Goal: Task Accomplishment & Management: Use online tool/utility

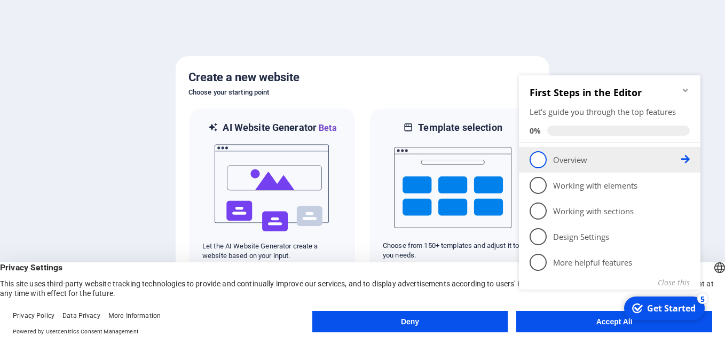
click at [635, 159] on p "Overview - incomplete" at bounding box center [617, 159] width 128 height 11
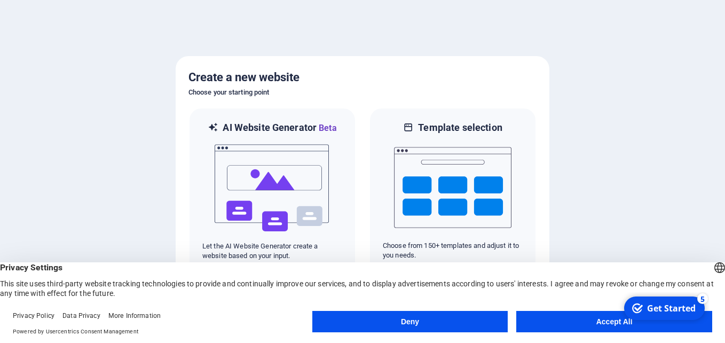
click at [587, 320] on button "Accept All" at bounding box center [614, 321] width 196 height 21
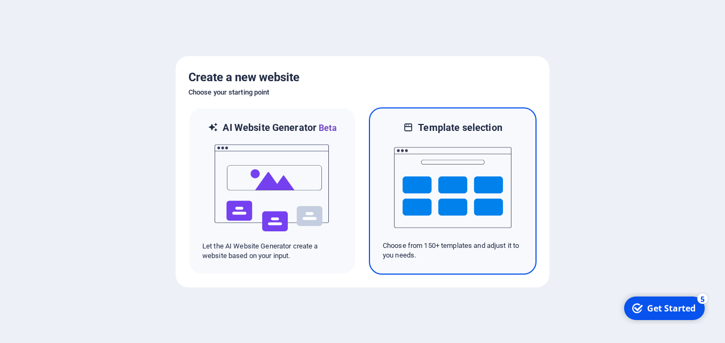
click at [431, 254] on p "Choose from 150+ templates and adjust it to you needs." at bounding box center [453, 250] width 140 height 19
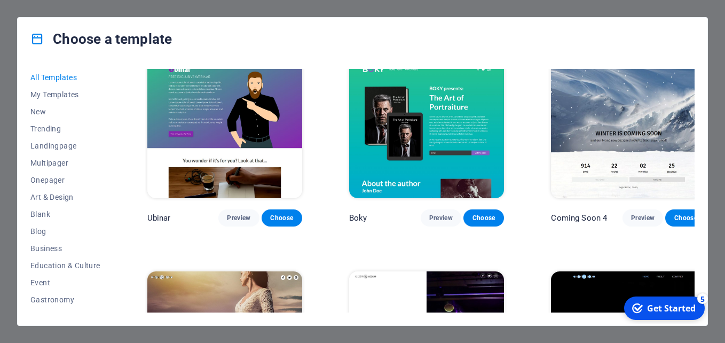
scroll to position [12158, 0]
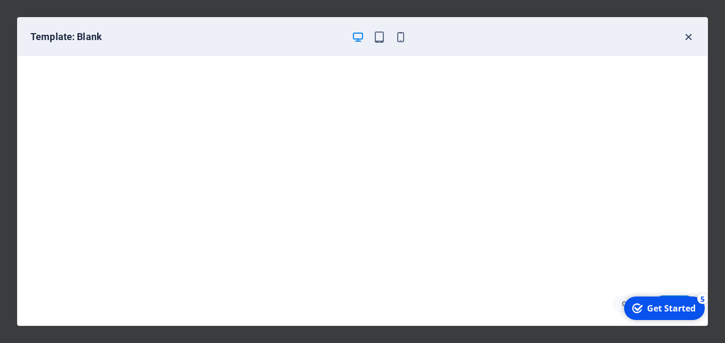
click at [692, 39] on icon "button" at bounding box center [688, 37] width 12 height 12
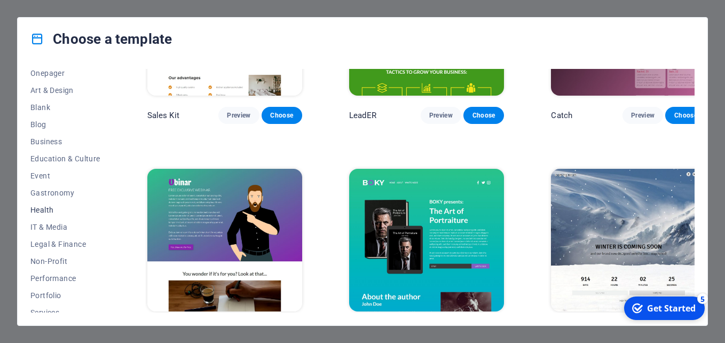
scroll to position [160, 0]
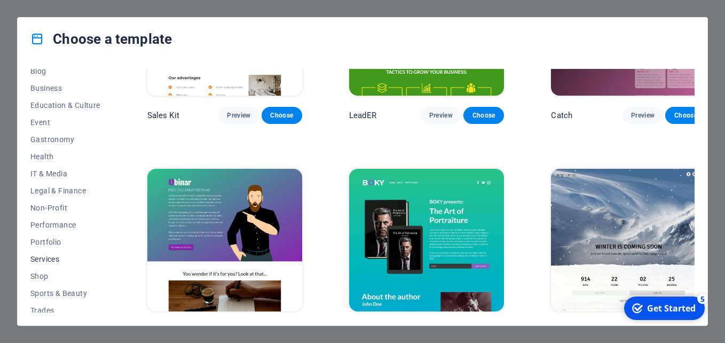
click at [57, 259] on span "Services" at bounding box center [65, 258] width 70 height 9
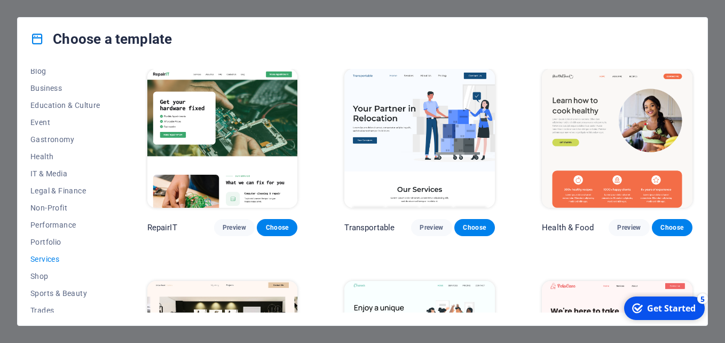
scroll to position [0, 0]
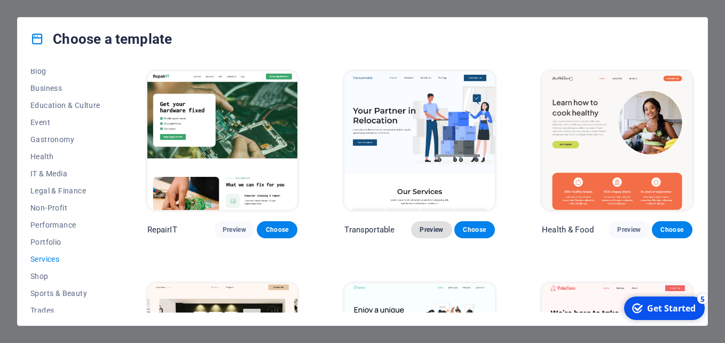
click at [421, 232] on span "Preview" at bounding box center [430, 229] width 23 height 9
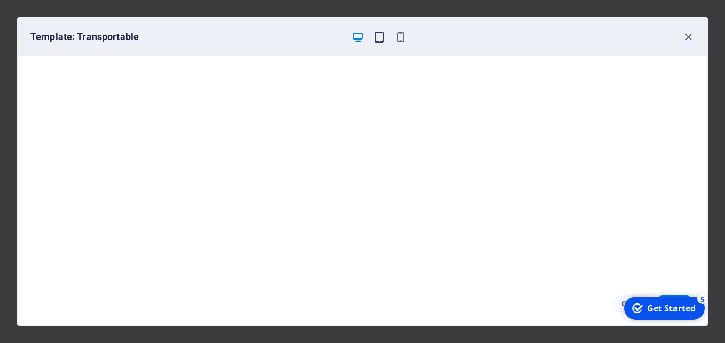
click at [380, 41] on icon "button" at bounding box center [379, 37] width 12 height 12
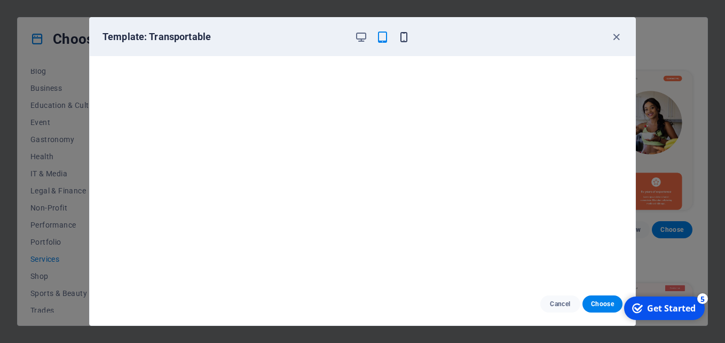
click at [405, 39] on icon "button" at bounding box center [403, 37] width 12 height 12
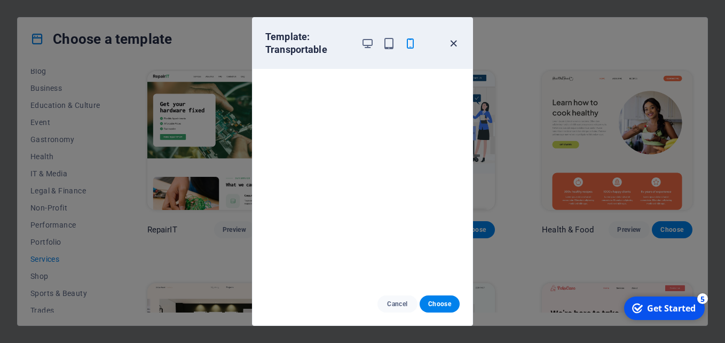
click at [453, 43] on icon "button" at bounding box center [453, 43] width 12 height 12
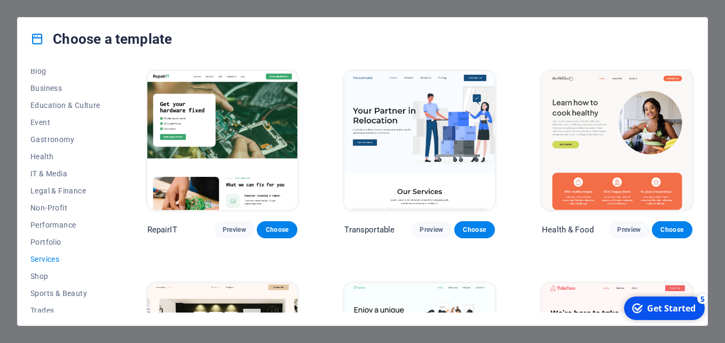
click at [265, 161] on img at bounding box center [222, 140] width 150 height 139
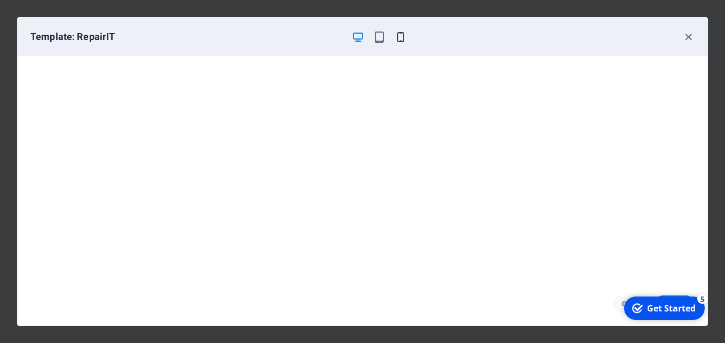
click at [401, 37] on icon "button" at bounding box center [400, 37] width 12 height 12
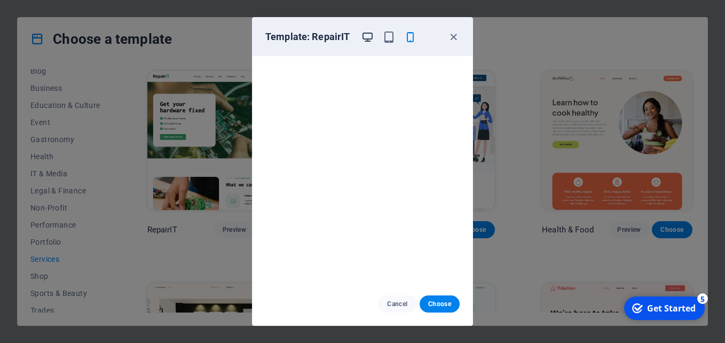
click at [372, 35] on icon "button" at bounding box center [367, 37] width 12 height 12
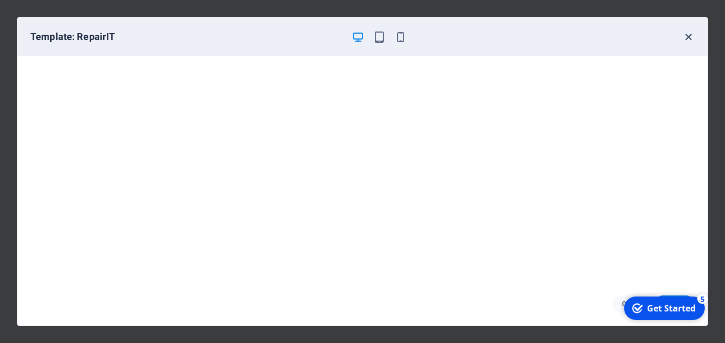
click at [689, 41] on icon "button" at bounding box center [688, 37] width 12 height 12
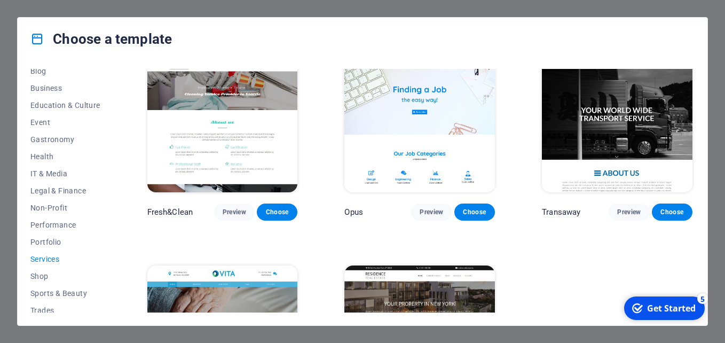
scroll to position [1067, 0]
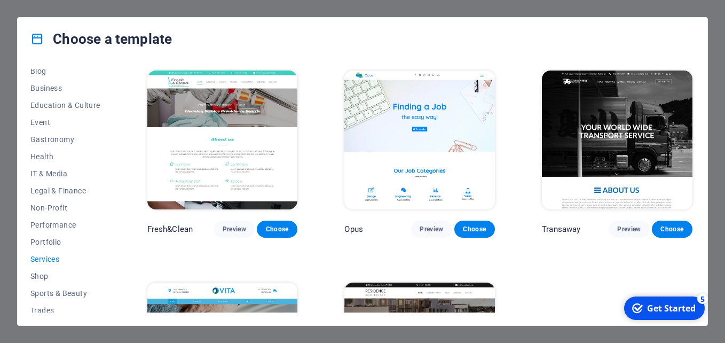
click at [586, 156] on img at bounding box center [617, 139] width 150 height 139
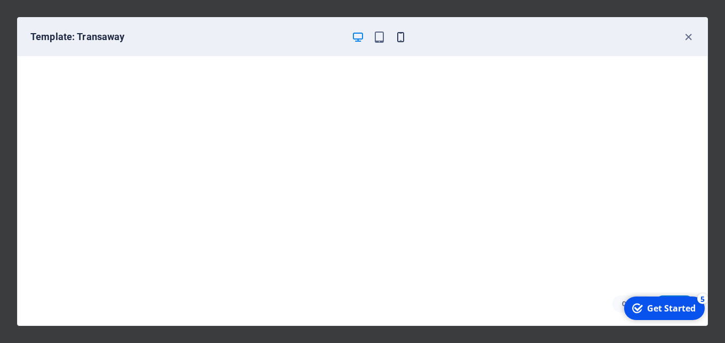
click at [399, 31] on icon "button" at bounding box center [400, 37] width 12 height 12
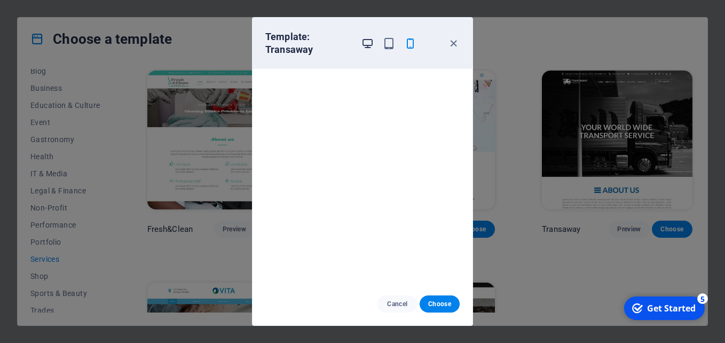
click at [369, 38] on icon "button" at bounding box center [367, 43] width 12 height 12
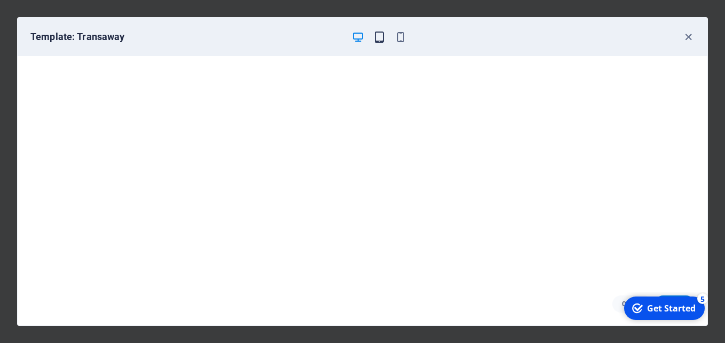
click at [380, 38] on icon "button" at bounding box center [379, 37] width 12 height 12
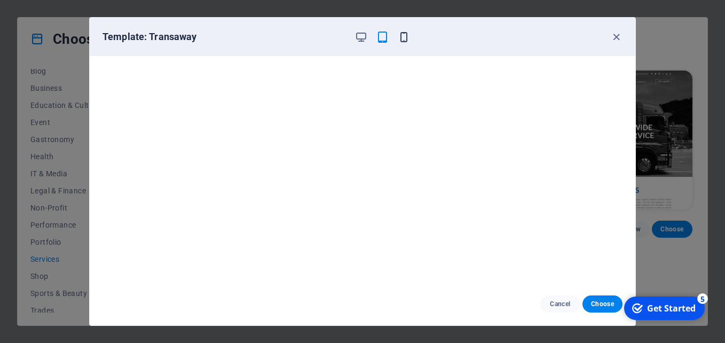
click at [400, 31] on icon "button" at bounding box center [403, 37] width 12 height 12
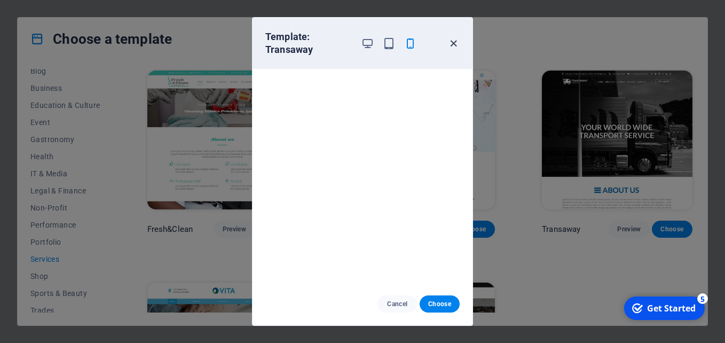
click at [450, 42] on icon "button" at bounding box center [453, 43] width 12 height 12
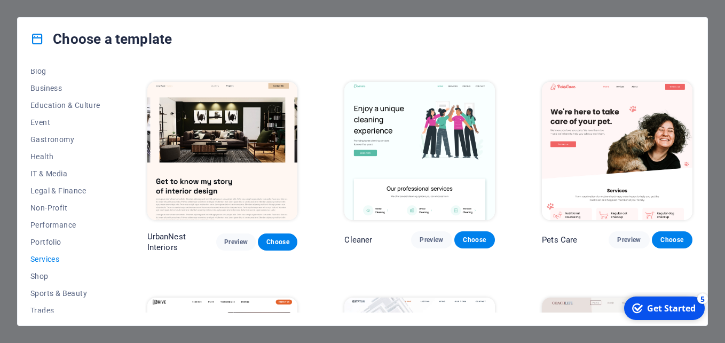
scroll to position [182, 0]
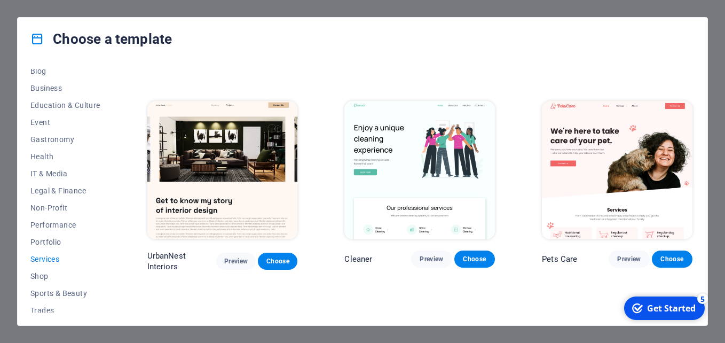
click at [574, 161] on img at bounding box center [617, 170] width 150 height 139
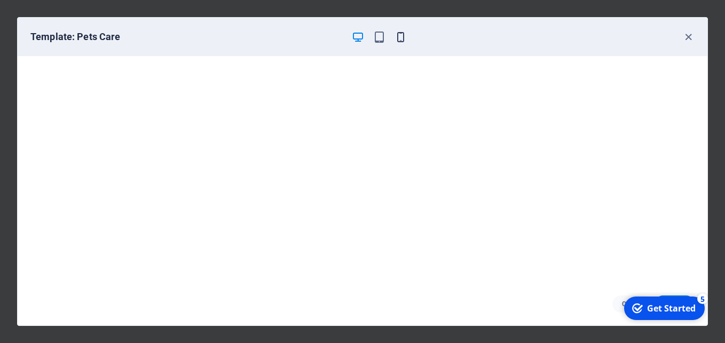
click at [399, 40] on icon "button" at bounding box center [400, 37] width 12 height 12
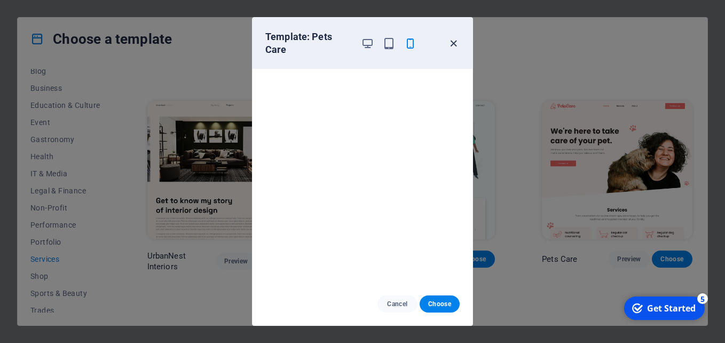
click at [451, 44] on icon "button" at bounding box center [453, 43] width 12 height 12
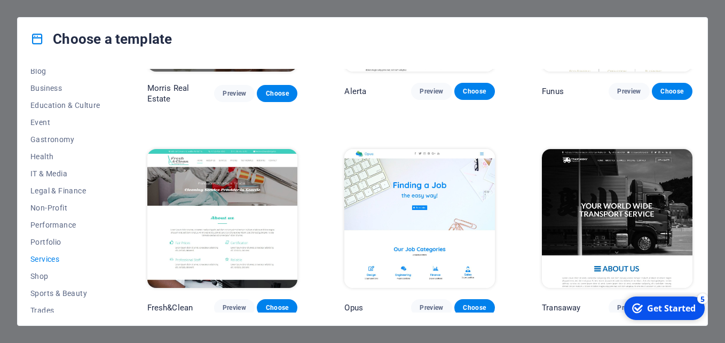
scroll to position [1036, 0]
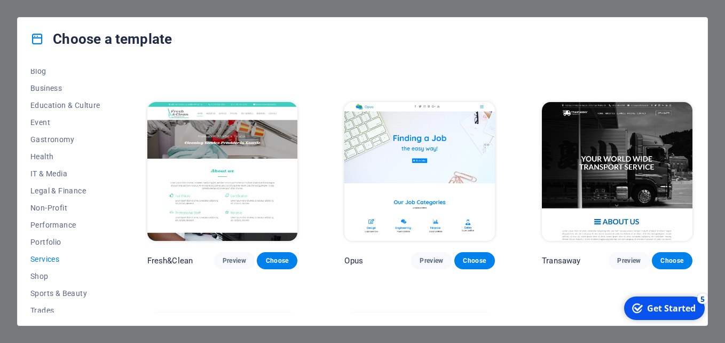
click at [620, 177] on img at bounding box center [617, 171] width 150 height 139
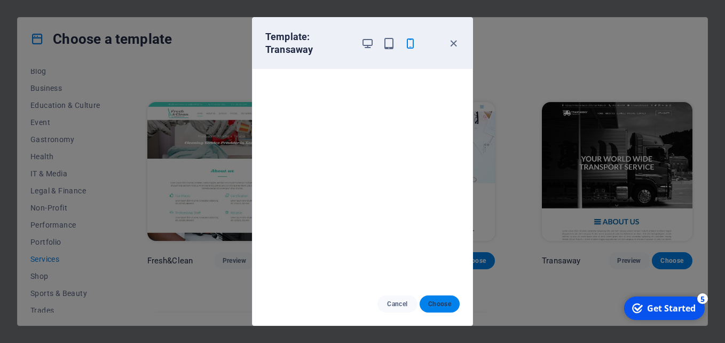
click at [435, 304] on span "Choose" at bounding box center [439, 303] width 23 height 9
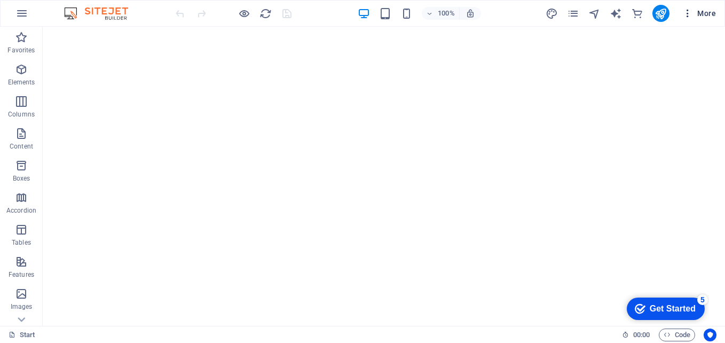
click at [691, 15] on icon "button" at bounding box center [687, 13] width 11 height 11
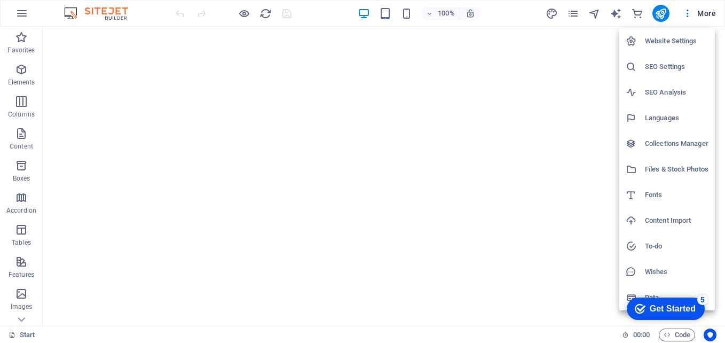
click at [200, 73] on div at bounding box center [362, 171] width 725 height 343
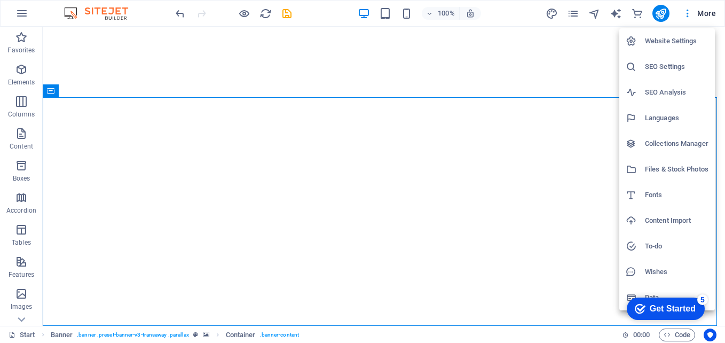
click at [262, 155] on div at bounding box center [362, 171] width 725 height 343
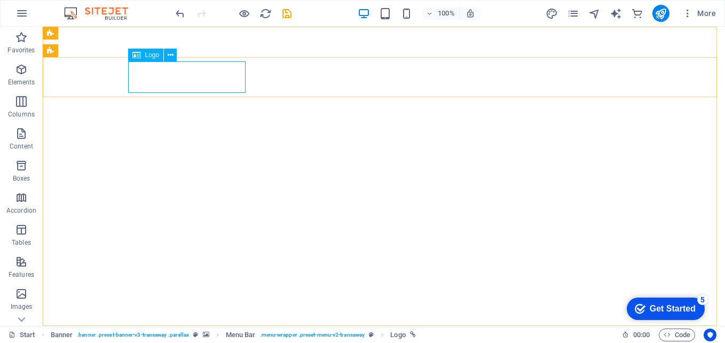
click at [150, 55] on span "Logo" at bounding box center [152, 55] width 14 height 6
click at [172, 57] on icon at bounding box center [171, 55] width 6 height 11
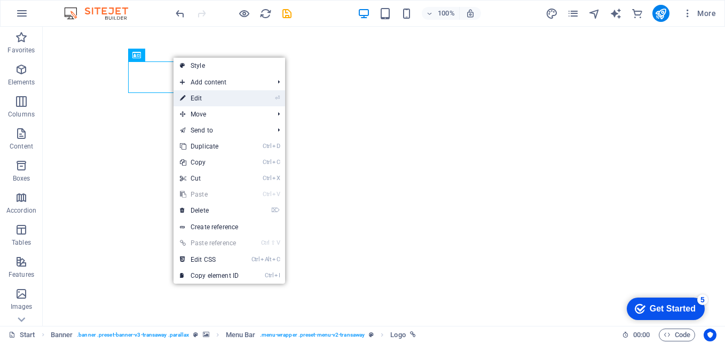
click at [192, 92] on link "⏎ Edit" at bounding box center [208, 98] width 71 height 16
select select "px"
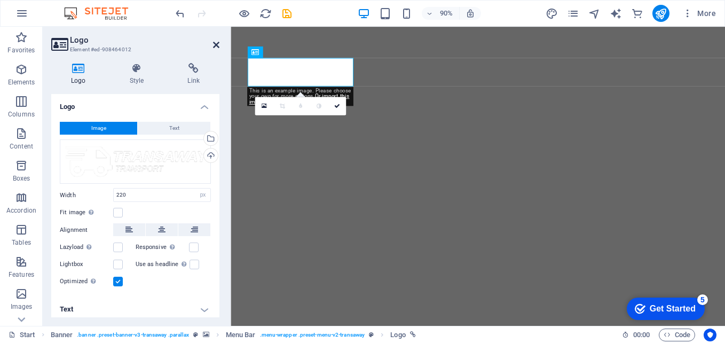
click at [213, 44] on icon at bounding box center [216, 45] width 6 height 9
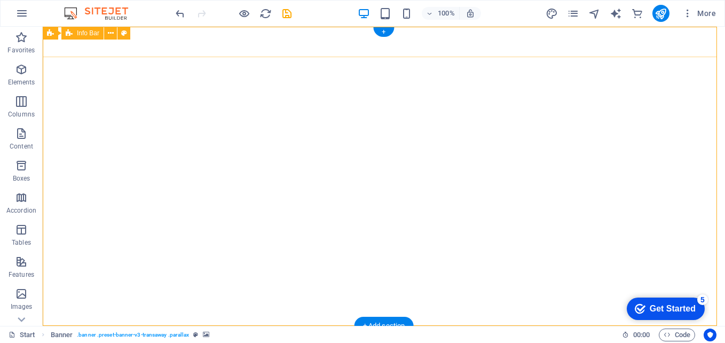
click at [108, 277] on icon at bounding box center [118, 287] width 59 height 21
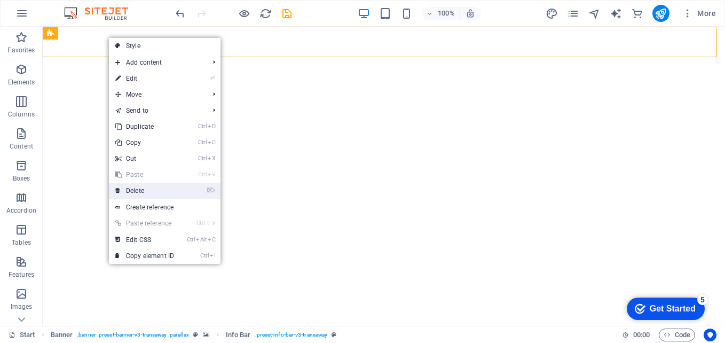
click at [147, 192] on link "⌦ Delete" at bounding box center [144, 190] width 71 height 16
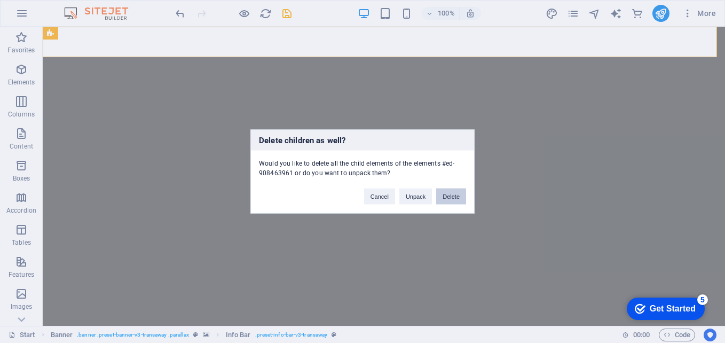
click at [439, 196] on button "Delete" at bounding box center [451, 196] width 30 height 16
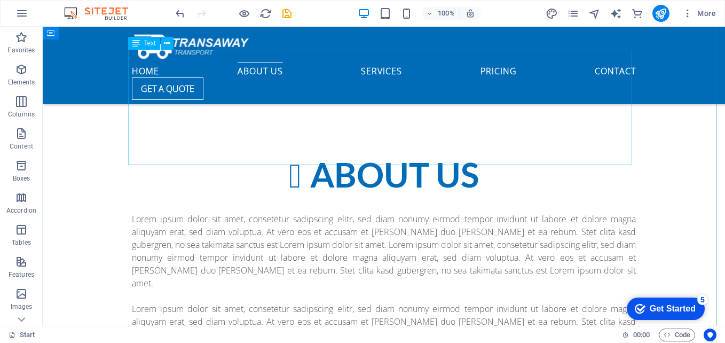
scroll to position [373, 0]
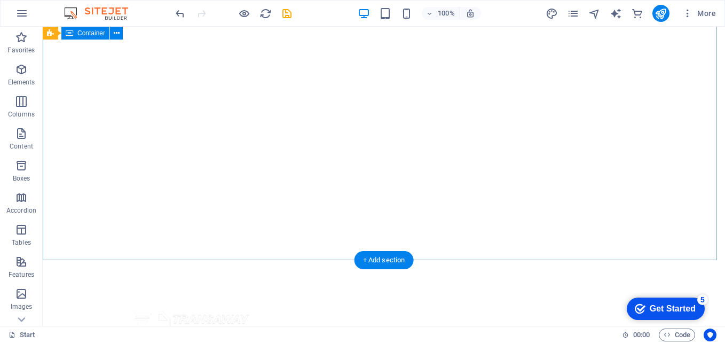
scroll to position [0, 0]
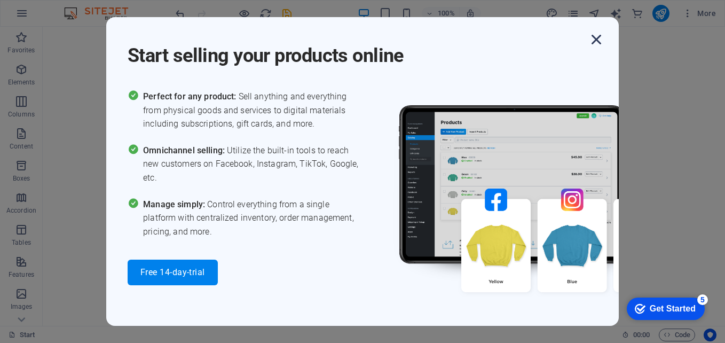
click at [596, 42] on icon "button" at bounding box center [595, 39] width 19 height 19
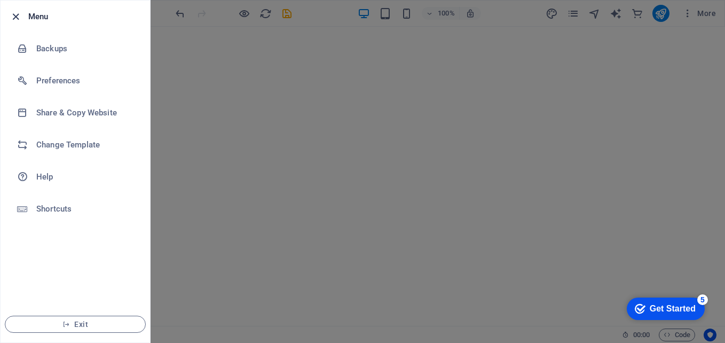
click at [11, 15] on icon "button" at bounding box center [16, 17] width 12 height 12
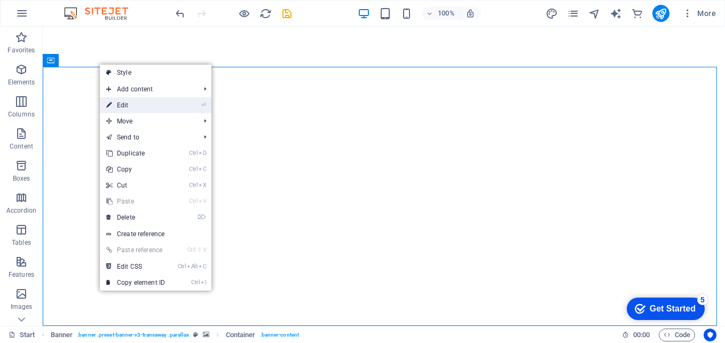
click at [128, 102] on link "⏎ Edit" at bounding box center [135, 105] width 71 height 16
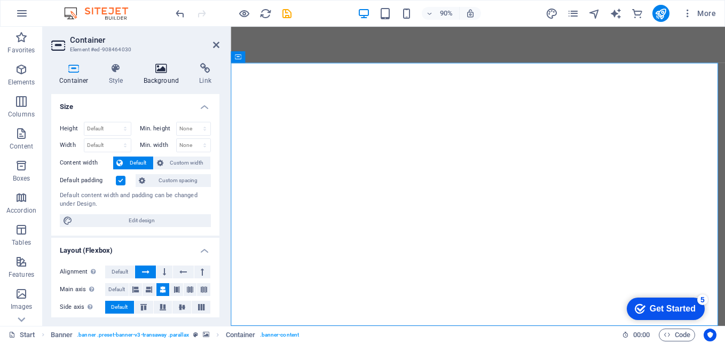
click at [158, 76] on h4 "Background" at bounding box center [164, 74] width 56 height 22
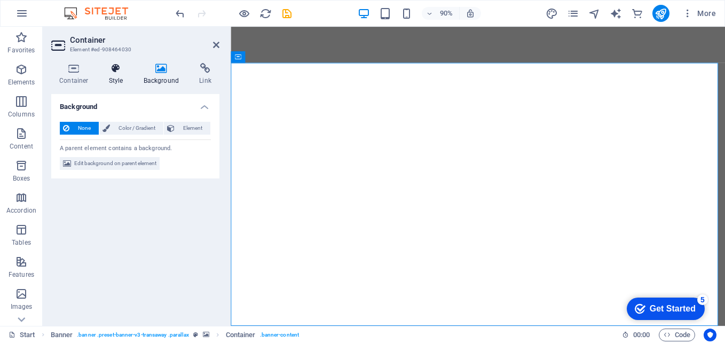
click at [111, 73] on icon at bounding box center [116, 68] width 30 height 11
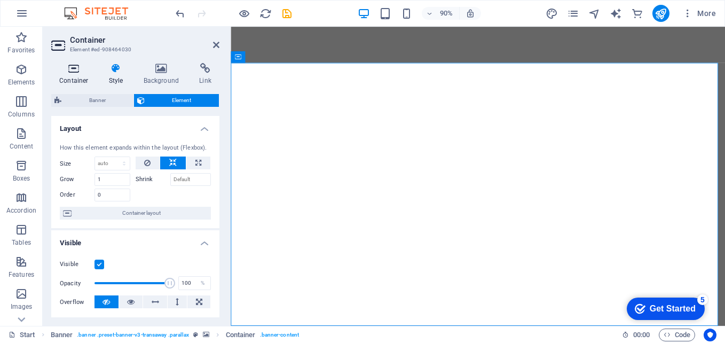
click at [79, 68] on icon at bounding box center [73, 68] width 45 height 11
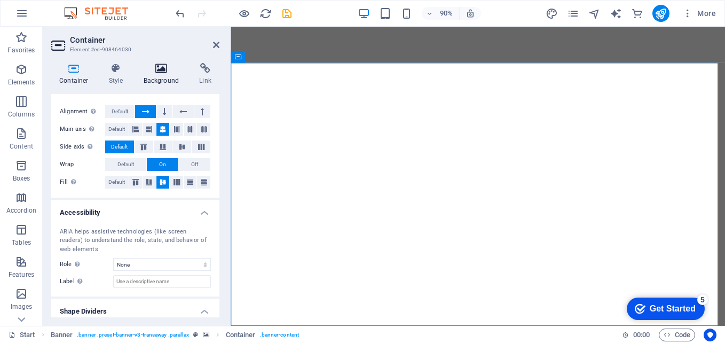
click at [160, 67] on icon at bounding box center [162, 68] width 52 height 11
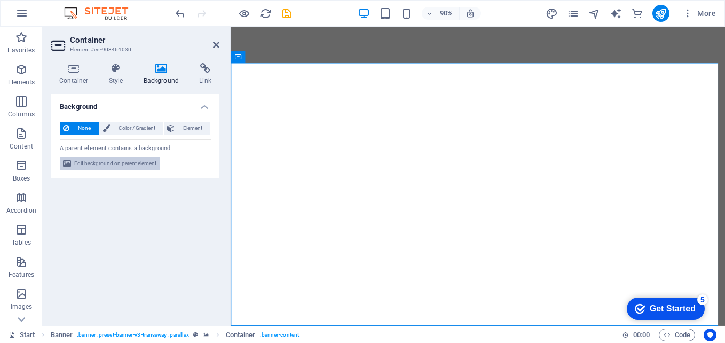
click at [134, 166] on span "Edit background on parent element" at bounding box center [115, 163] width 82 height 13
select select "ms"
select select "s"
select select "ondemand"
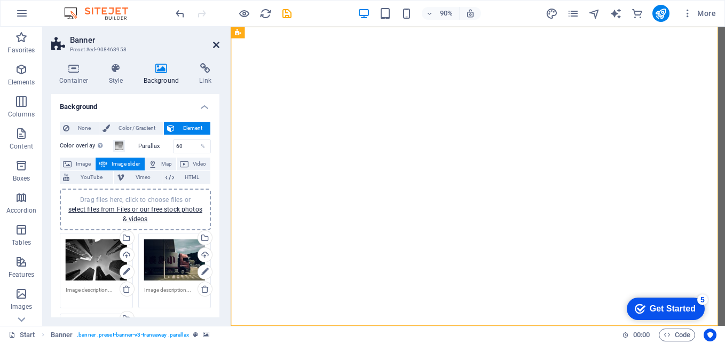
click at [213, 46] on icon at bounding box center [216, 45] width 6 height 9
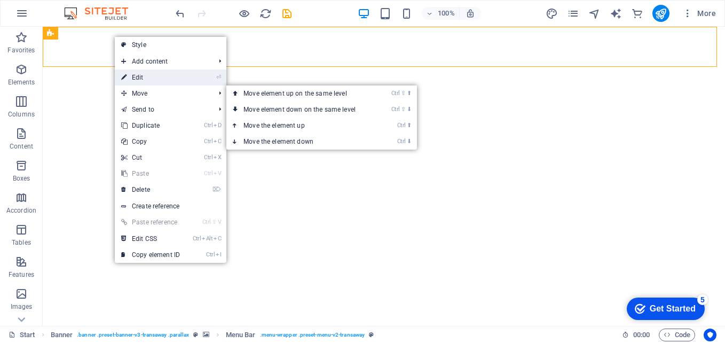
click at [131, 73] on link "⏎ Edit" at bounding box center [150, 77] width 71 height 16
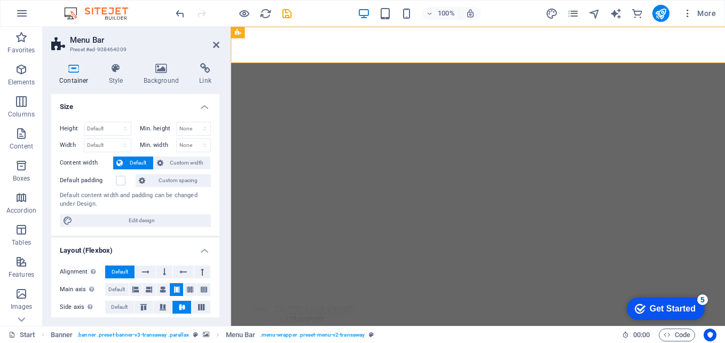
click at [152, 74] on h4 "Background" at bounding box center [164, 74] width 56 height 22
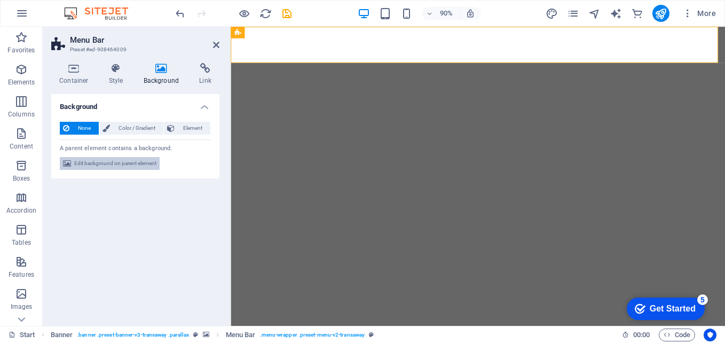
click at [121, 169] on span "Edit background on parent element" at bounding box center [115, 163] width 82 height 13
select select "ms"
select select "s"
select select "ondemand"
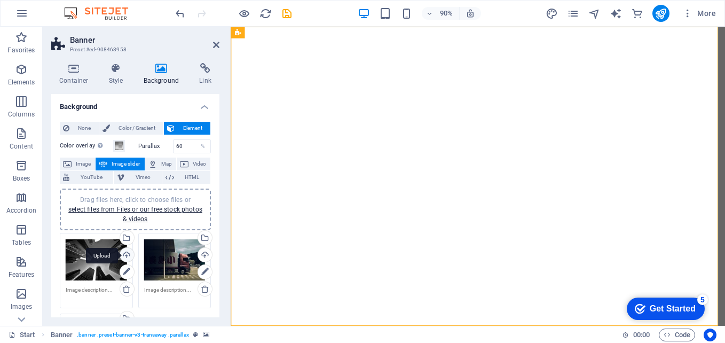
click at [128, 258] on div "Upload" at bounding box center [126, 256] width 16 height 16
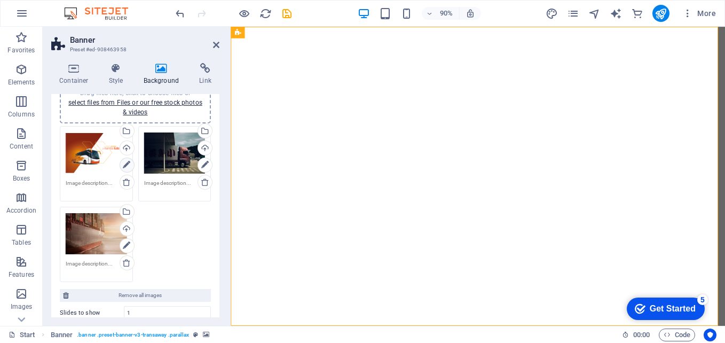
click at [126, 167] on icon at bounding box center [126, 164] width 7 height 13
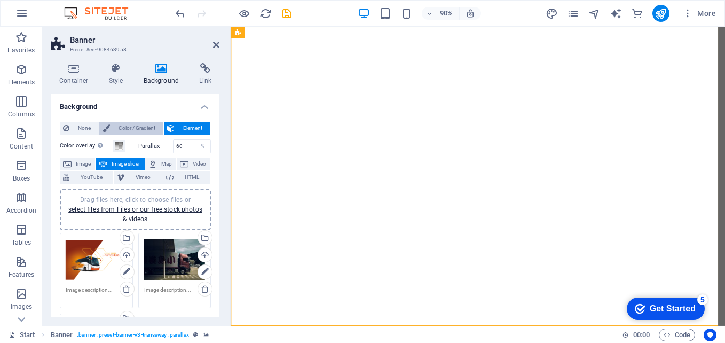
click at [140, 127] on span "Color / Gradient" at bounding box center [136, 128] width 47 height 13
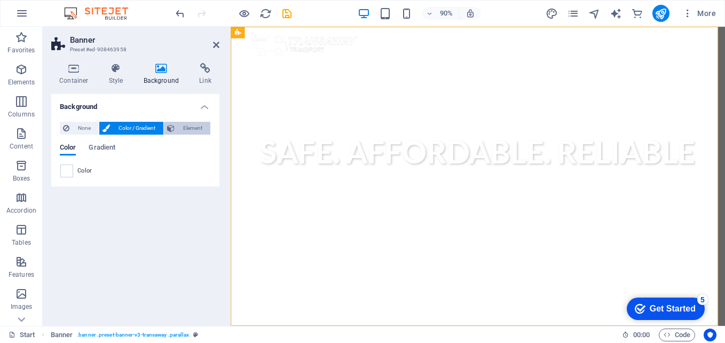
click at [183, 128] on span "Element" at bounding box center [192, 128] width 29 height 13
select select "ms"
select select "s"
select select "progressive"
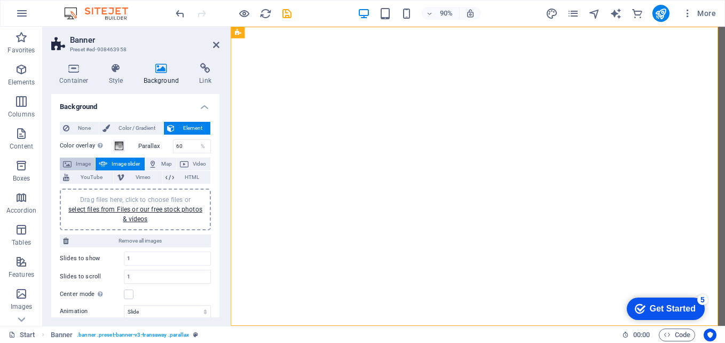
click at [79, 163] on span "Image" at bounding box center [83, 163] width 17 height 13
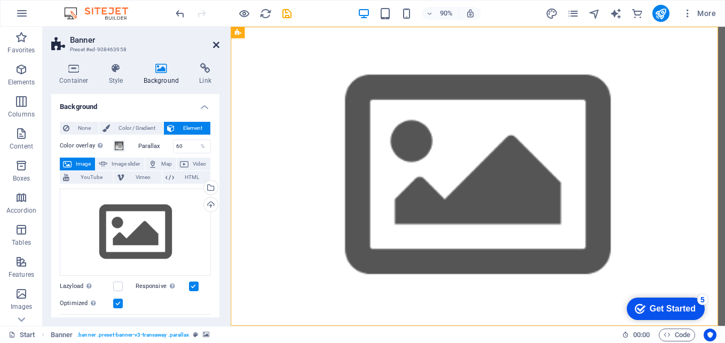
click at [215, 44] on icon at bounding box center [216, 45] width 6 height 9
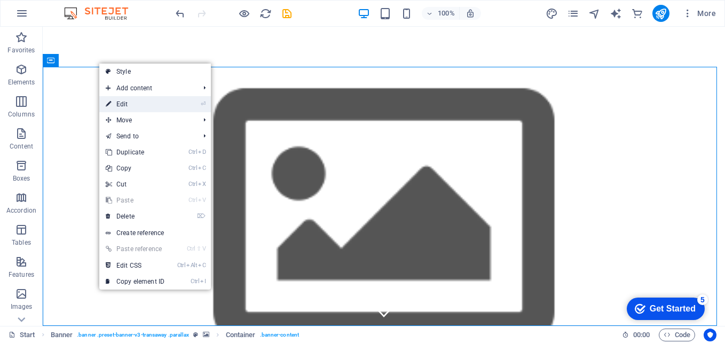
click at [165, 100] on link "⏎ Edit" at bounding box center [134, 104] width 71 height 16
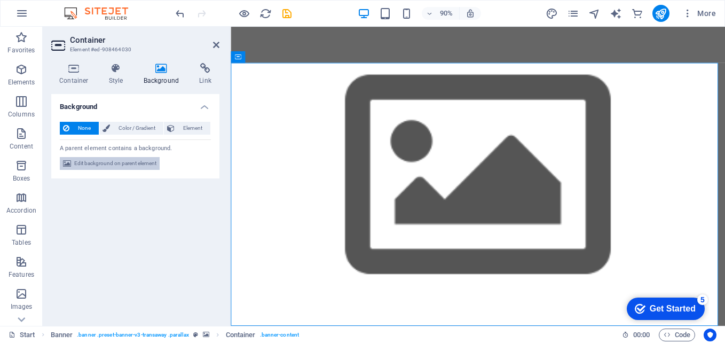
click at [122, 162] on span "Edit background on parent element" at bounding box center [115, 163] width 82 height 13
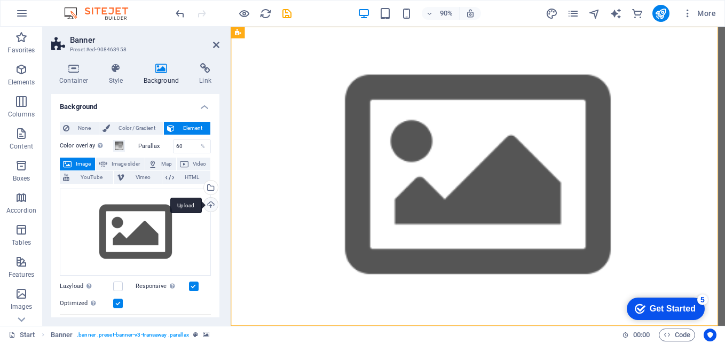
click at [204, 204] on div "Upload" at bounding box center [210, 205] width 16 height 16
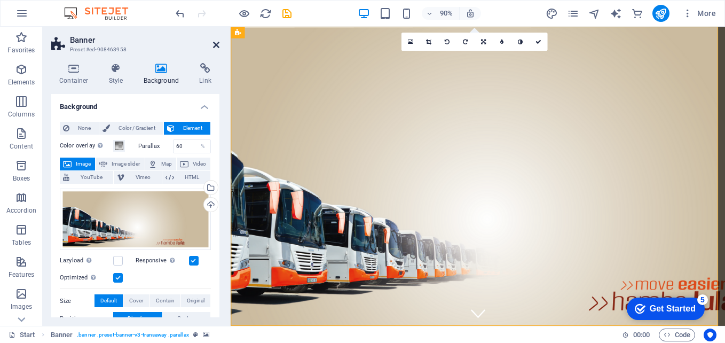
click at [215, 43] on icon at bounding box center [216, 45] width 6 height 9
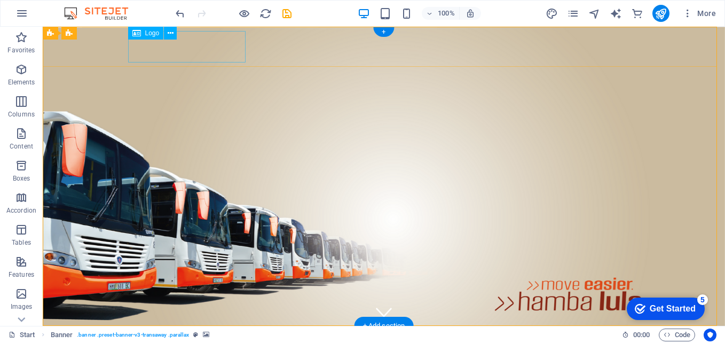
click at [180, 330] on div at bounding box center [384, 345] width 504 height 31
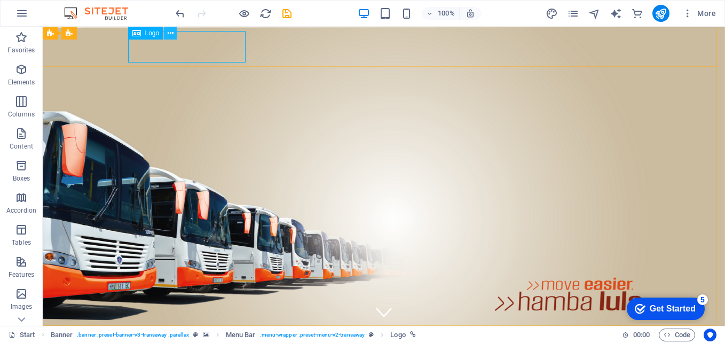
click at [175, 31] on button at bounding box center [170, 33] width 13 height 13
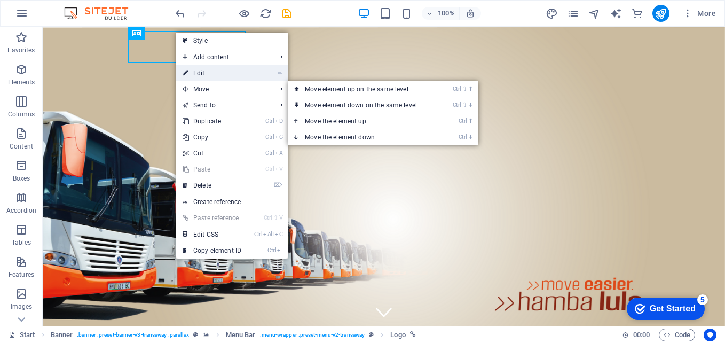
click at [213, 76] on link "⏎ Edit" at bounding box center [211, 73] width 71 height 16
select select "px"
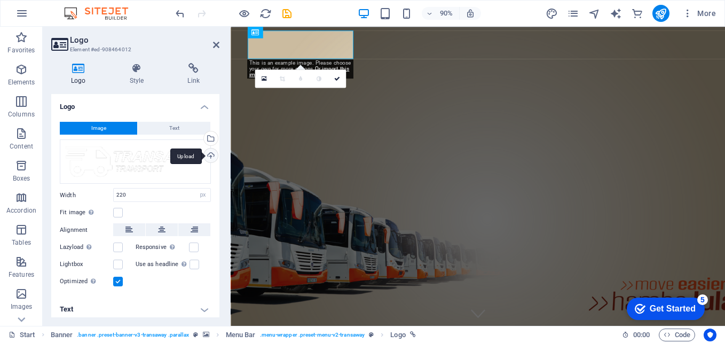
click at [211, 156] on div "Upload" at bounding box center [210, 156] width 16 height 16
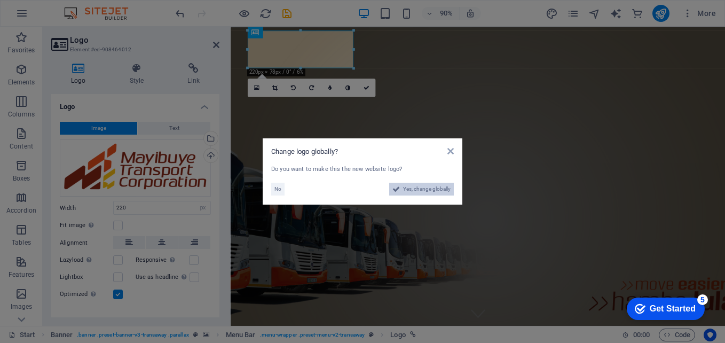
click at [409, 187] on span "Yes, change globally" at bounding box center [426, 188] width 47 height 13
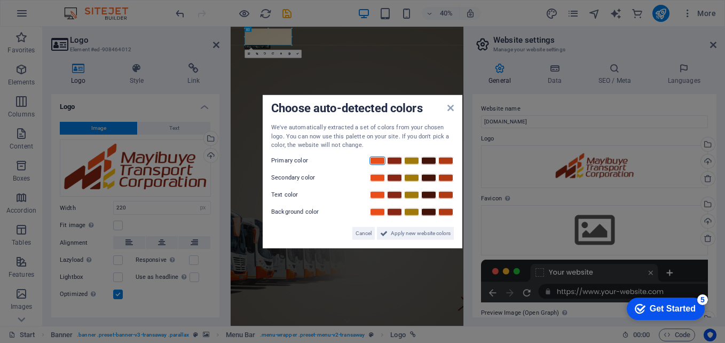
click at [376, 162] on link at bounding box center [377, 160] width 16 height 9
click at [396, 179] on link at bounding box center [394, 177] width 16 height 9
click at [413, 197] on link at bounding box center [411, 194] width 16 height 9
click at [444, 212] on link at bounding box center [445, 211] width 16 height 9
click at [396, 233] on span "Apply new website colors" at bounding box center [421, 232] width 60 height 13
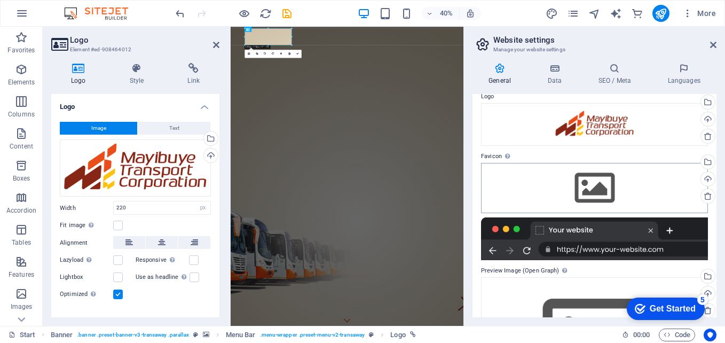
scroll to position [26, 0]
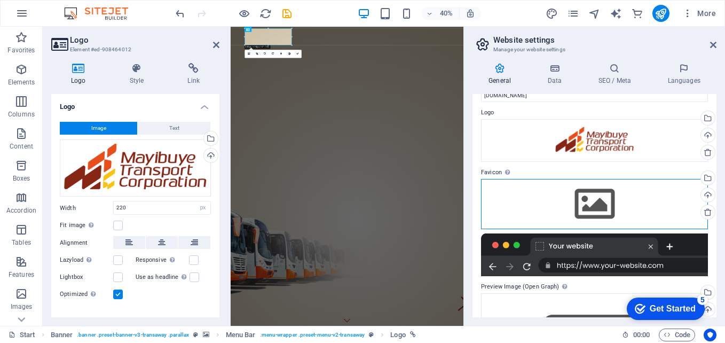
click at [598, 206] on div "Drag files here, click to choose files or select files from Files or our free s…" at bounding box center [594, 204] width 227 height 50
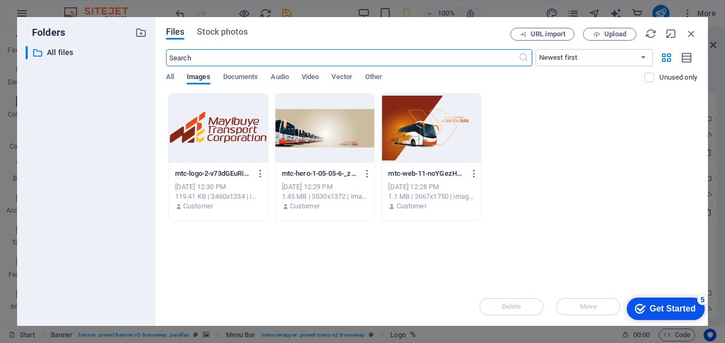
click at [229, 133] on div at bounding box center [218, 127] width 99 height 69
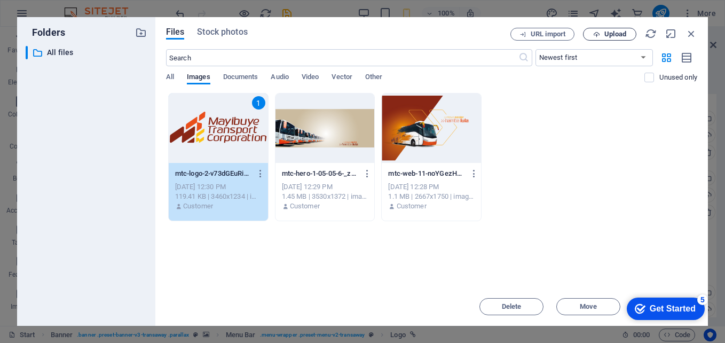
click at [600, 37] on span "Upload" at bounding box center [609, 34] width 44 height 7
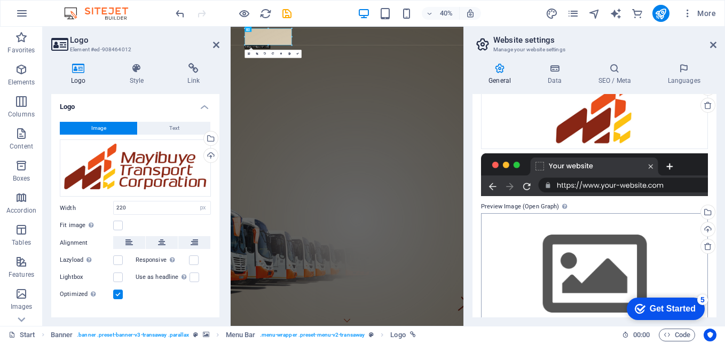
scroll to position [160, 0]
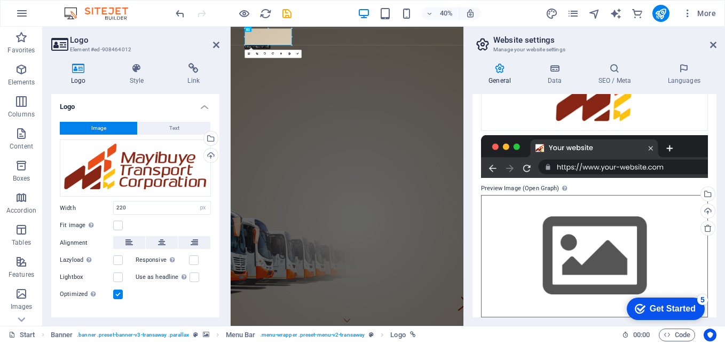
click at [531, 244] on div "Drag files here, click to choose files or select files from Files or our free s…" at bounding box center [594, 256] width 227 height 122
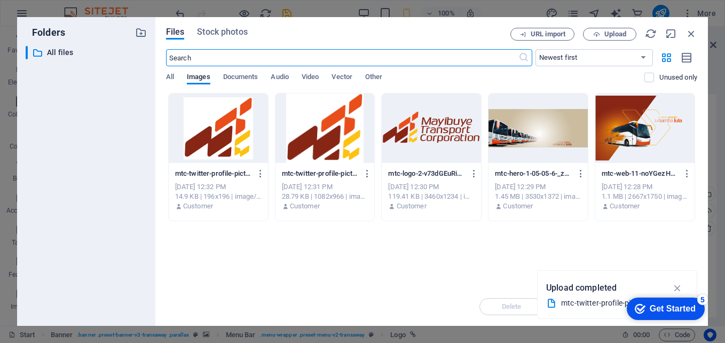
click at [562, 132] on div at bounding box center [537, 127] width 99 height 69
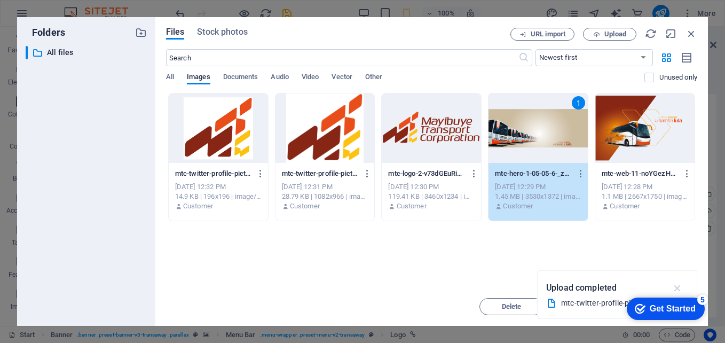
click at [681, 287] on icon "button" at bounding box center [677, 288] width 12 height 12
click at [696, 36] on icon "button" at bounding box center [691, 34] width 12 height 12
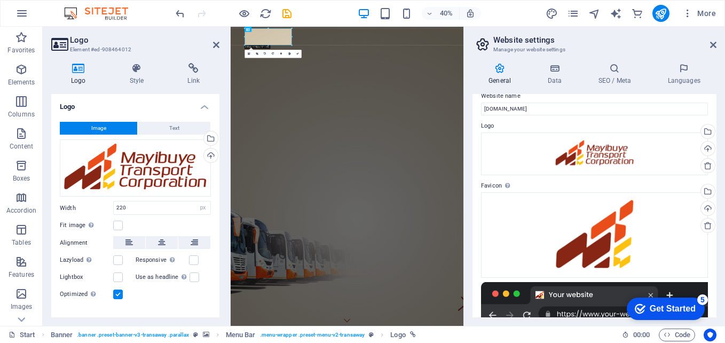
scroll to position [0, 0]
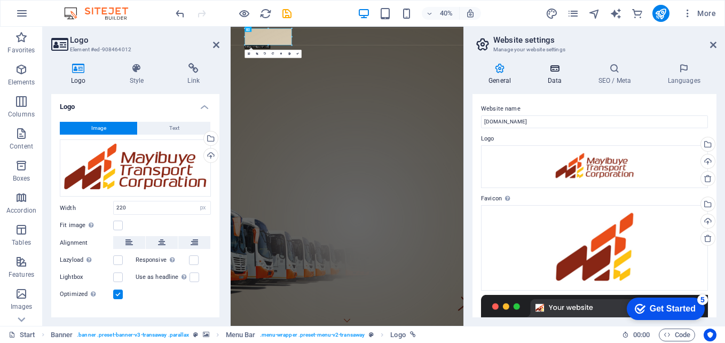
click at [557, 71] on icon at bounding box center [554, 68] width 46 height 11
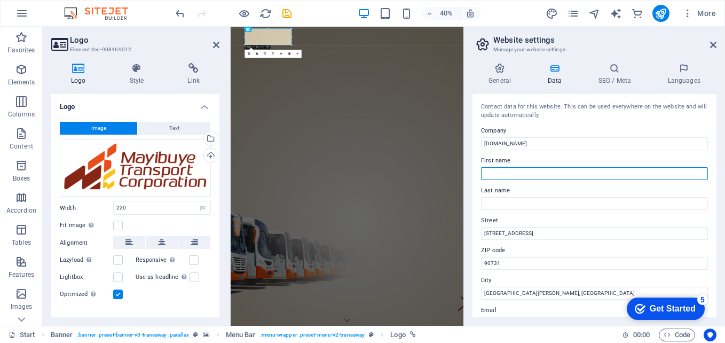
click at [560, 172] on input "First name" at bounding box center [594, 173] width 227 height 13
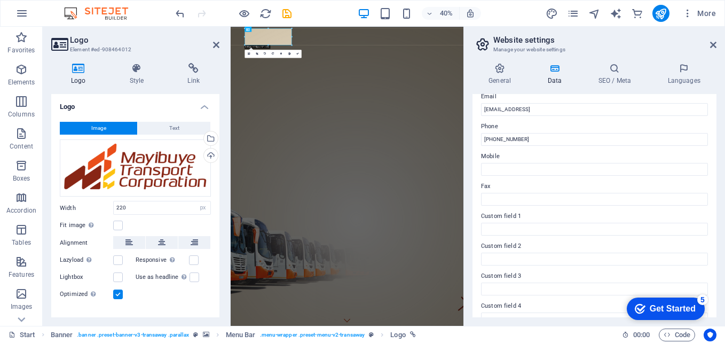
scroll to position [267, 0]
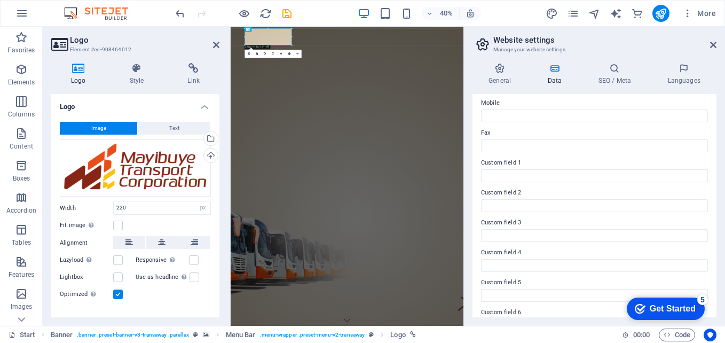
click at [712, 50] on header "Website settings Manage your website settings" at bounding box center [595, 41] width 242 height 28
click at [712, 46] on icon at bounding box center [713, 45] width 6 height 9
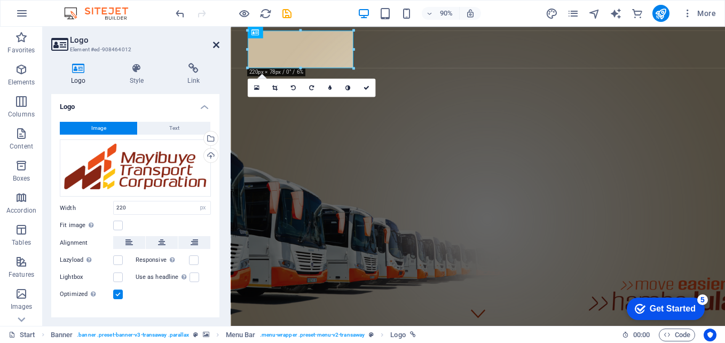
drag, startPoint x: 213, startPoint y: 44, endPoint x: 253, endPoint y: 80, distance: 54.0
click at [213, 44] on icon at bounding box center [216, 45] width 6 height 9
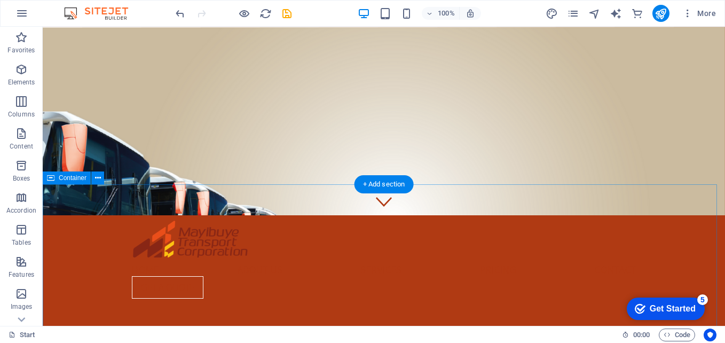
scroll to position [0, 0]
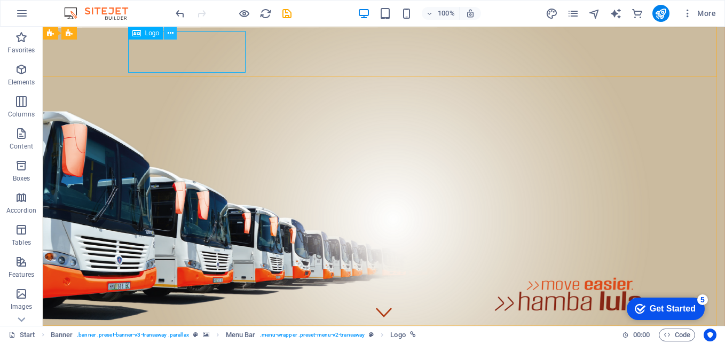
click at [168, 34] on icon at bounding box center [171, 33] width 6 height 11
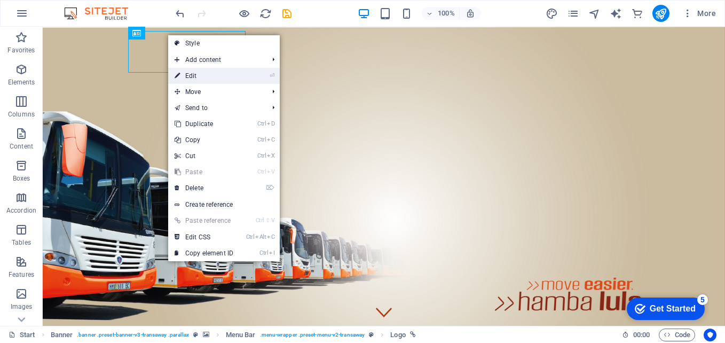
click at [206, 77] on link "⏎ Edit" at bounding box center [203, 76] width 71 height 16
select select "px"
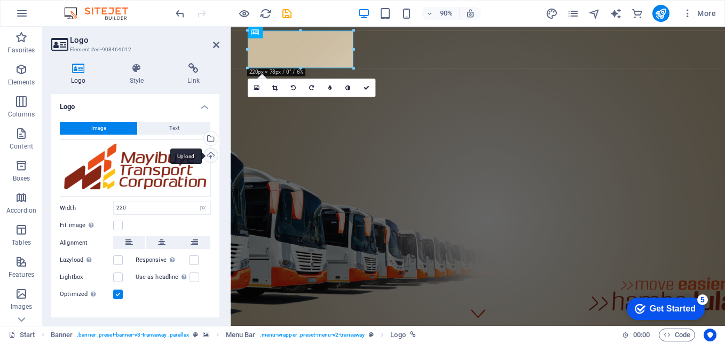
click at [207, 155] on div "Upload" at bounding box center [210, 156] width 16 height 16
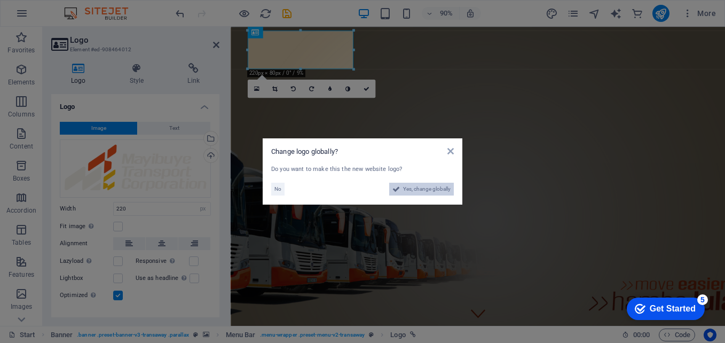
click at [423, 186] on span "Yes, change globally" at bounding box center [426, 188] width 47 height 13
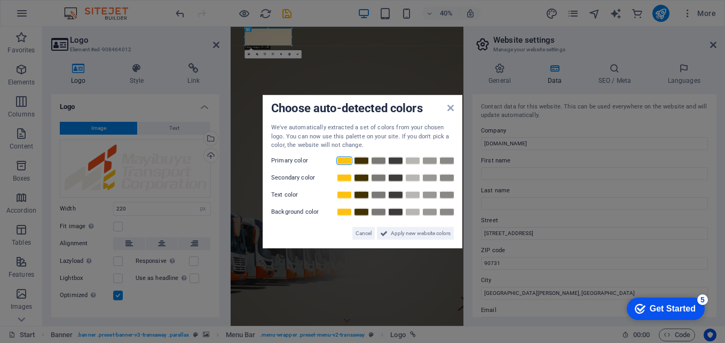
click at [345, 159] on link at bounding box center [344, 160] width 16 height 9
click at [351, 211] on link at bounding box center [344, 211] width 16 height 9
click at [365, 194] on link at bounding box center [361, 194] width 16 height 9
click at [382, 180] on link at bounding box center [378, 177] width 16 height 9
click at [404, 234] on span "Apply new website colors" at bounding box center [421, 232] width 60 height 13
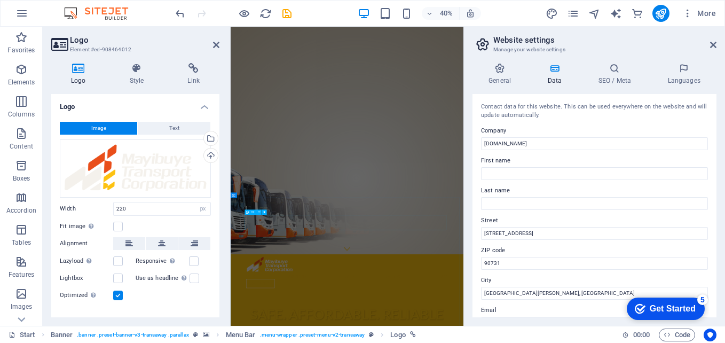
scroll to position [107, 0]
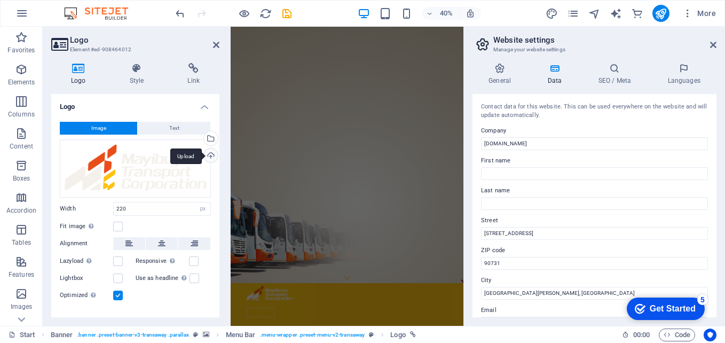
click at [206, 153] on div "Upload" at bounding box center [210, 156] width 16 height 16
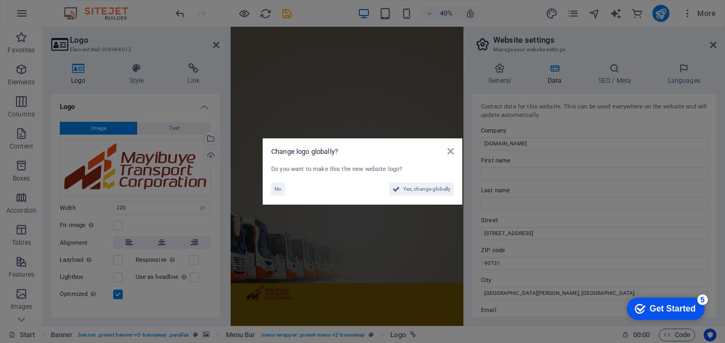
scroll to position [0, 0]
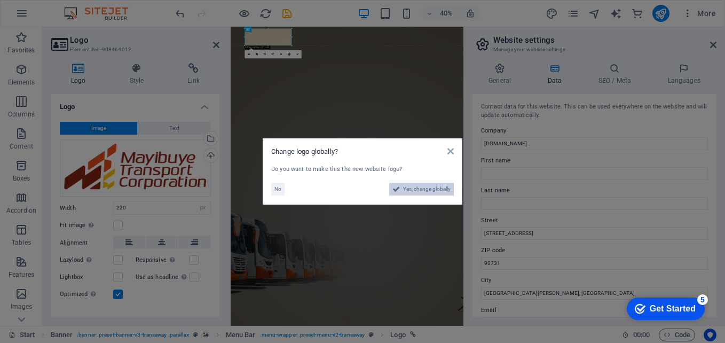
click at [426, 188] on span "Yes, change globally" at bounding box center [426, 188] width 47 height 13
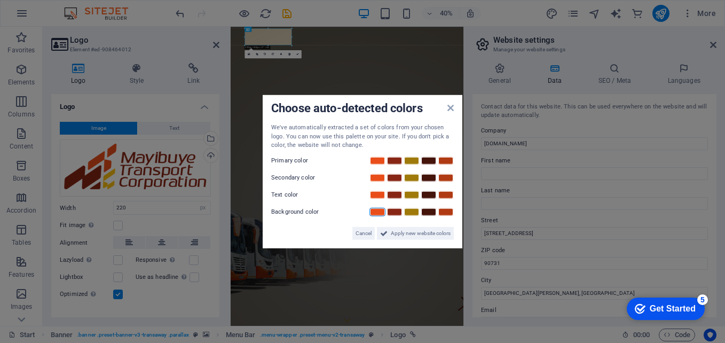
click at [376, 212] on link at bounding box center [377, 211] width 16 height 9
click at [397, 195] on link at bounding box center [394, 194] width 16 height 9
click at [372, 160] on link at bounding box center [377, 160] width 16 height 9
click at [452, 176] on link at bounding box center [445, 177] width 16 height 9
click at [416, 234] on span "Apply new website colors" at bounding box center [421, 232] width 60 height 13
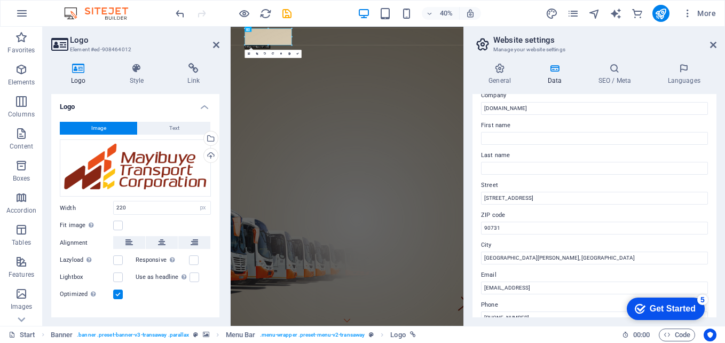
scroll to position [53, 0]
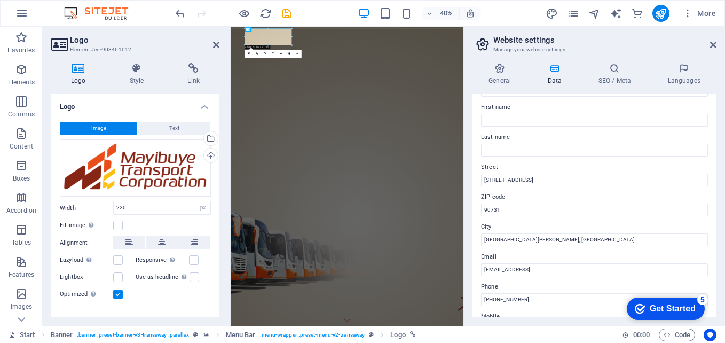
click at [712, 50] on header "Website settings Manage your website settings" at bounding box center [595, 41] width 242 height 28
click at [712, 45] on icon at bounding box center [713, 45] width 6 height 9
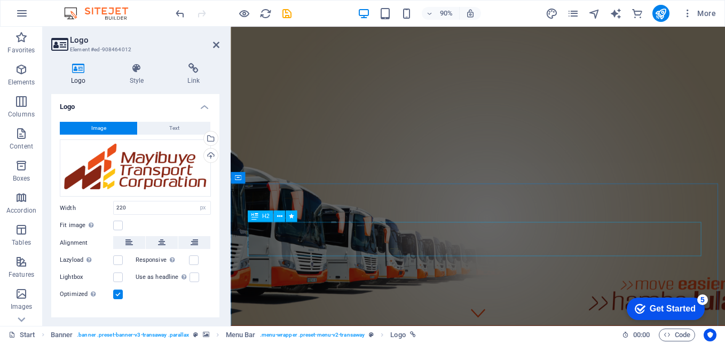
scroll to position [0, 0]
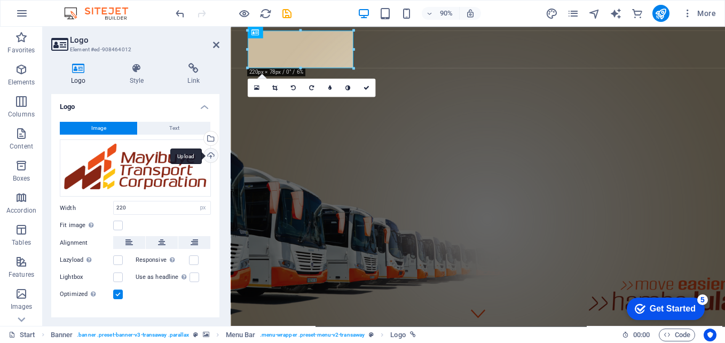
click at [210, 158] on div "Upload" at bounding box center [210, 156] width 16 height 16
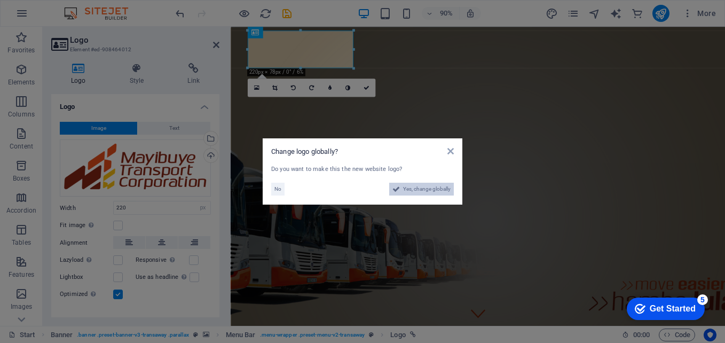
drag, startPoint x: 401, startPoint y: 187, endPoint x: 427, endPoint y: 400, distance: 214.5
click at [401, 187] on button "Yes, change globally" at bounding box center [421, 188] width 65 height 13
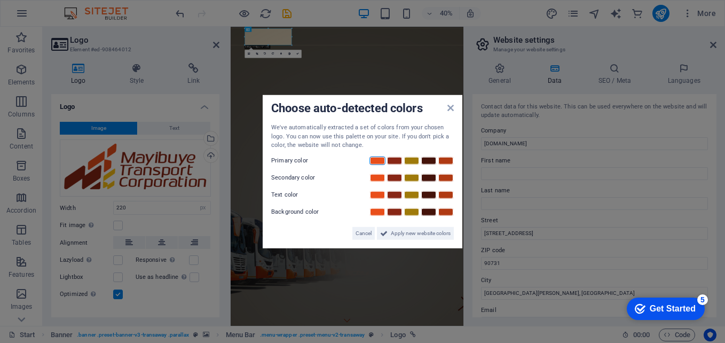
click at [373, 162] on link at bounding box center [377, 160] width 16 height 9
click at [373, 177] on link at bounding box center [377, 177] width 16 height 9
click at [377, 211] on link at bounding box center [377, 211] width 16 height 9
click at [441, 178] on link at bounding box center [445, 177] width 16 height 9
click at [405, 233] on span "Apply new website colors" at bounding box center [421, 232] width 60 height 13
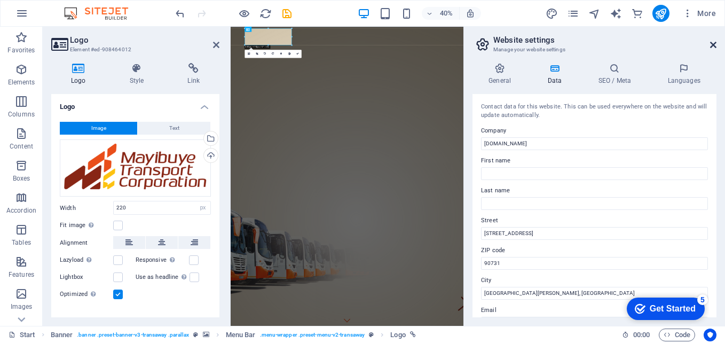
click at [712, 47] on icon at bounding box center [713, 45] width 6 height 9
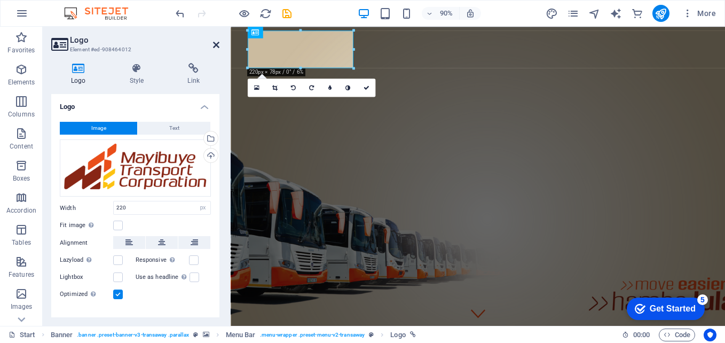
click at [216, 42] on icon at bounding box center [216, 45] width 6 height 9
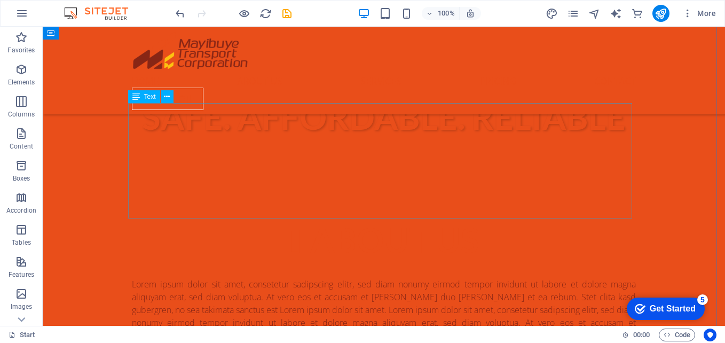
scroll to position [267, 0]
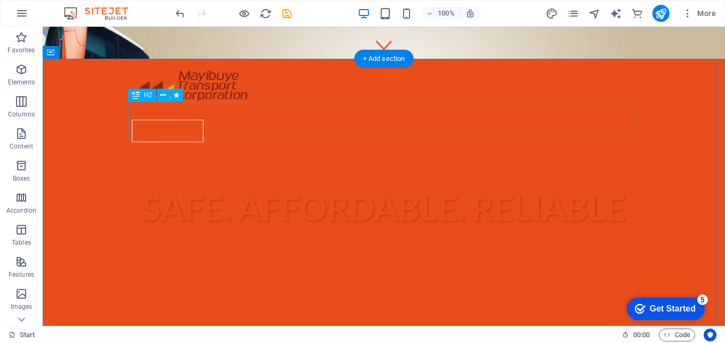
click at [359, 312] on div "About us" at bounding box center [384, 331] width 504 height 39
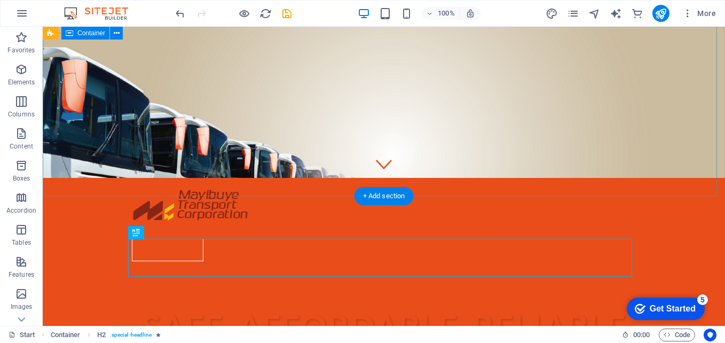
scroll to position [160, 0]
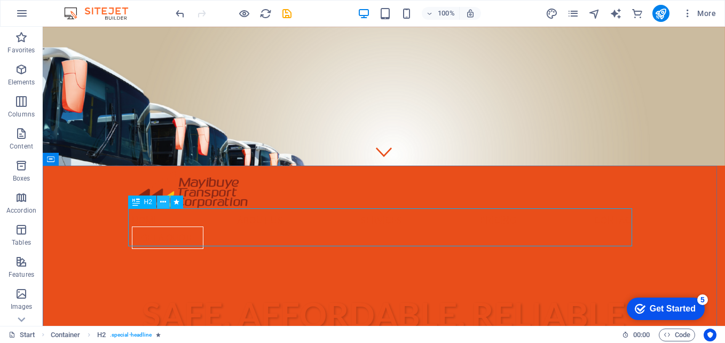
click at [162, 202] on icon at bounding box center [163, 201] width 6 height 11
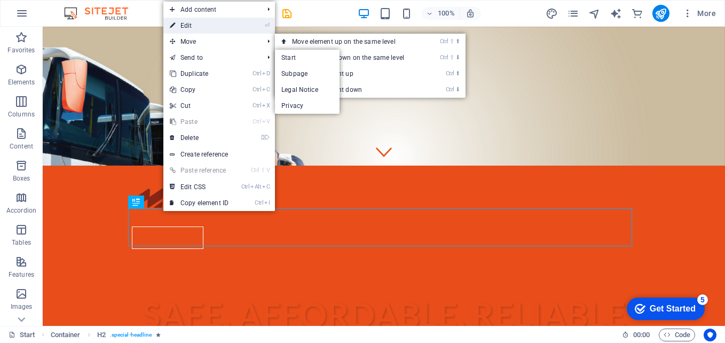
click at [201, 29] on link "⏎ Edit" at bounding box center [198, 26] width 71 height 16
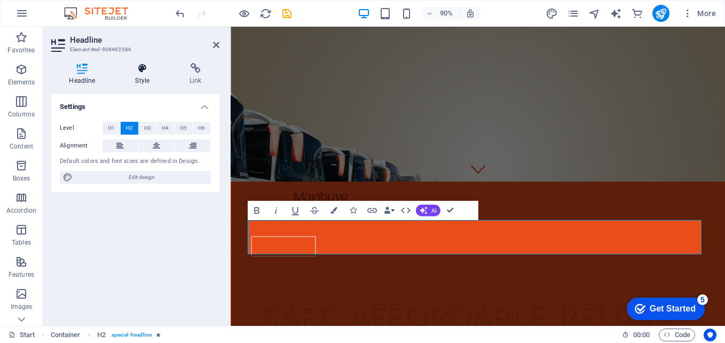
click at [139, 77] on h4 "Style" at bounding box center [144, 74] width 54 height 22
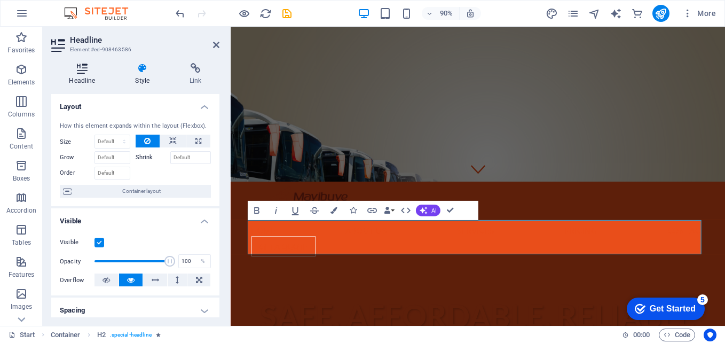
click at [85, 76] on h4 "Headline" at bounding box center [84, 74] width 66 height 22
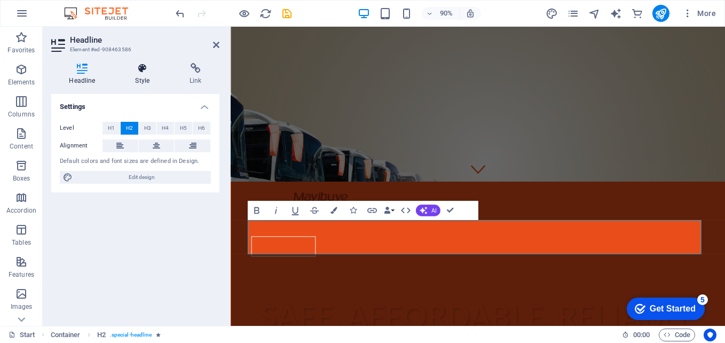
click at [146, 73] on icon at bounding box center [142, 68] width 50 height 11
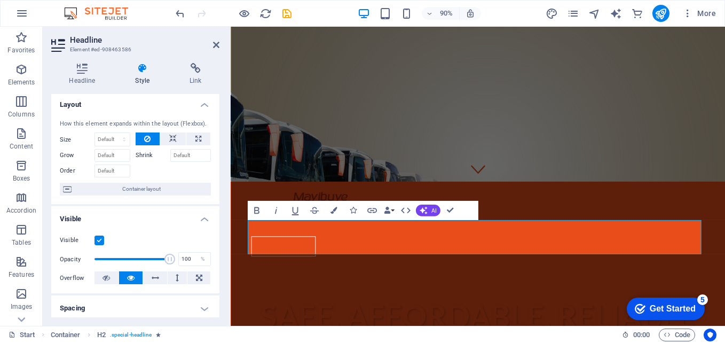
scroll to position [0, 0]
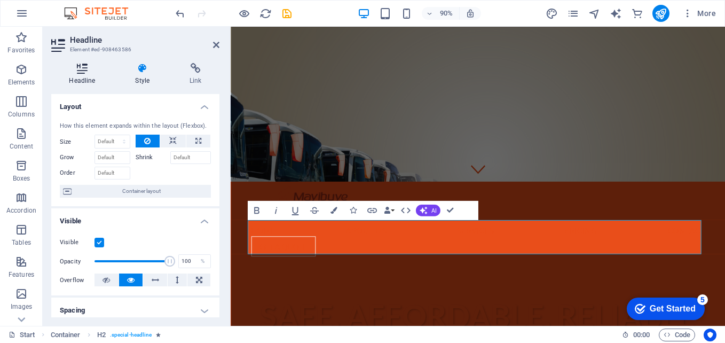
click at [86, 76] on h4 "Headline" at bounding box center [84, 74] width 66 height 22
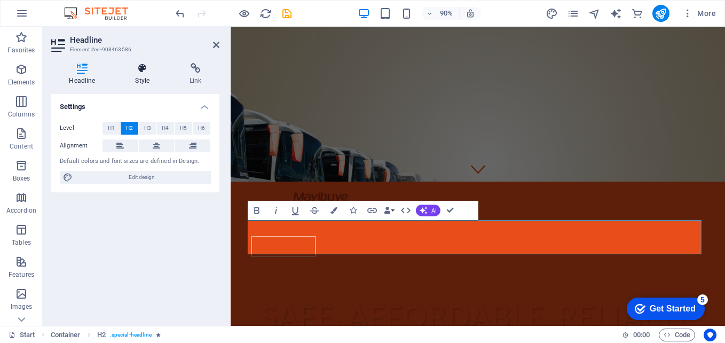
click at [142, 68] on icon at bounding box center [142, 68] width 50 height 11
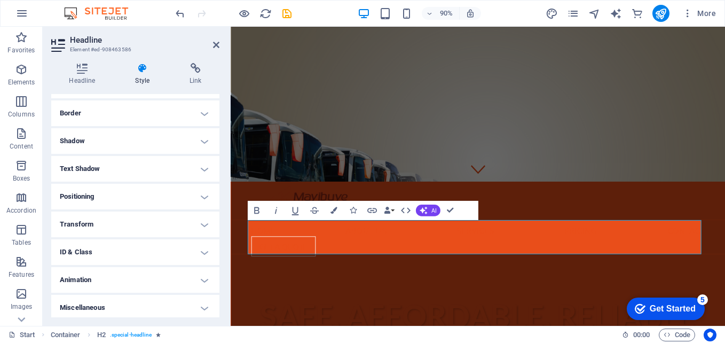
scroll to position [228, 0]
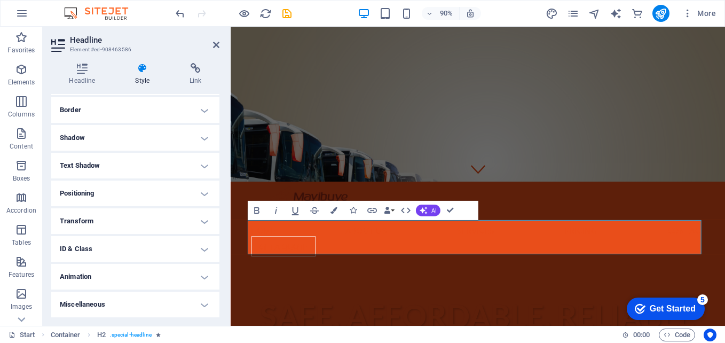
click at [188, 280] on h4 "Animation" at bounding box center [135, 277] width 168 height 26
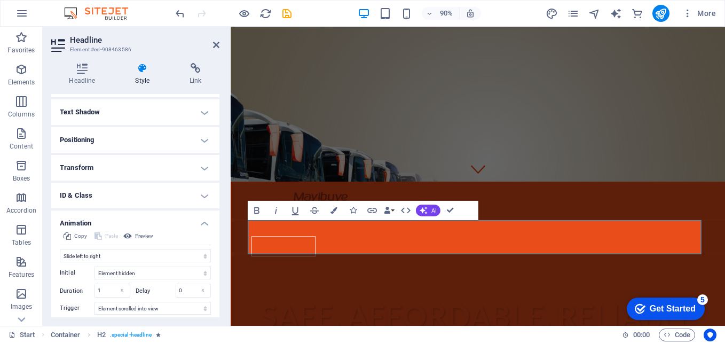
click at [202, 221] on h4 "Animation" at bounding box center [135, 219] width 168 height 19
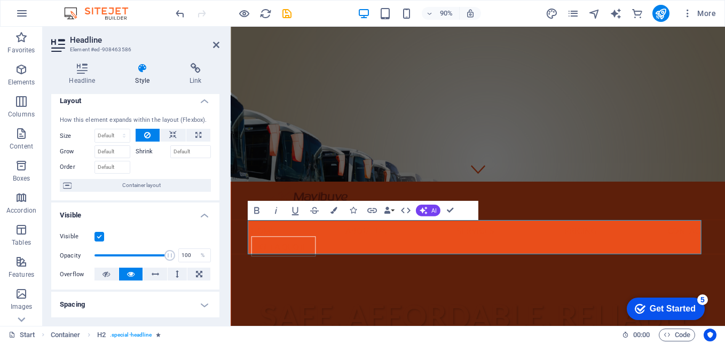
scroll to position [0, 0]
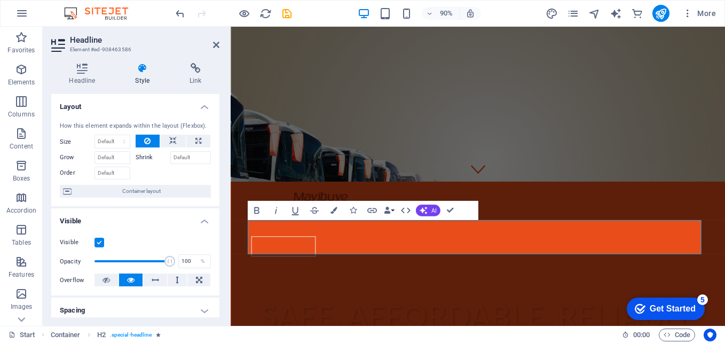
click at [196, 222] on h4 "Visible" at bounding box center [135, 217] width 168 height 19
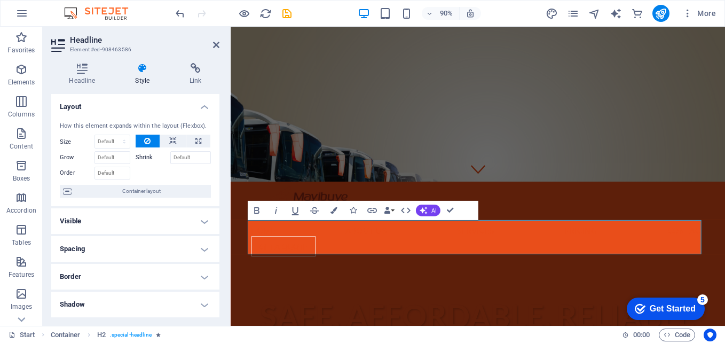
click at [206, 108] on h4 "Layout" at bounding box center [135, 103] width 168 height 19
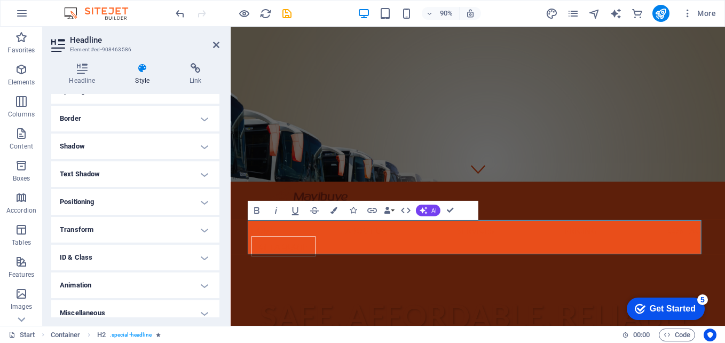
scroll to position [80, 0]
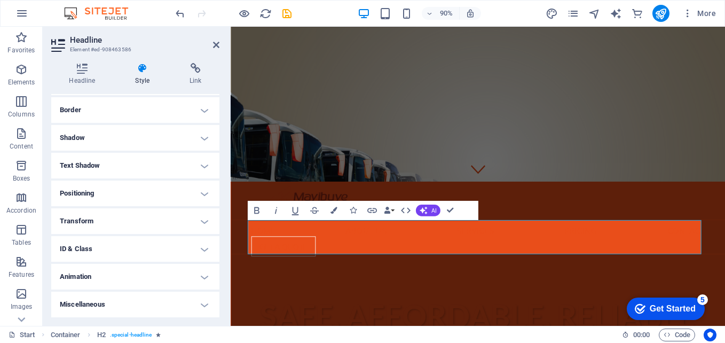
click at [198, 305] on h4 "Miscellaneous" at bounding box center [135, 304] width 168 height 26
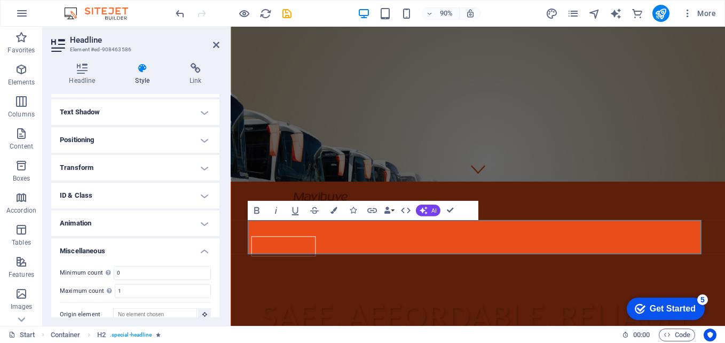
scroll to position [146, 0]
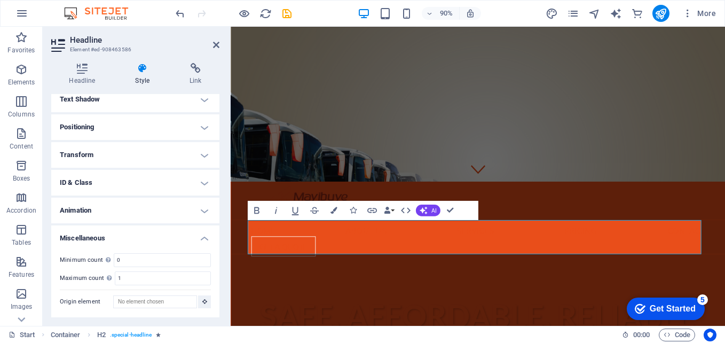
click at [200, 231] on h4 "Miscellaneous" at bounding box center [135, 234] width 168 height 19
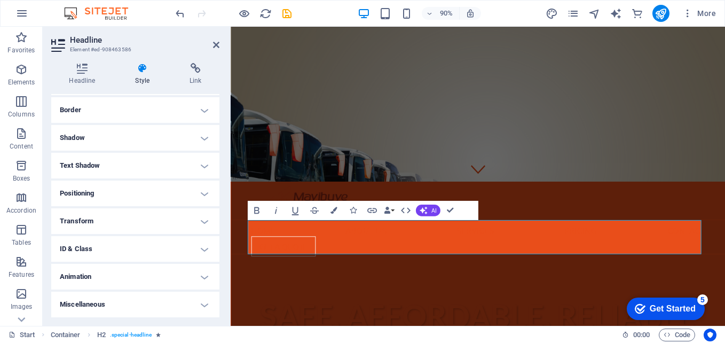
scroll to position [80, 0]
click at [91, 67] on icon at bounding box center [82, 68] width 62 height 11
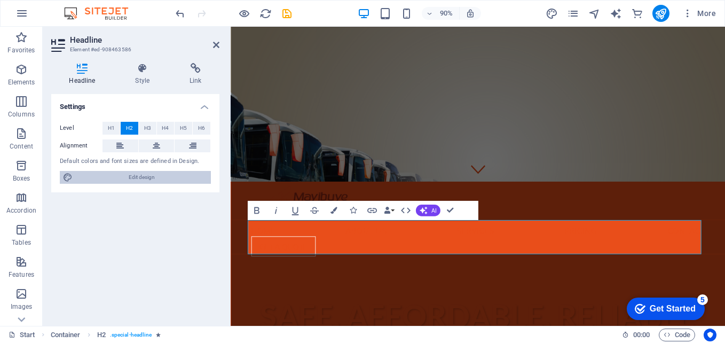
drag, startPoint x: 162, startPoint y: 178, endPoint x: 80, endPoint y: 463, distance: 296.5
click at [162, 178] on span "Edit design" at bounding box center [142, 177] width 132 height 13
select select "px"
select select "400"
select select "px"
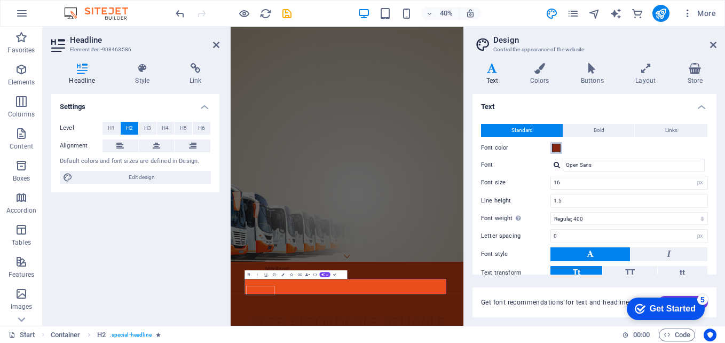
click at [558, 146] on span at bounding box center [556, 148] width 9 height 9
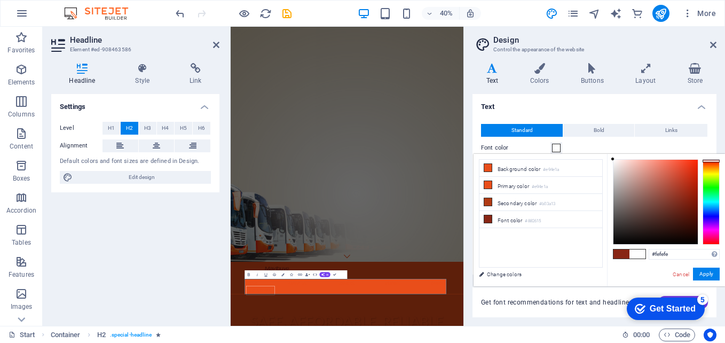
type input "#ffffff"
drag, startPoint x: 684, startPoint y: 194, endPoint x: 600, endPoint y: 154, distance: 93.3
click at [600, 155] on div "less Background color #e94e1a Primary color #e94e1a Secondary color #b03a13 Fon…" at bounding box center [598, 220] width 251 height 132
click at [704, 278] on button "Apply" at bounding box center [706, 273] width 27 height 13
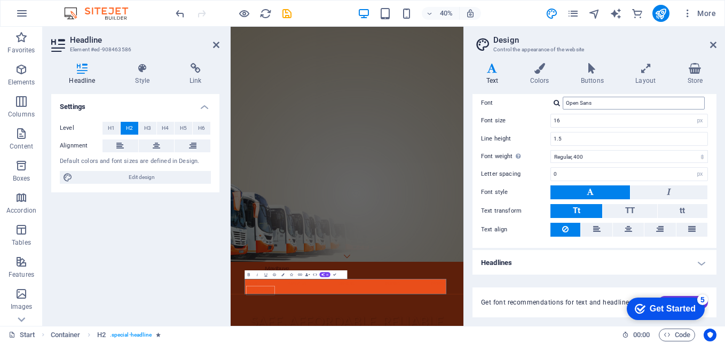
scroll to position [63, 0]
click at [715, 46] on icon at bounding box center [713, 45] width 6 height 9
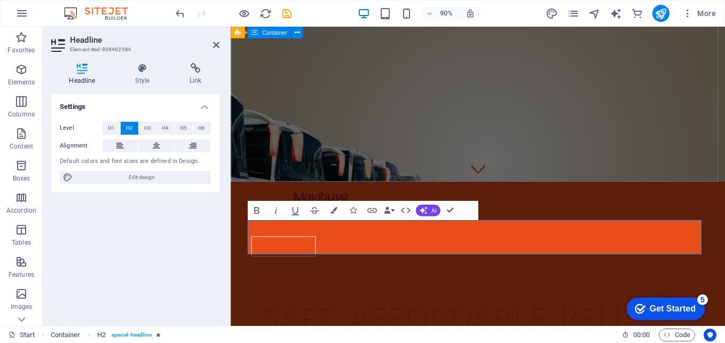
click at [592, 286] on div "Safe. Affordable. Reliable" at bounding box center [504, 347] width 549 height 123
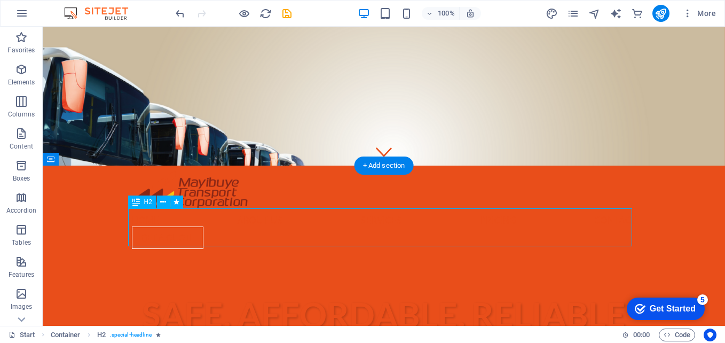
click at [164, 203] on icon at bounding box center [163, 201] width 6 height 11
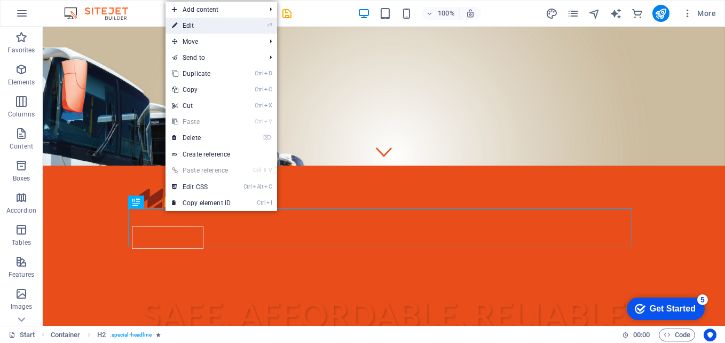
click at [215, 29] on link "⏎ Edit" at bounding box center [200, 26] width 71 height 16
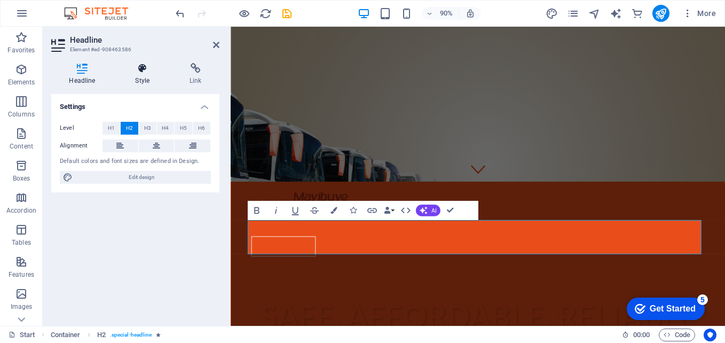
click at [148, 77] on h4 "Style" at bounding box center [144, 74] width 54 height 22
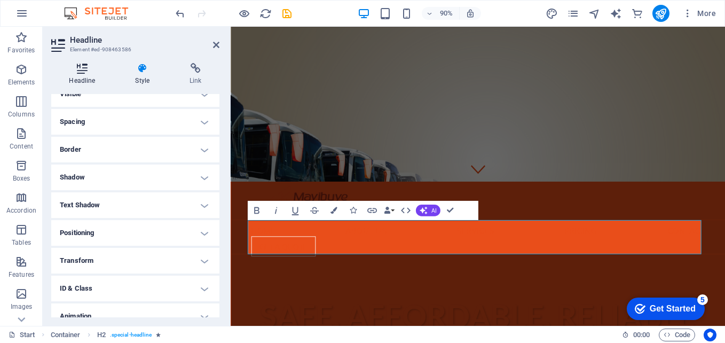
scroll to position [27, 0]
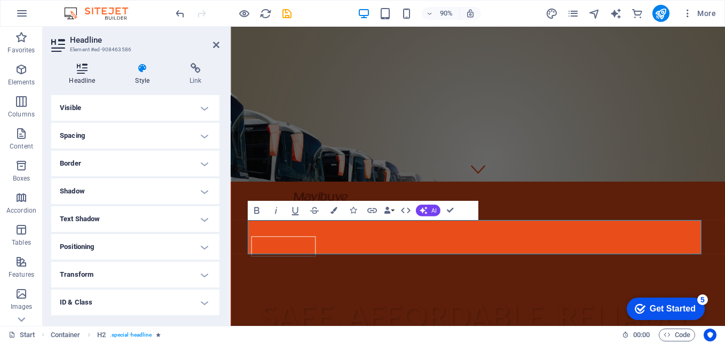
click at [84, 83] on h4 "Headline" at bounding box center [84, 74] width 66 height 22
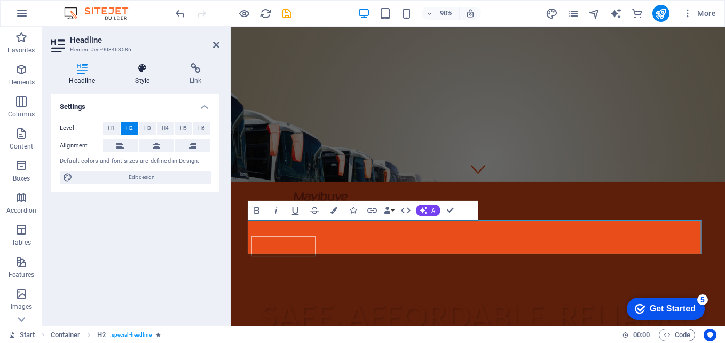
click at [136, 70] on icon at bounding box center [142, 68] width 50 height 11
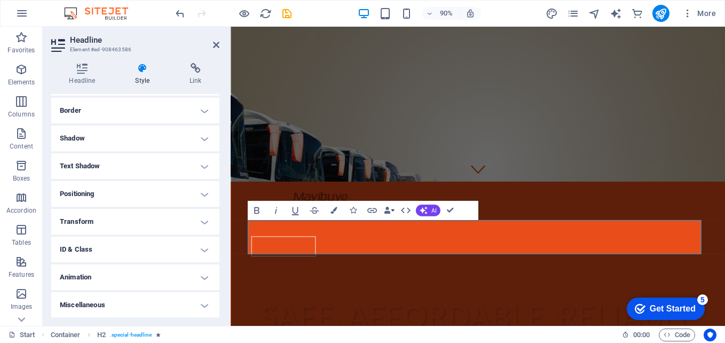
scroll to position [80, 0]
click at [187, 64] on icon at bounding box center [195, 68] width 47 height 11
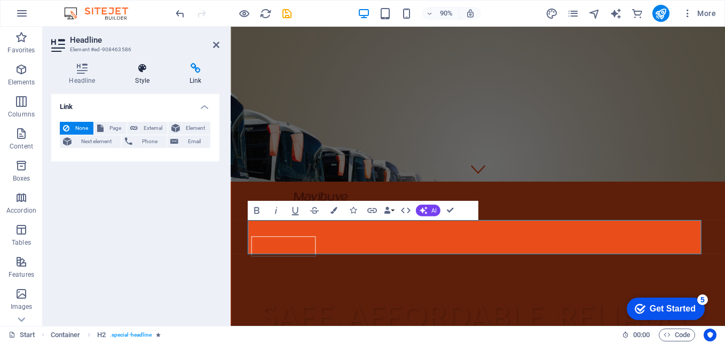
click at [137, 63] on icon at bounding box center [142, 68] width 50 height 11
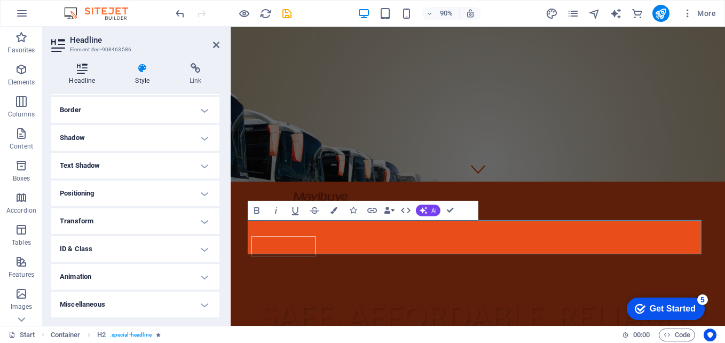
click at [87, 66] on icon at bounding box center [82, 68] width 62 height 11
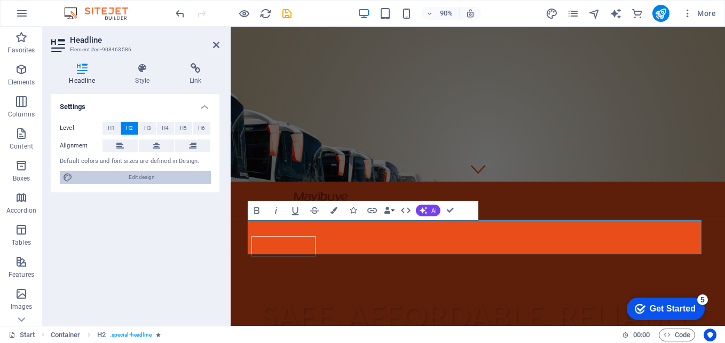
click at [114, 178] on span "Edit design" at bounding box center [142, 177] width 132 height 13
select select "px"
select select "400"
select select "px"
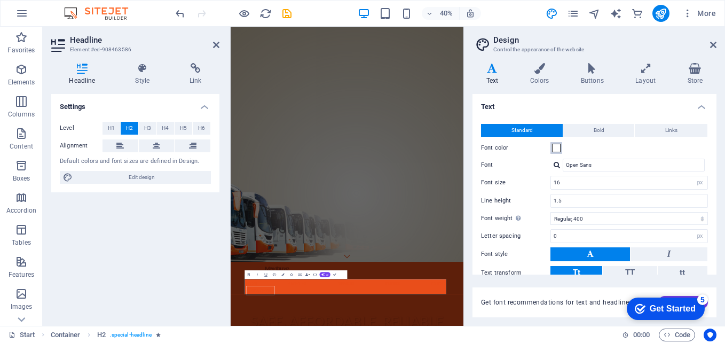
click at [555, 146] on span at bounding box center [556, 148] width 9 height 9
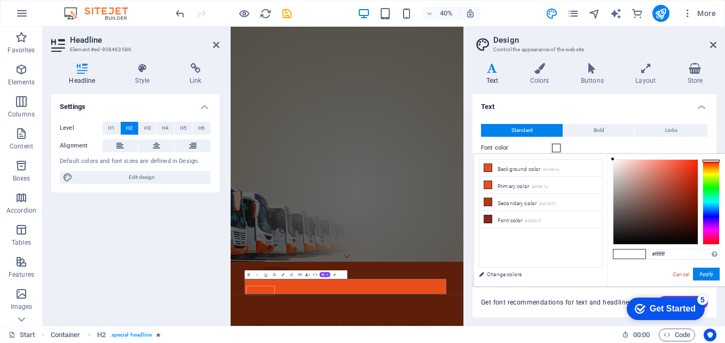
click at [561, 146] on button "Font color" at bounding box center [556, 148] width 12 height 12
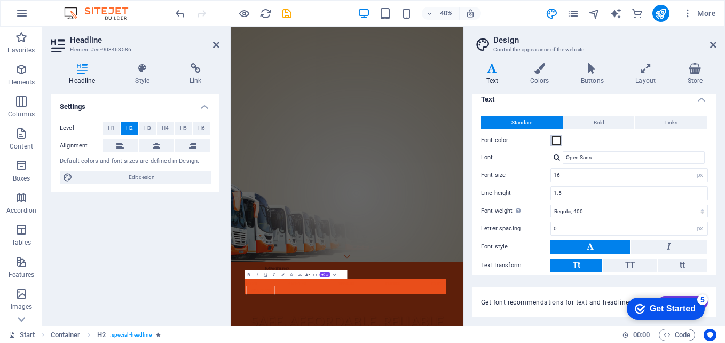
scroll to position [0, 0]
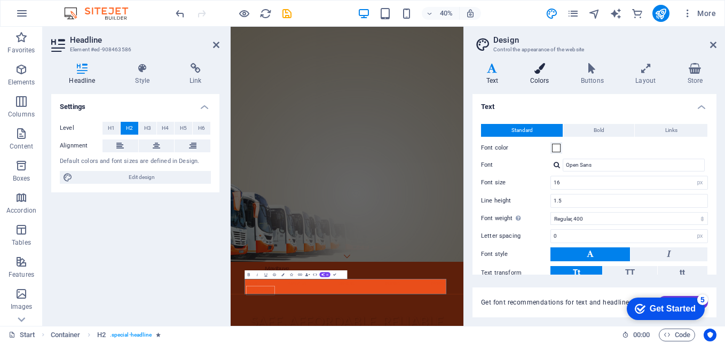
click at [543, 78] on h4 "Colors" at bounding box center [541, 74] width 51 height 22
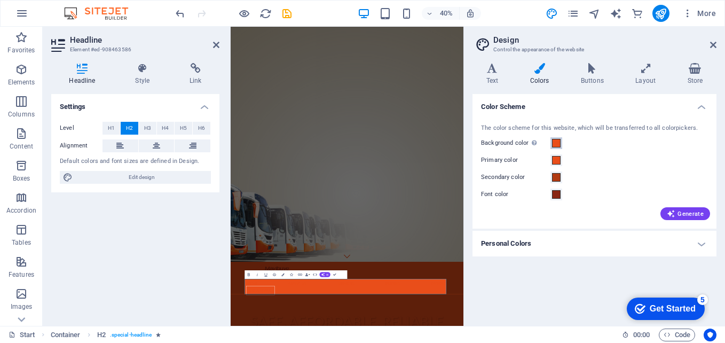
click at [553, 148] on button "Background color Only visible if it is not covered by other backgrounds." at bounding box center [556, 143] width 12 height 12
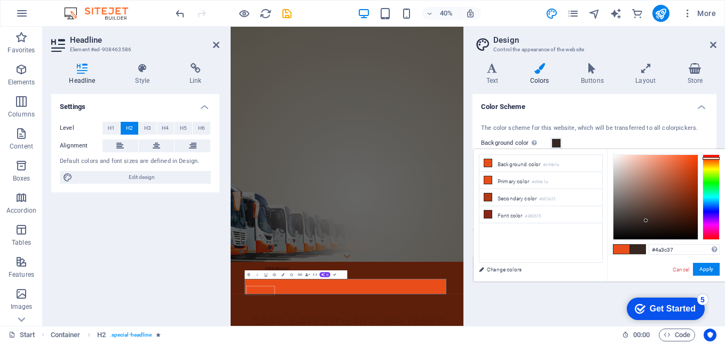
drag, startPoint x: 685, startPoint y: 160, endPoint x: 632, endPoint y: 209, distance: 72.1
click at [633, 212] on div at bounding box center [655, 197] width 84 height 84
drag, startPoint x: 633, startPoint y: 211, endPoint x: 610, endPoint y: 140, distance: 74.4
click at [610, 140] on body "mtcec.co.za Start Favorites Elements Columns Content Boxes Accordion Tables Fea…" at bounding box center [362, 171] width 725 height 343
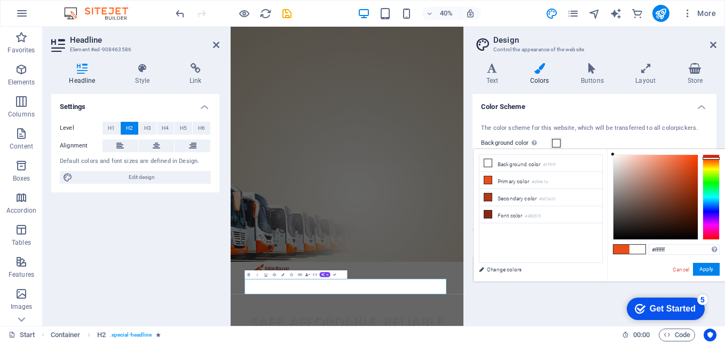
drag, startPoint x: 611, startPoint y: 152, endPoint x: 623, endPoint y: 158, distance: 12.9
click at [623, 158] on div "#ffffff Supported formats #0852ed rgb(8, 82, 237) rgba(8, 82, 237, 90%) hsv(221…" at bounding box center [666, 292] width 118 height 287
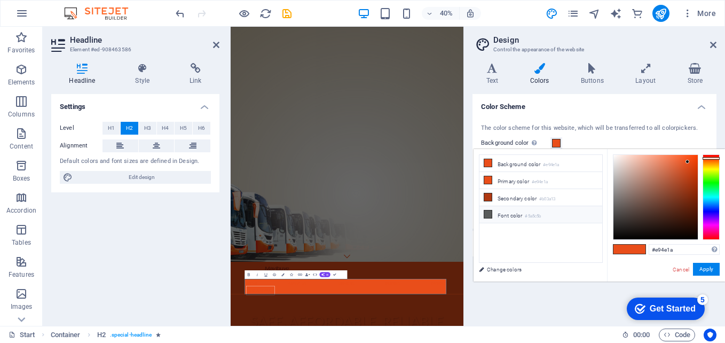
click at [484, 211] on icon at bounding box center [487, 213] width 7 height 7
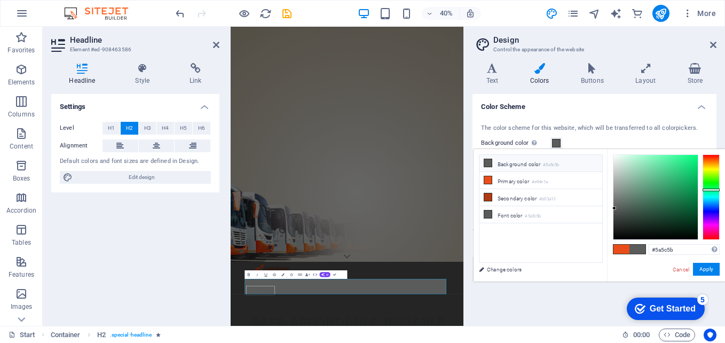
click at [490, 163] on icon at bounding box center [487, 162] width 7 height 7
click at [488, 163] on icon at bounding box center [487, 162] width 7 height 7
click at [488, 213] on icon at bounding box center [487, 213] width 7 height 7
click at [505, 213] on li "Font color #5a5c5b" at bounding box center [540, 214] width 123 height 17
drag, startPoint x: 614, startPoint y: 203, endPoint x: 639, endPoint y: 206, distance: 25.4
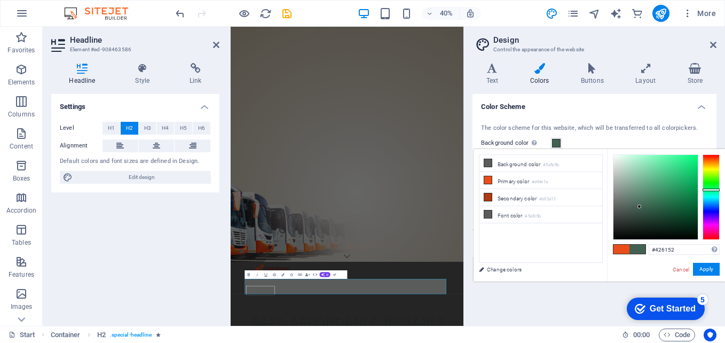
click at [639, 206] on div at bounding box center [655, 197] width 84 height 84
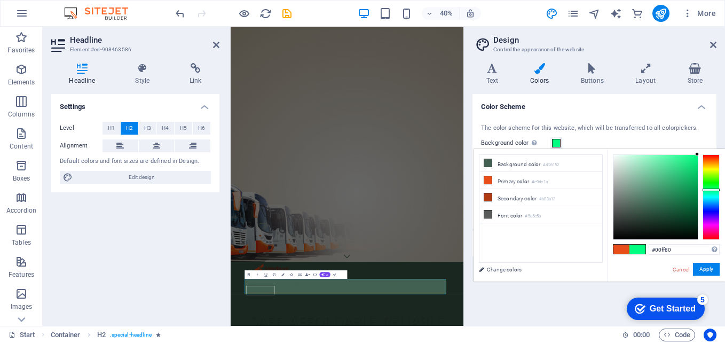
drag, startPoint x: 640, startPoint y: 206, endPoint x: 709, endPoint y: 153, distance: 87.8
click at [709, 153] on div "#00ff80 Supported formats #0852ed rgb(8, 82, 237) rgba(8, 82, 237, 90%) hsv(221…" at bounding box center [666, 292] width 118 height 287
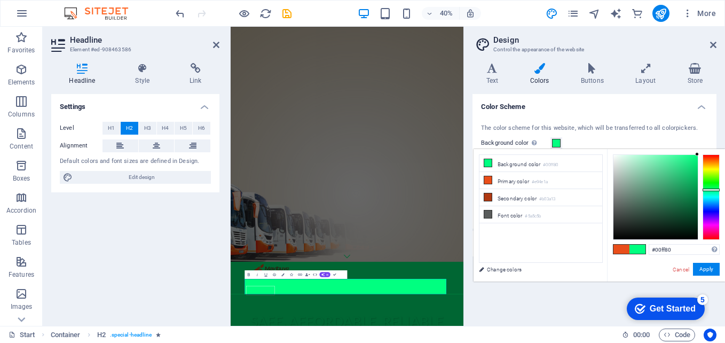
drag, startPoint x: 693, startPoint y: 153, endPoint x: 670, endPoint y: 210, distance: 61.3
click at [670, 210] on div "#00ff80 Supported formats #0852ed rgb(8, 82, 237) rgba(8, 82, 237, 90%) hsv(221…" at bounding box center [666, 292] width 118 height 287
drag, startPoint x: 696, startPoint y: 155, endPoint x: 682, endPoint y: 157, distance: 14.1
click at [682, 157] on div at bounding box center [682, 157] width 4 height 4
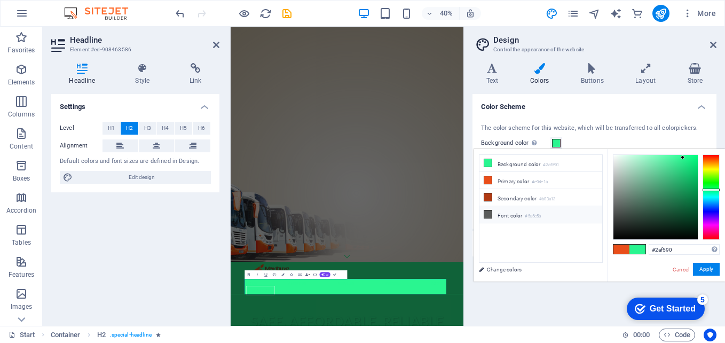
click at [489, 212] on icon at bounding box center [487, 213] width 7 height 7
click at [501, 213] on li "Font color #5a5c5b" at bounding box center [540, 214] width 123 height 17
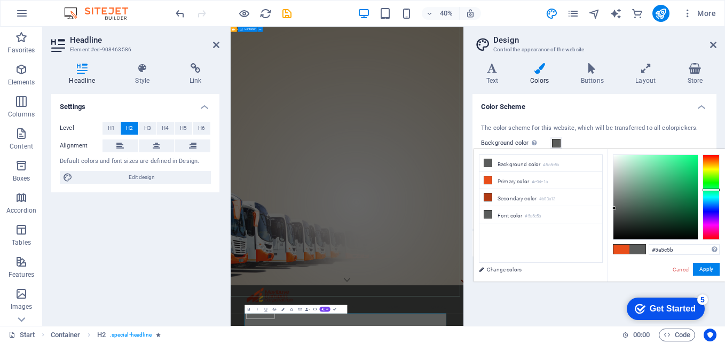
scroll to position [107, 0]
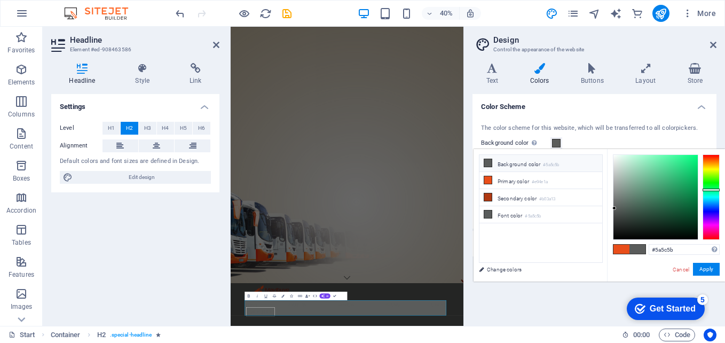
click at [508, 165] on li "Background color #5a5c5b" at bounding box center [540, 163] width 123 height 17
click at [484, 162] on icon at bounding box center [487, 162] width 7 height 7
click at [513, 179] on li "Primary color #e94e1a" at bounding box center [540, 180] width 123 height 17
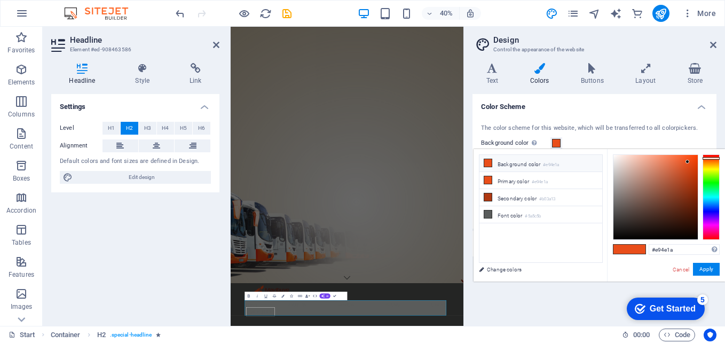
click at [487, 162] on icon at bounding box center [487, 162] width 7 height 7
click at [505, 213] on li "Font color #5a5c5b" at bounding box center [540, 214] width 123 height 17
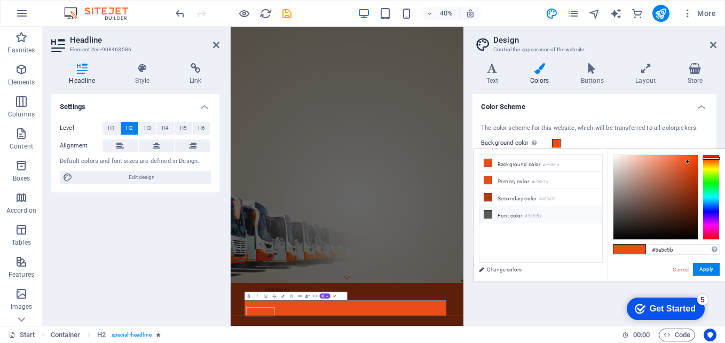
click at [505, 213] on li "Font color #5a5c5b" at bounding box center [540, 214] width 123 height 17
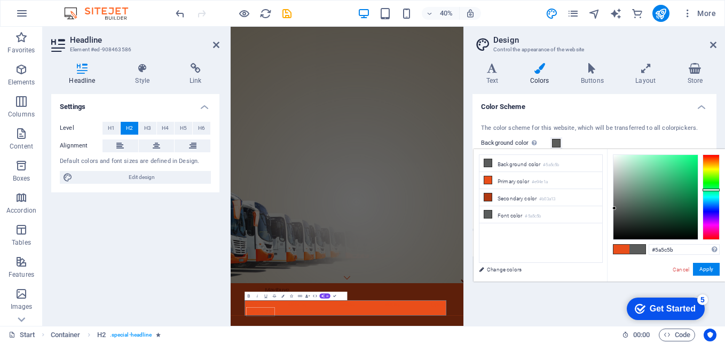
click at [501, 161] on li "Background color #5a5c5b" at bounding box center [540, 163] width 123 height 17
click at [491, 162] on span at bounding box center [487, 162] width 9 height 9
click at [507, 162] on li "Background color #5a5c5b" at bounding box center [540, 163] width 123 height 17
click at [509, 180] on li "Primary color #e94e1a" at bounding box center [540, 180] width 123 height 17
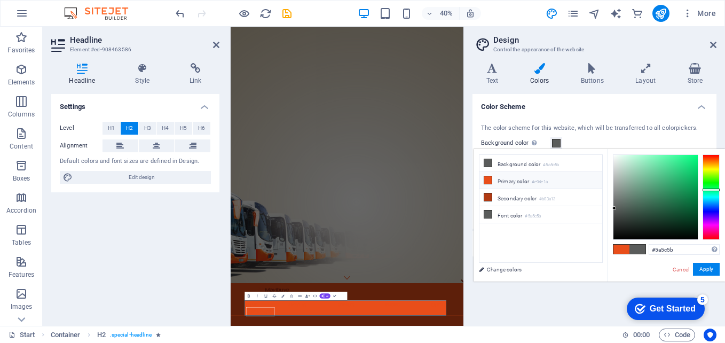
type input "#e94e1a"
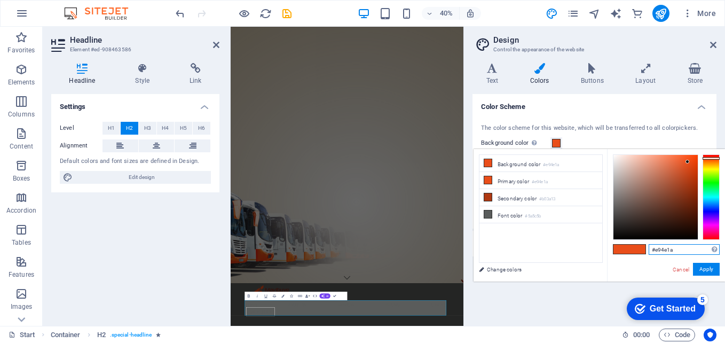
click at [659, 250] on input "#e94e1a" at bounding box center [683, 249] width 71 height 11
click at [704, 266] on button "Apply" at bounding box center [706, 268] width 27 height 13
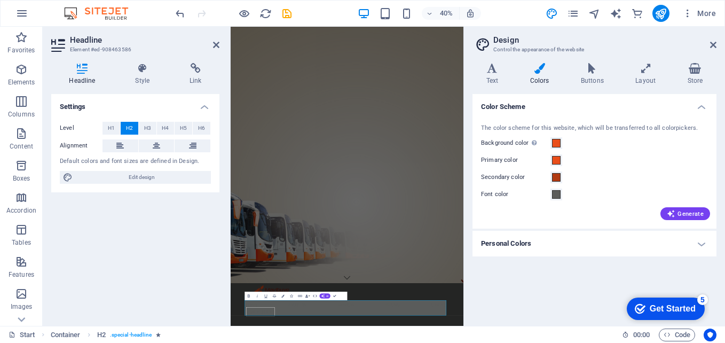
click at [506, 163] on label "Primary color" at bounding box center [515, 160] width 69 height 13
click at [550, 163] on button "Primary color" at bounding box center [556, 160] width 12 height 12
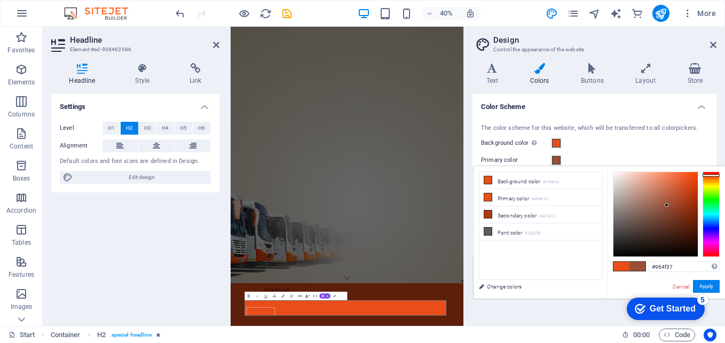
drag, startPoint x: 685, startPoint y: 179, endPoint x: 666, endPoint y: 206, distance: 33.0
click at [666, 206] on div at bounding box center [655, 214] width 84 height 84
drag, startPoint x: 666, startPoint y: 205, endPoint x: 602, endPoint y: 170, distance: 72.3
click at [602, 171] on div "less Background color #e94e1a Primary color #e94e1a Secondary color #b03a13 Fon…" at bounding box center [598, 232] width 251 height 132
type input "#ffffff"
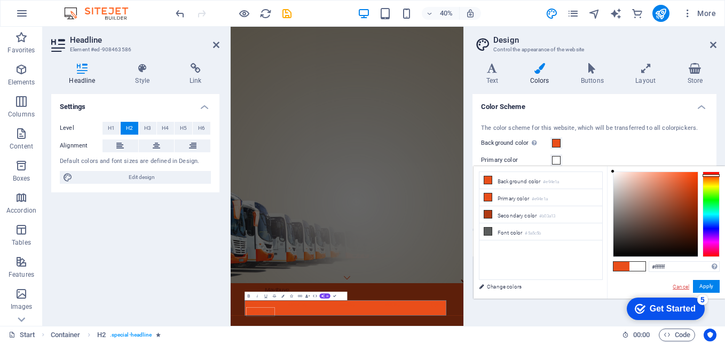
click at [677, 288] on link "Cancel" at bounding box center [680, 286] width 19 height 8
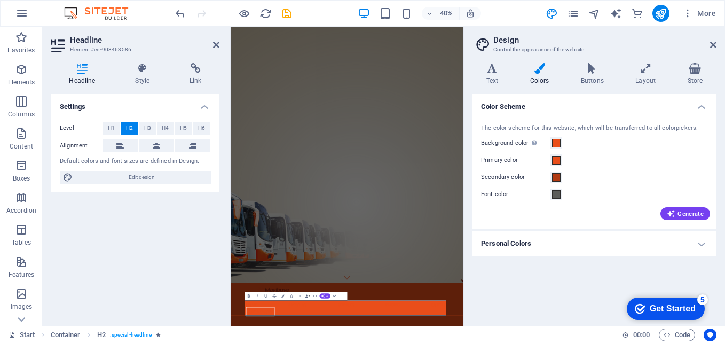
click at [498, 193] on label "Font color" at bounding box center [515, 194] width 69 height 13
click at [550, 193] on button "Font color" at bounding box center [556, 194] width 12 height 12
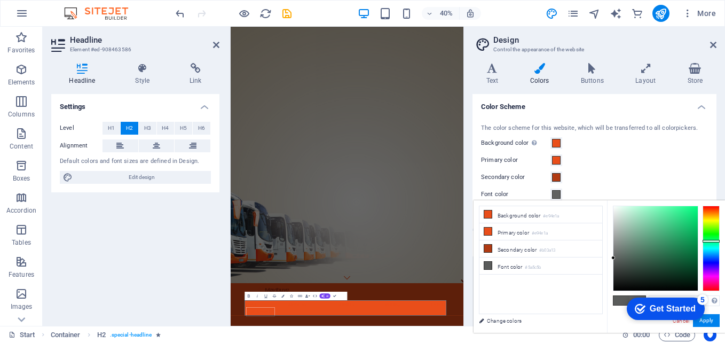
type input "#ffffff"
drag, startPoint x: 613, startPoint y: 258, endPoint x: 606, endPoint y: 191, distance: 67.1
click at [606, 193] on body "mtcec.co.za Start Favorites Elements Columns Content Boxes Accordion Tables Fea…" at bounding box center [362, 171] width 725 height 343
click at [704, 321] on div "checkmark Get Started 5 First Steps in the Editor Let's guide you through the t…" at bounding box center [663, 308] width 91 height 32
click at [705, 320] on div "checkmark Get Started 5 First Steps in the Editor Let's guide you through the t…" at bounding box center [663, 308] width 91 height 32
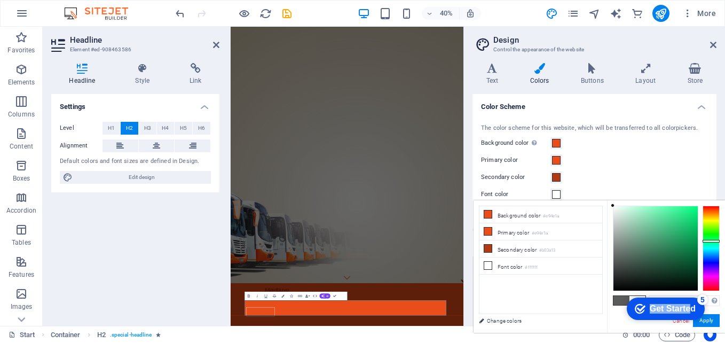
drag, startPoint x: 682, startPoint y: 292, endPoint x: 664, endPoint y: 245, distance: 50.1
click at [664, 292] on html "checkmark Get Started 5 First Steps in the Editor Let's guide you through the t…" at bounding box center [663, 308] width 91 height 32
drag, startPoint x: 664, startPoint y: 245, endPoint x: 773, endPoint y: 465, distance: 245.8
click at [670, 306] on div "Get Started" at bounding box center [672, 309] width 46 height 10
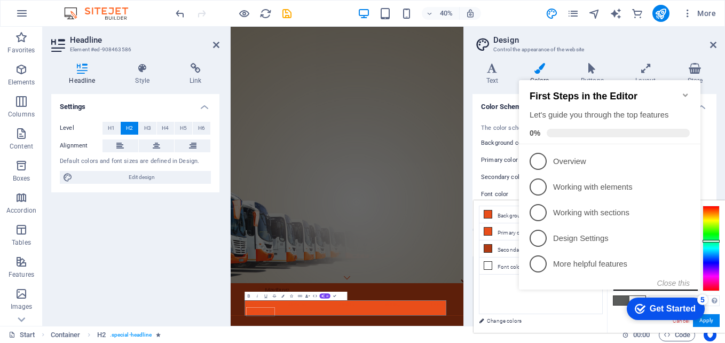
click at [683, 92] on icon "Minimize checklist" at bounding box center [685, 95] width 9 height 9
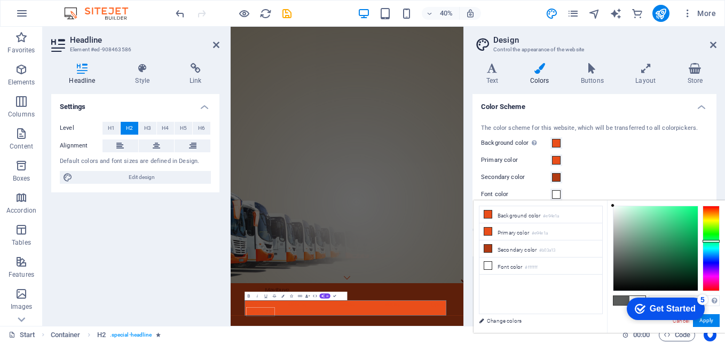
click at [687, 311] on div "Get Started" at bounding box center [672, 309] width 46 height 10
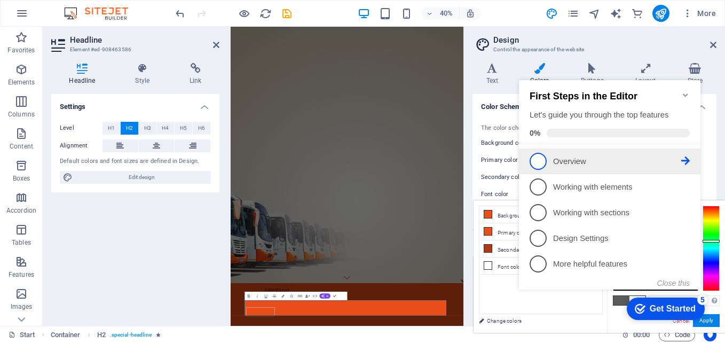
click at [570, 157] on p "Overview - incomplete" at bounding box center [617, 161] width 128 height 11
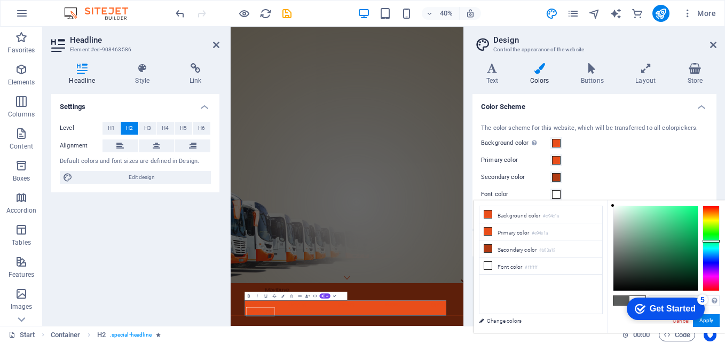
click at [665, 304] on div "Get Started" at bounding box center [672, 309] width 46 height 10
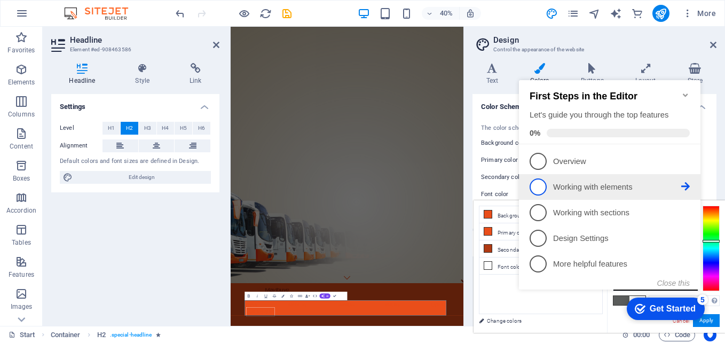
click at [594, 187] on p "Working with elements - incomplete" at bounding box center [617, 186] width 128 height 11
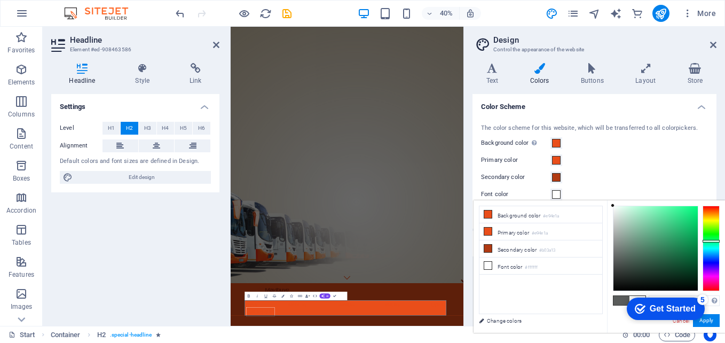
click at [654, 316] on div "checkmark Get Started 5" at bounding box center [665, 308] width 78 height 22
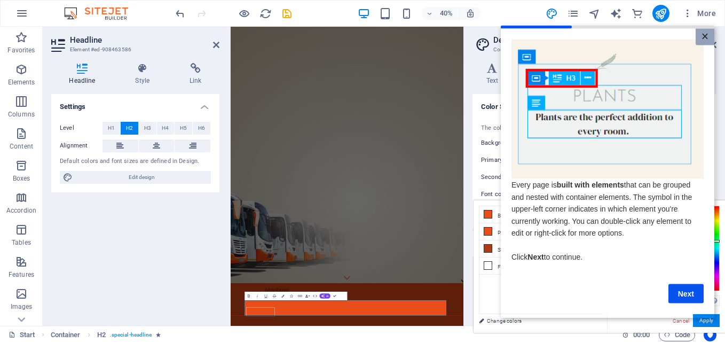
click at [708, 37] on link "×" at bounding box center [704, 36] width 19 height 17
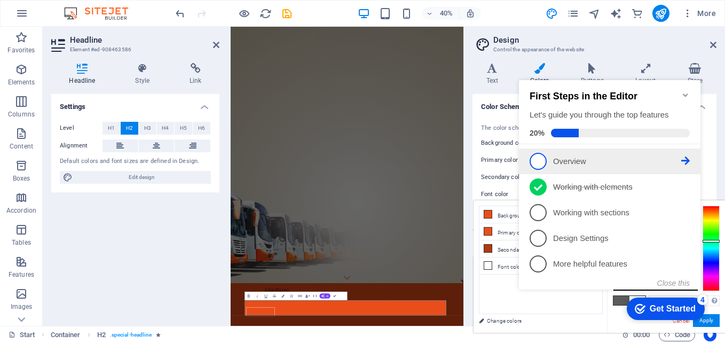
click at [590, 169] on li "1 Overview - incomplete" at bounding box center [609, 161] width 181 height 26
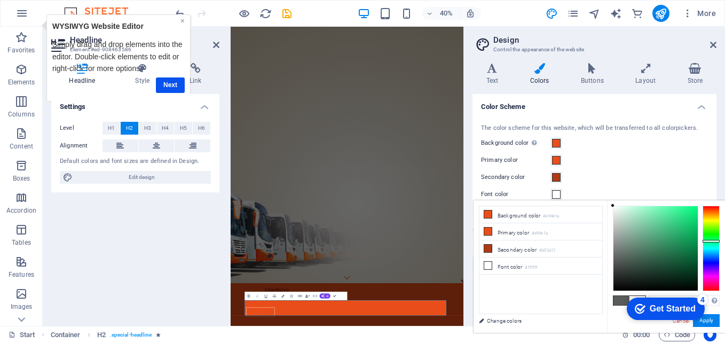
click at [182, 19] on link "×" at bounding box center [182, 21] width 4 height 9
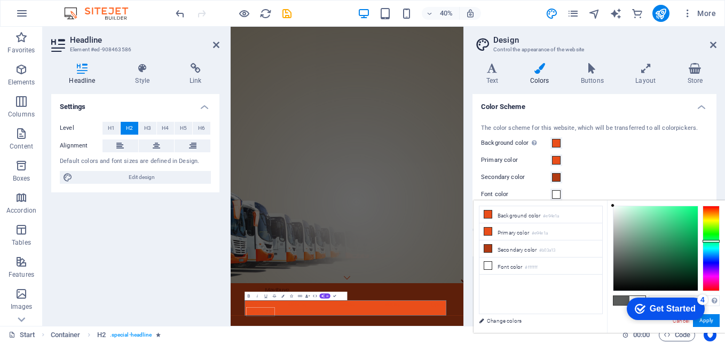
click at [707, 320] on div "checkmark Get Started 4 First Steps in the Editor Let's guide you through the t…" at bounding box center [663, 308] width 91 height 32
click at [689, 301] on div "checkmark Get Started 4" at bounding box center [665, 308] width 78 height 22
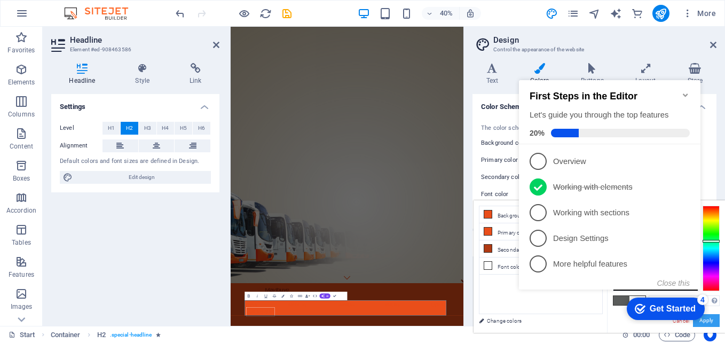
click at [711, 322] on button "Apply" at bounding box center [706, 320] width 27 height 13
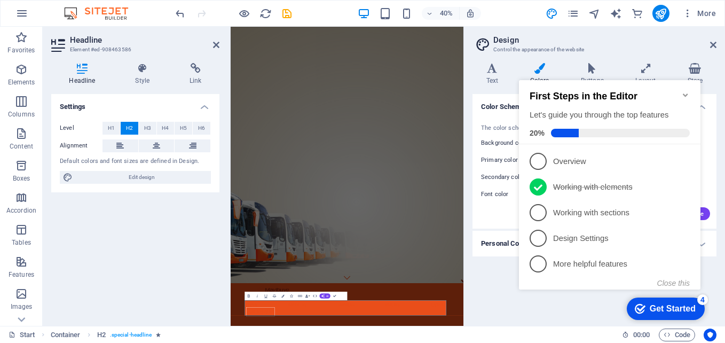
click at [689, 91] on icon "Minimize checklist" at bounding box center [685, 95] width 9 height 9
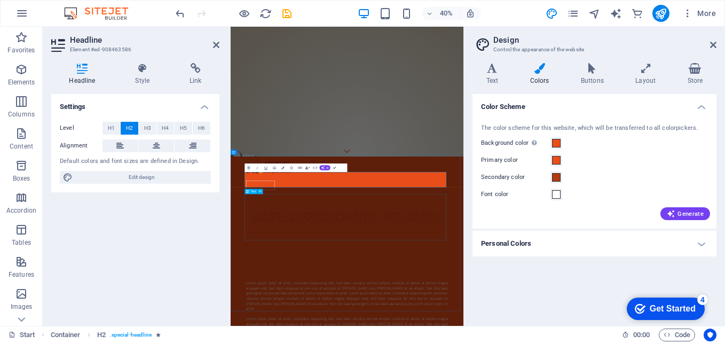
scroll to position [427, 0]
click at [557, 178] on span at bounding box center [556, 177] width 9 height 9
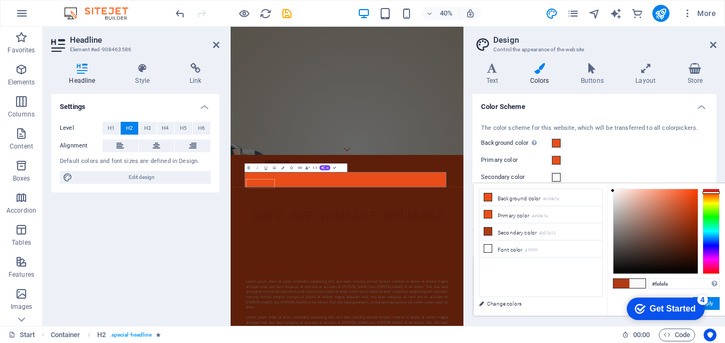
drag, startPoint x: 665, startPoint y: 221, endPoint x: 603, endPoint y: 188, distance: 69.5
click at [603, 188] on div "less Background color #e94e1a Primary color #e94e1a Secondary color #b03a13 Fon…" at bounding box center [598, 249] width 251 height 132
drag, startPoint x: 630, startPoint y: 197, endPoint x: 715, endPoint y: 213, distance: 86.9
click at [714, 215] on div at bounding box center [665, 230] width 107 height 85
drag, startPoint x: 693, startPoint y: 216, endPoint x: 652, endPoint y: 206, distance: 41.7
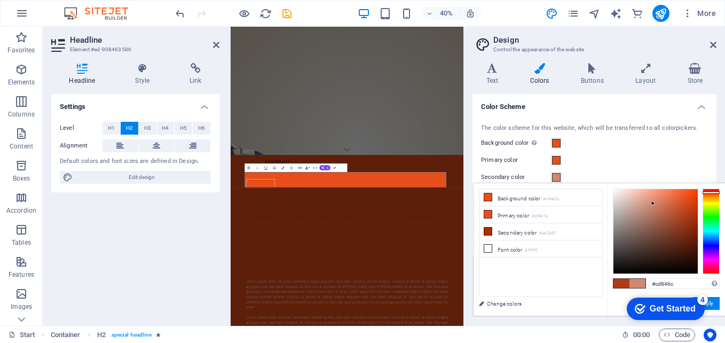
click at [652, 205] on div at bounding box center [652, 203] width 4 height 4
click at [665, 284] on input "#ca826a" at bounding box center [683, 283] width 71 height 11
paste input "fdc211"
type input "#fdc211"
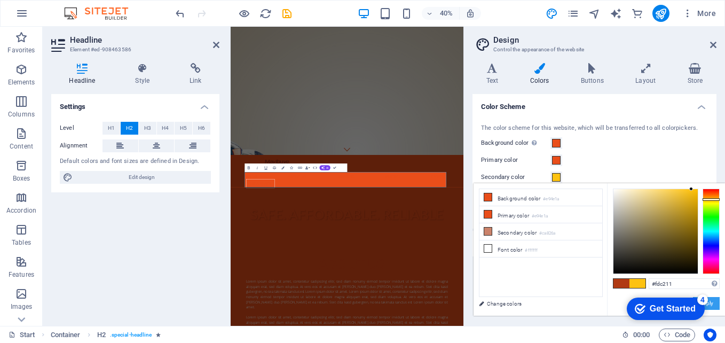
click at [713, 304] on button "Apply" at bounding box center [706, 303] width 27 height 13
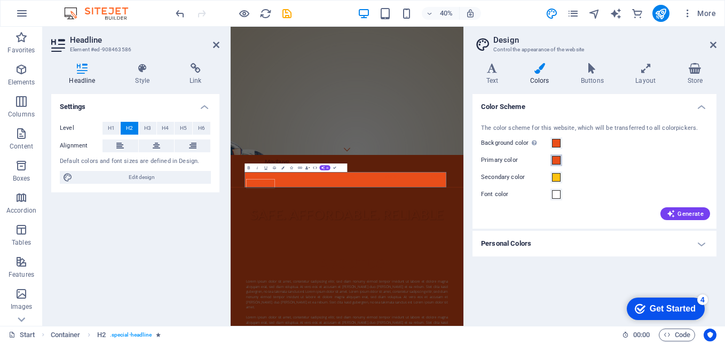
click at [556, 158] on span at bounding box center [556, 160] width 9 height 9
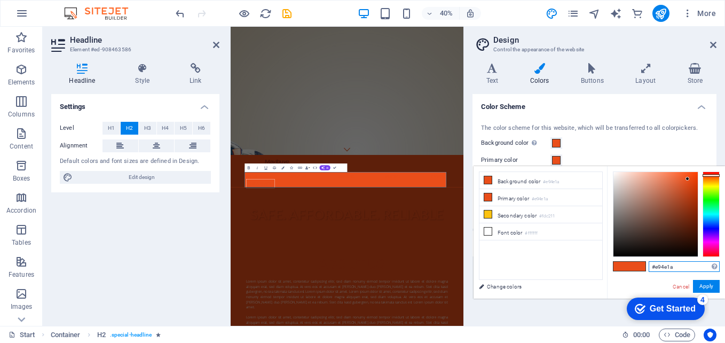
click at [665, 265] on input "#e94e1a" at bounding box center [683, 266] width 71 height 11
paste input "882615"
type input "#882615"
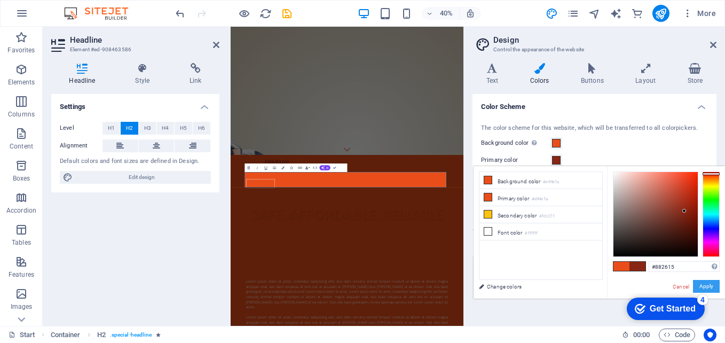
click at [711, 284] on button "Apply" at bounding box center [706, 286] width 27 height 13
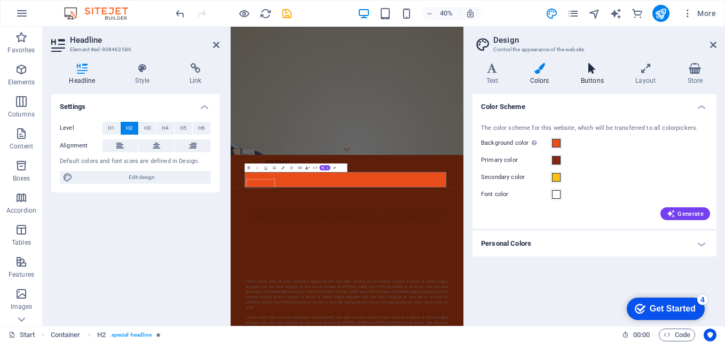
click at [585, 71] on icon at bounding box center [592, 68] width 50 height 11
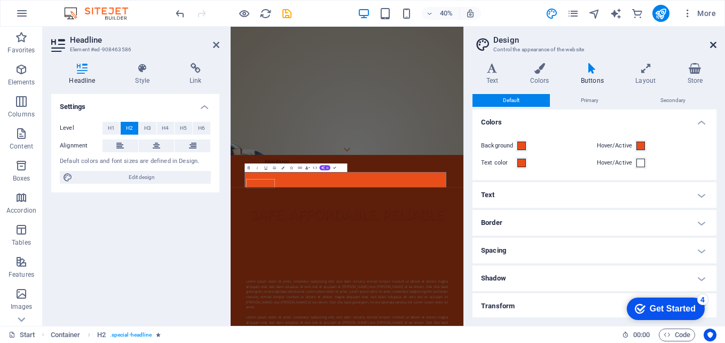
drag, startPoint x: 711, startPoint y: 44, endPoint x: 460, endPoint y: 62, distance: 250.9
click at [711, 44] on icon at bounding box center [713, 45] width 6 height 9
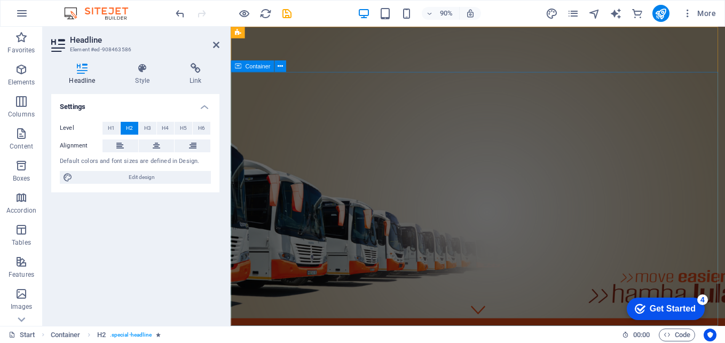
scroll to position [0, 0]
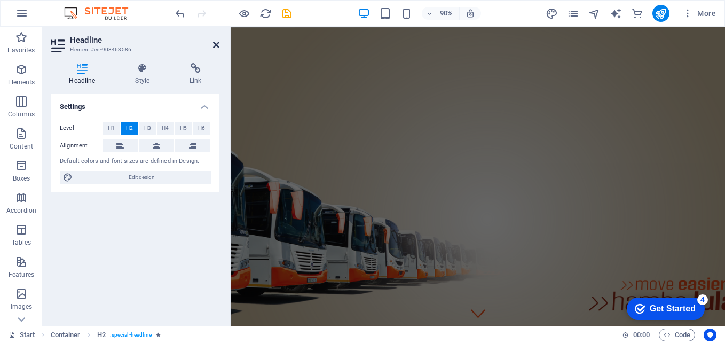
click at [213, 49] on icon at bounding box center [216, 45] width 6 height 9
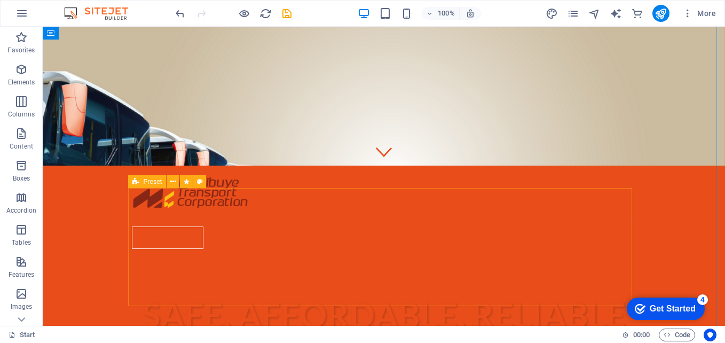
scroll to position [373, 0]
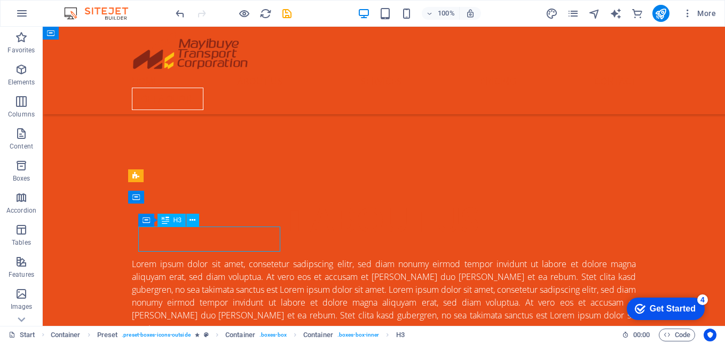
scroll to position [407, 0]
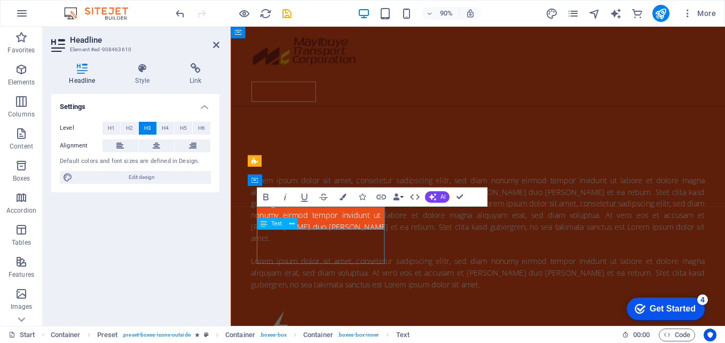
scroll to position [373, 0]
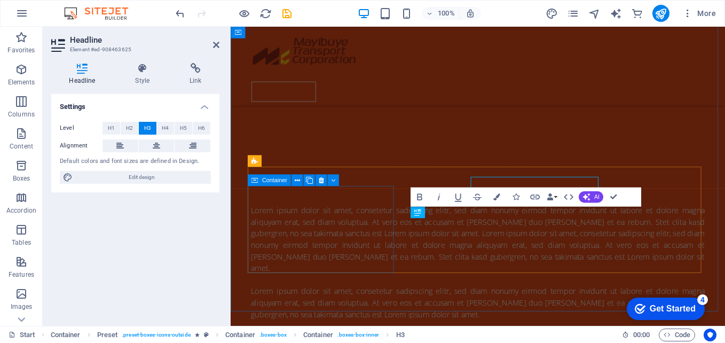
scroll to position [407, 0]
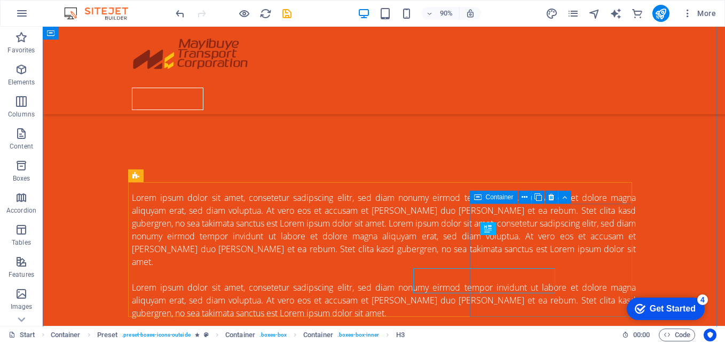
scroll to position [373, 0]
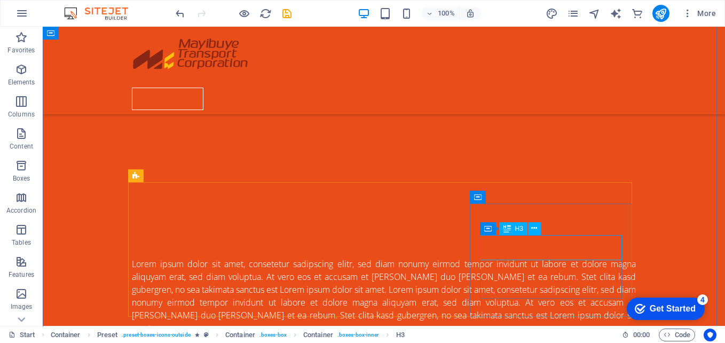
scroll to position [407, 0]
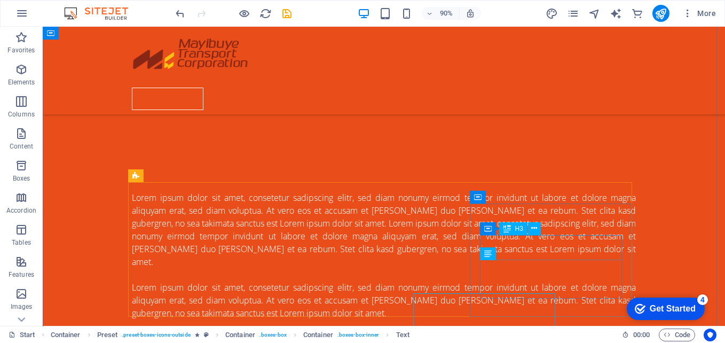
scroll to position [373, 0]
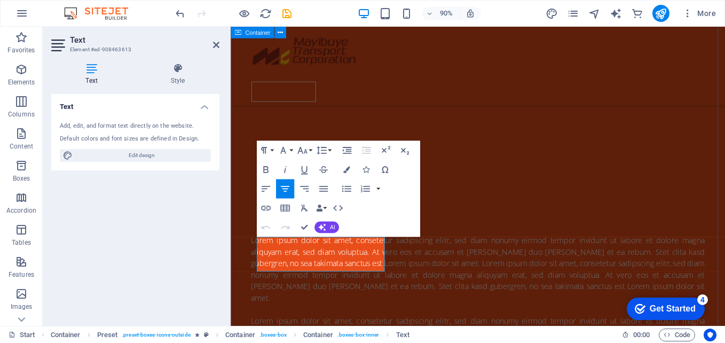
scroll to position [407, 0]
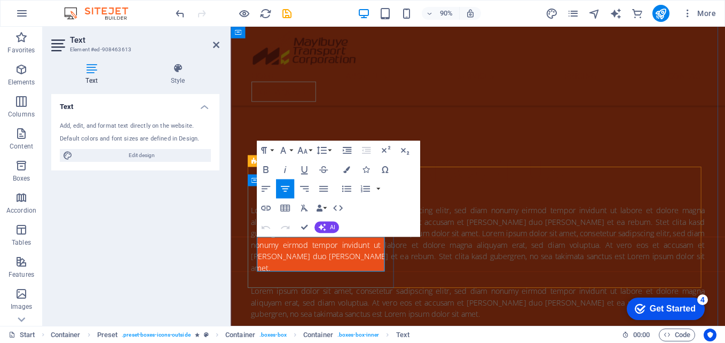
drag, startPoint x: 372, startPoint y: 292, endPoint x: 270, endPoint y: 265, distance: 105.5
click at [586, 224] on div "Lorem ipsum dolor sit amet, consetetur sadipscing elitr, sed diam nonumy eirmod…" at bounding box center [505, 288] width 504 height 128
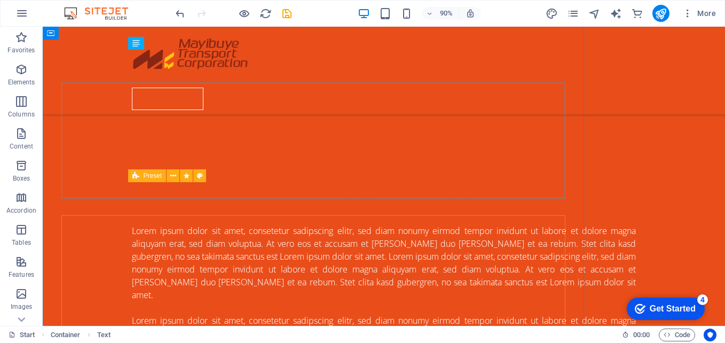
scroll to position [373, 0]
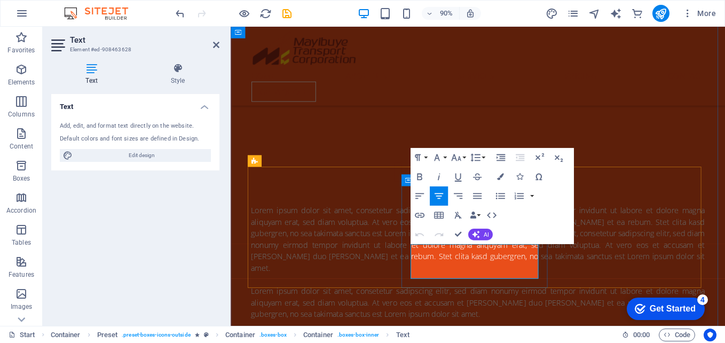
drag, startPoint x: 541, startPoint y: 300, endPoint x: 436, endPoint y: 280, distance: 107.1
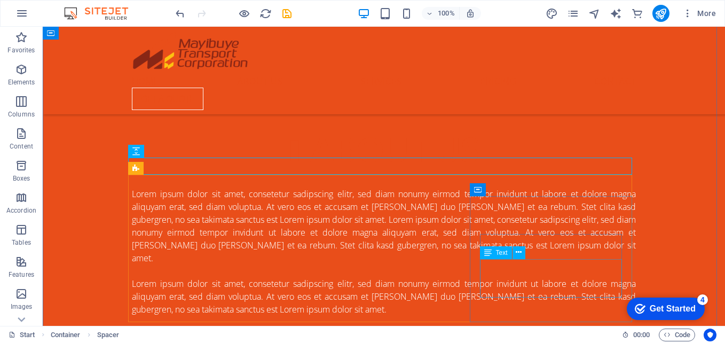
scroll to position [427, 0]
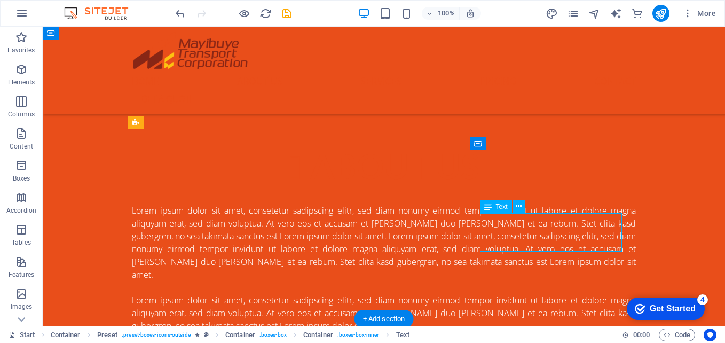
scroll to position [460, 0]
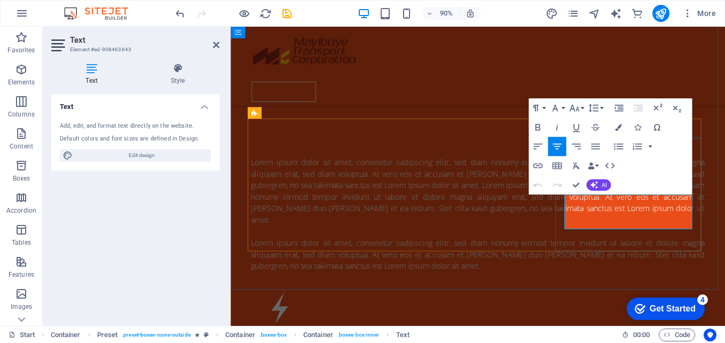
drag, startPoint x: 674, startPoint y: 244, endPoint x: 610, endPoint y: 222, distance: 67.3
click at [493, 171] on div "Lorem ipsum dolor sit amet, consetetur sadipscing elitr, sed diam nonumy eirmod…" at bounding box center [505, 235] width 504 height 128
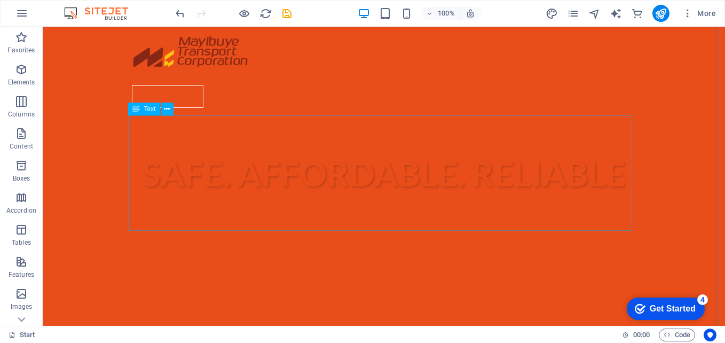
scroll to position [320, 0]
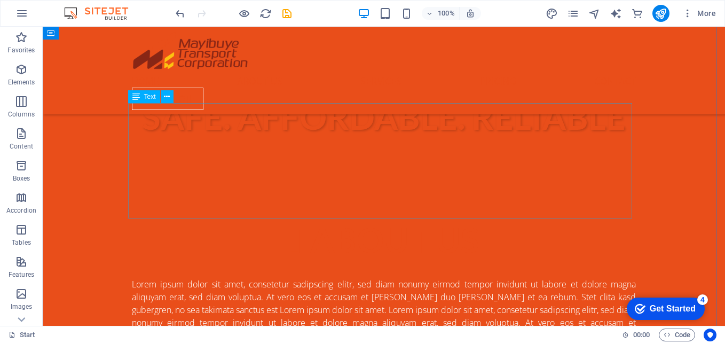
click at [370, 277] on div "Lorem ipsum dolor sit amet, consetetur sadipscing elitr, sed diam nonumy eirmod…" at bounding box center [384, 341] width 504 height 128
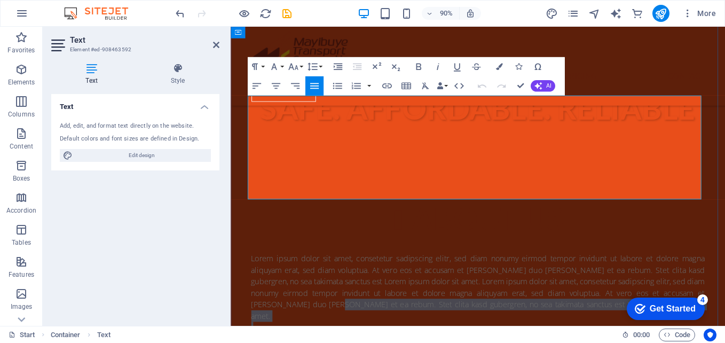
drag, startPoint x: 439, startPoint y: 214, endPoint x: 319, endPoint y: 163, distance: 130.8
click at [319, 277] on div "Lorem ipsum dolor sit amet, consetetur sadipscing elitr, sed diam nonumy eirmod…" at bounding box center [505, 341] width 504 height 128
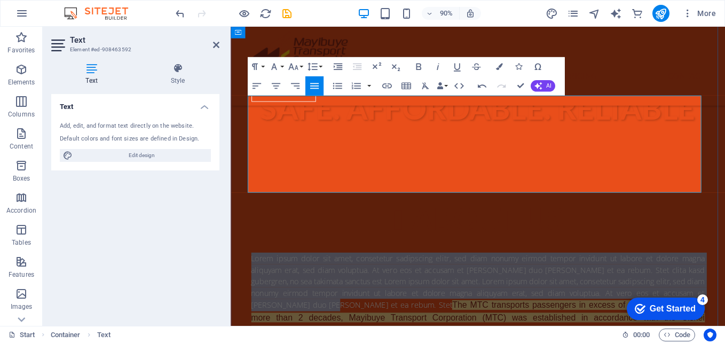
drag, startPoint x: 320, startPoint y: 158, endPoint x: 249, endPoint y: 114, distance: 83.4
click at [253, 277] on p "Lorem ipsum dolor sit amet, consetetur sadipscing elitr, sed diam nonumy eirmod…" at bounding box center [505, 331] width 504 height 108
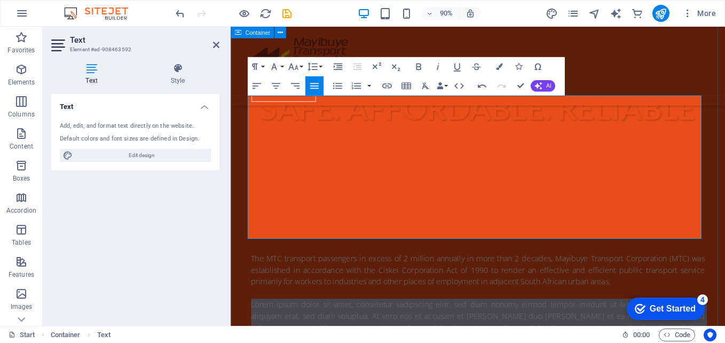
drag, startPoint x: 405, startPoint y: 252, endPoint x: 243, endPoint y: 158, distance: 187.0
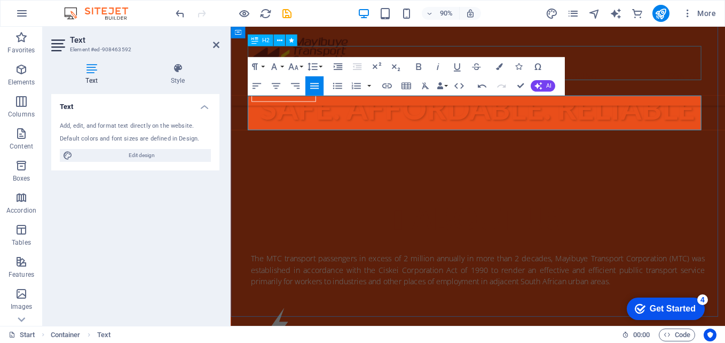
click at [634, 221] on div "About us" at bounding box center [505, 240] width 504 height 39
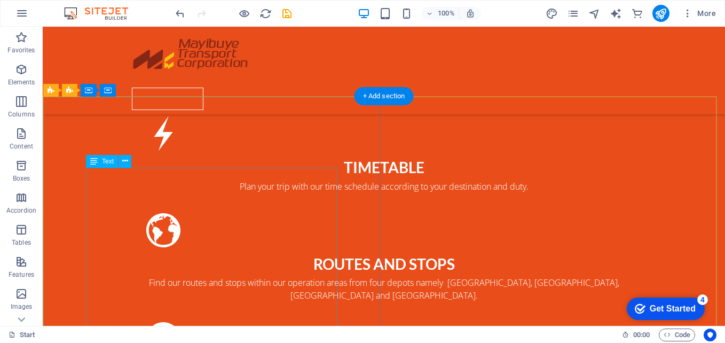
scroll to position [480, 0]
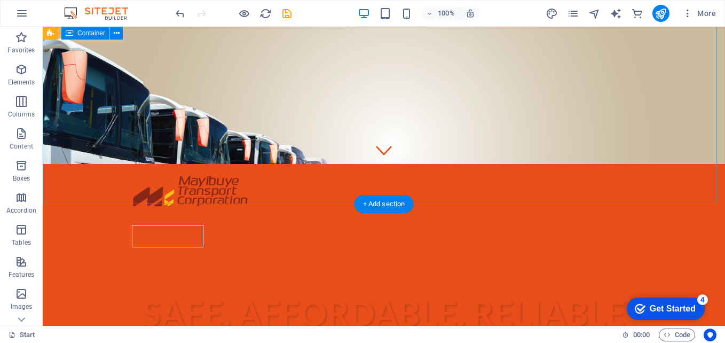
scroll to position [267, 0]
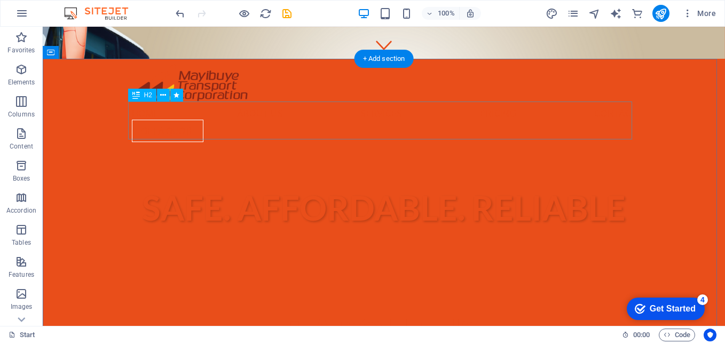
click at [162, 312] on div "About us" at bounding box center [384, 331] width 504 height 39
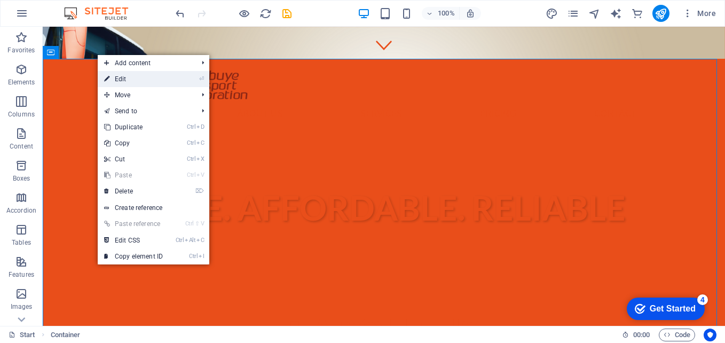
click at [127, 85] on link "⏎ Edit" at bounding box center [133, 79] width 71 height 16
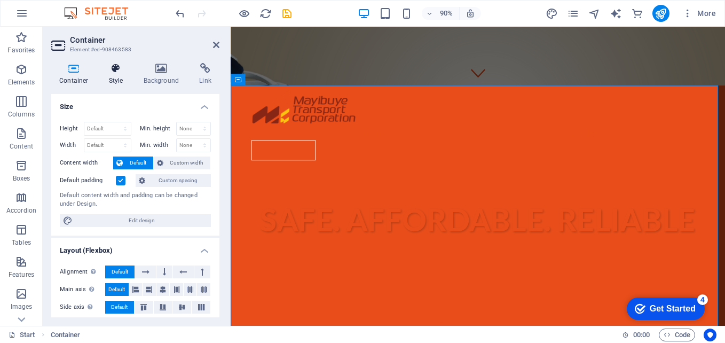
click at [115, 72] on icon at bounding box center [116, 68] width 30 height 11
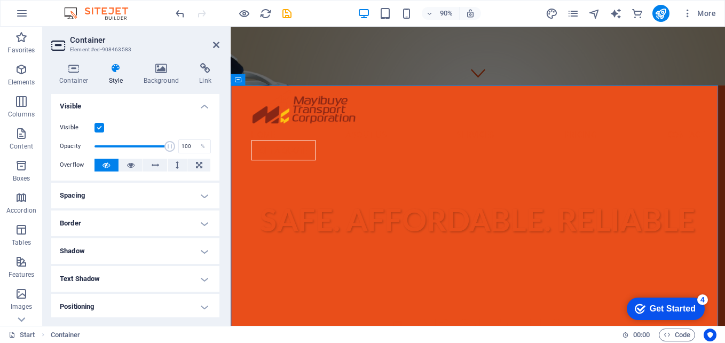
scroll to position [0, 0]
click at [204, 109] on h4 "Visible" at bounding box center [135, 103] width 168 height 19
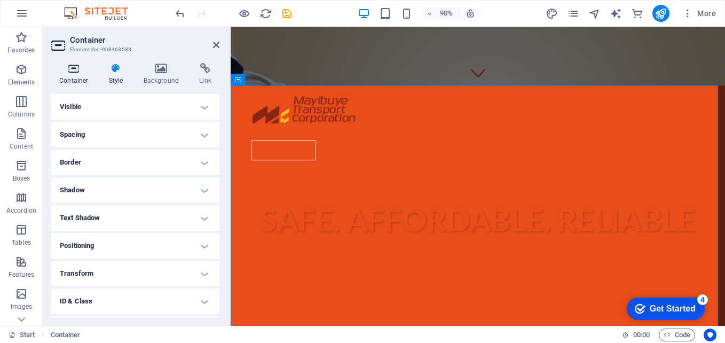
click at [71, 73] on icon at bounding box center [73, 68] width 45 height 11
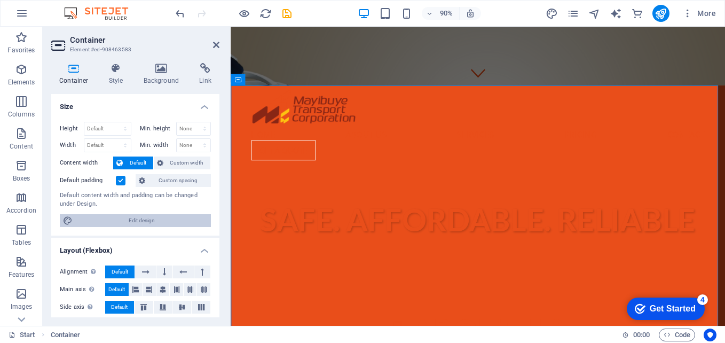
click at [140, 217] on span "Edit design" at bounding box center [142, 220] width 132 height 13
select select "rem"
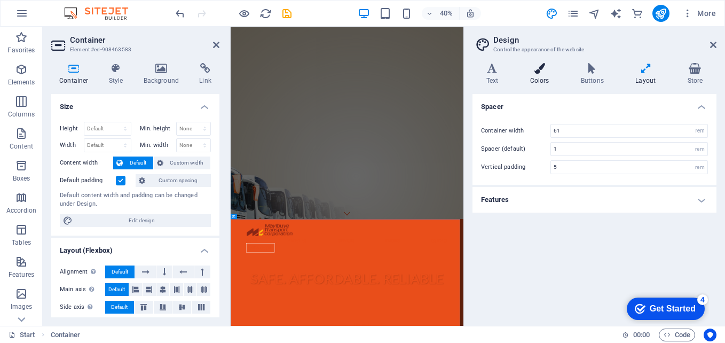
click at [530, 73] on icon at bounding box center [539, 68] width 46 height 11
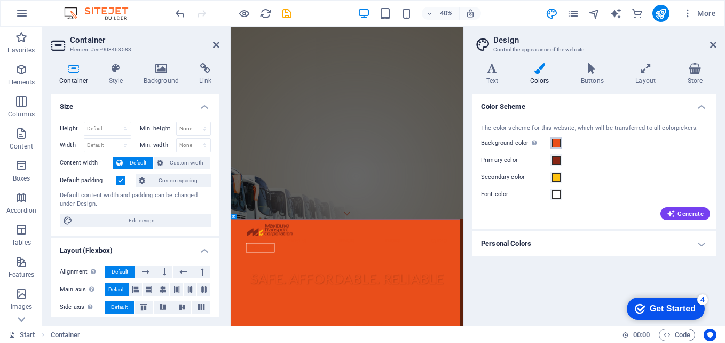
click at [553, 145] on span at bounding box center [556, 143] width 9 height 9
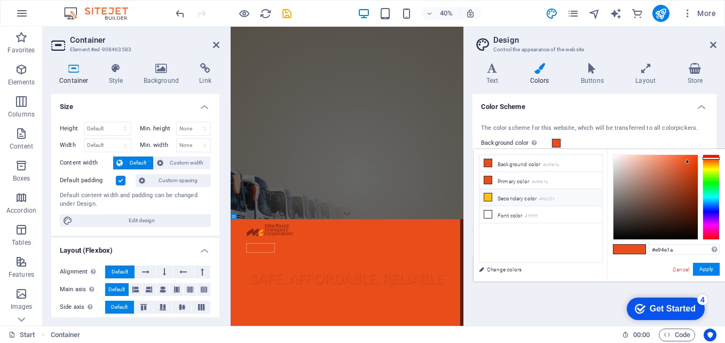
click at [490, 197] on icon at bounding box center [487, 196] width 7 height 7
type input "#fdc211"
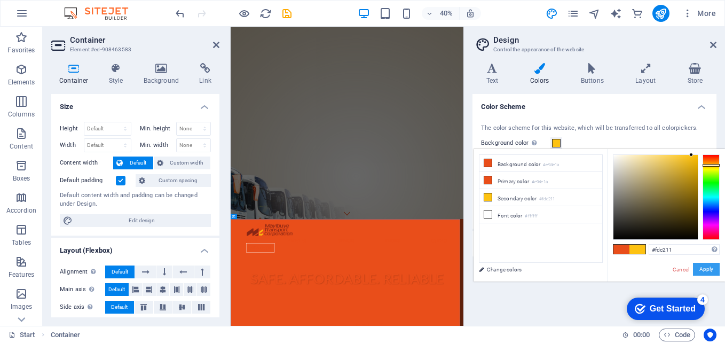
click at [699, 268] on button "Apply" at bounding box center [706, 268] width 27 height 13
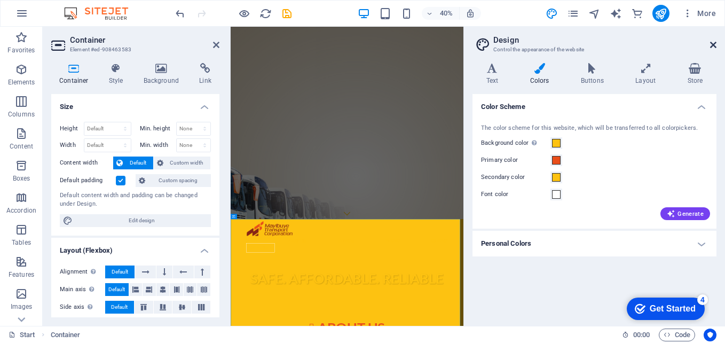
click at [712, 43] on icon at bounding box center [713, 45] width 6 height 9
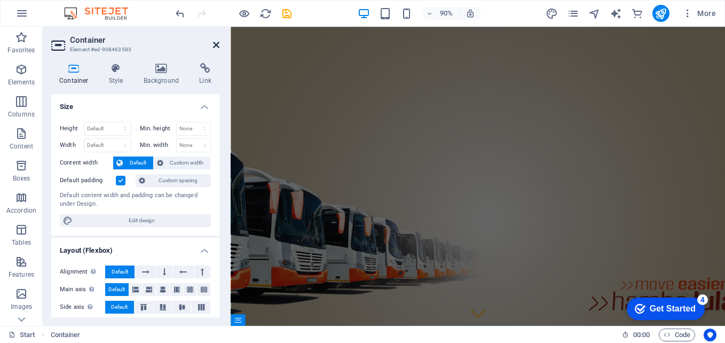
click at [216, 44] on icon at bounding box center [216, 45] width 6 height 9
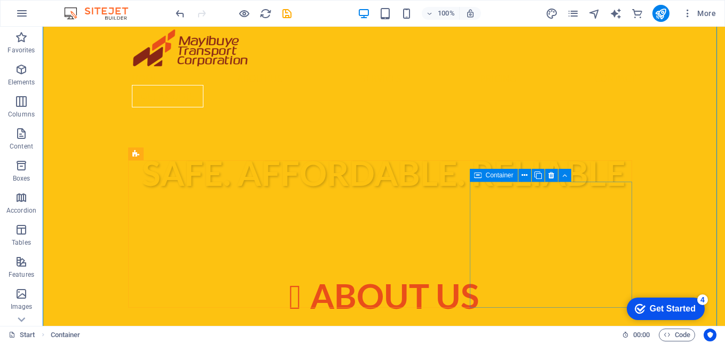
scroll to position [320, 0]
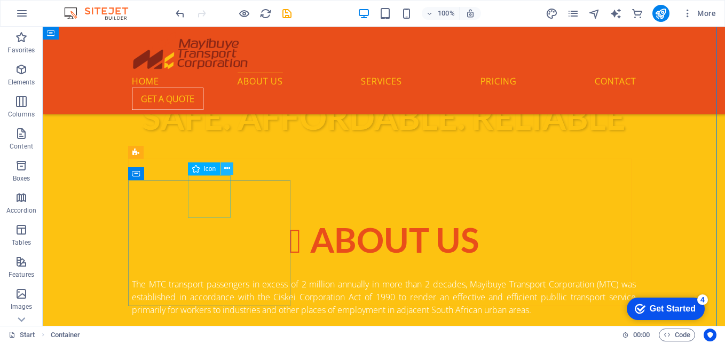
click at [227, 172] on icon at bounding box center [227, 168] width 6 height 11
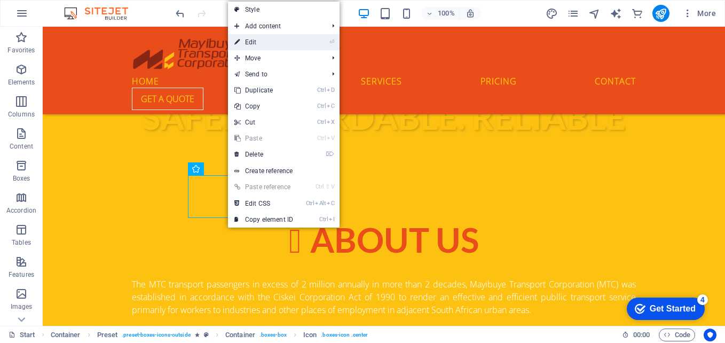
click at [265, 46] on link "⏎ Edit" at bounding box center [263, 42] width 71 height 16
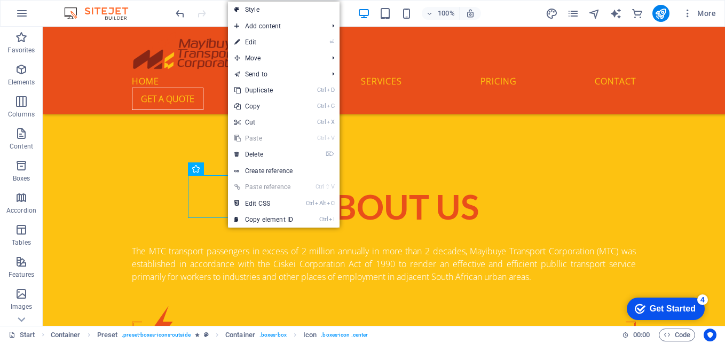
select select "xMidYMid"
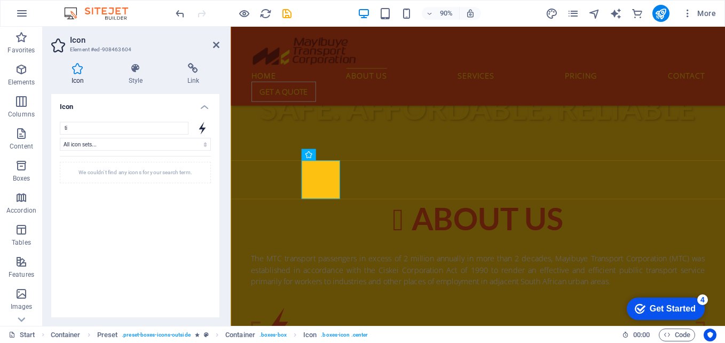
type input "t"
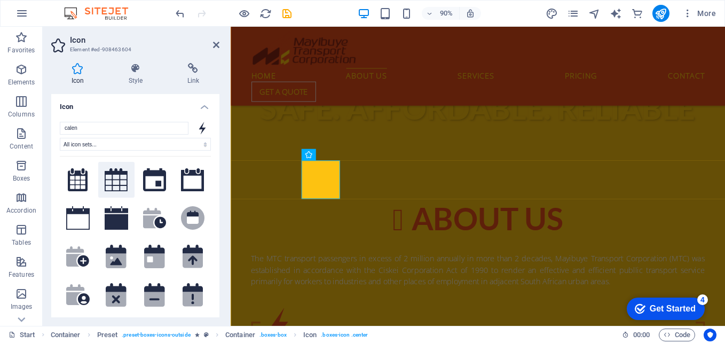
type input "calen"
click at [119, 174] on icon at bounding box center [116, 179] width 23 height 23
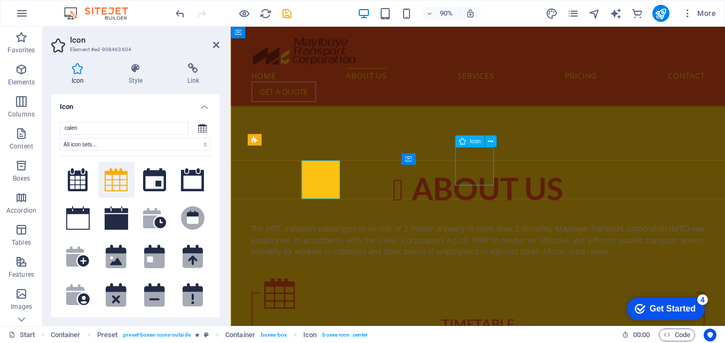
scroll to position [320, 0]
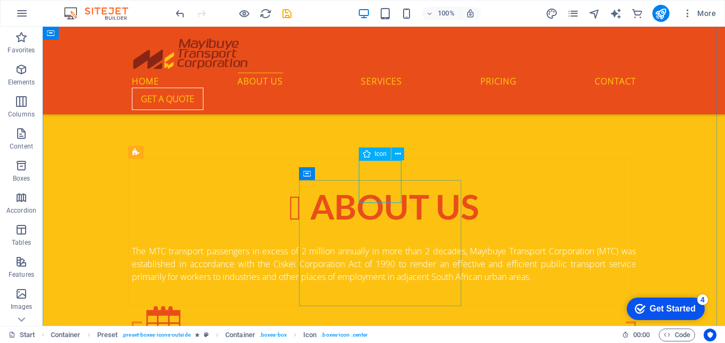
select select "xMidYMid"
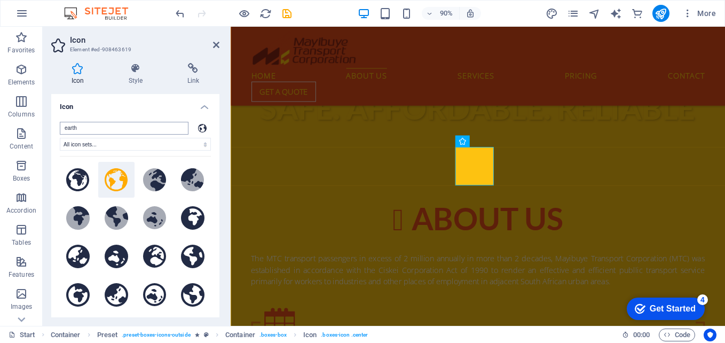
click at [114, 130] on input "earth" at bounding box center [124, 128] width 129 height 13
drag, startPoint x: 113, startPoint y: 130, endPoint x: 57, endPoint y: 136, distance: 56.3
click at [57, 136] on div "earth All icon sets... IcoFont Ionicons FontAwesome Brands FontAwesome Duotone …" at bounding box center [135, 218] width 168 height 211
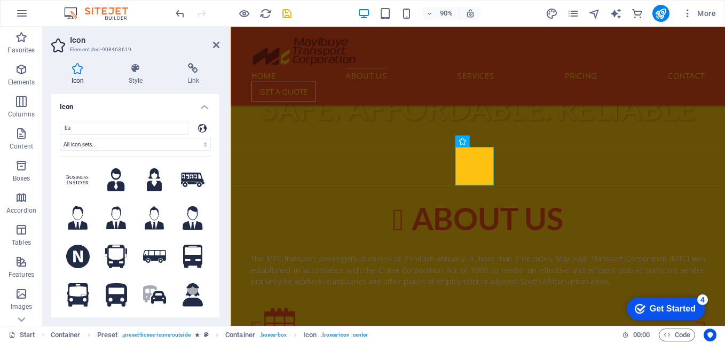
type input "b"
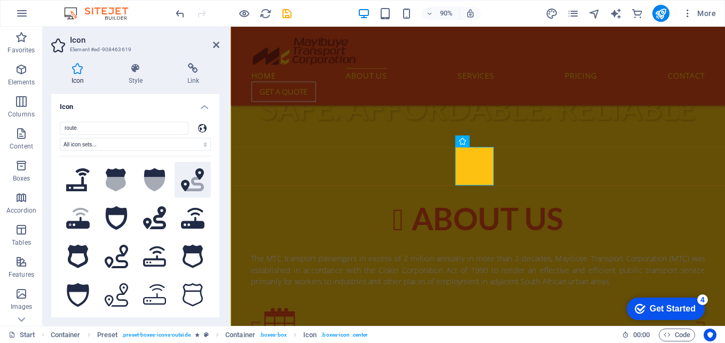
type input "route"
click at [187, 184] on icon ".fa-secondary{opacity:.4}" at bounding box center [192, 179] width 23 height 23
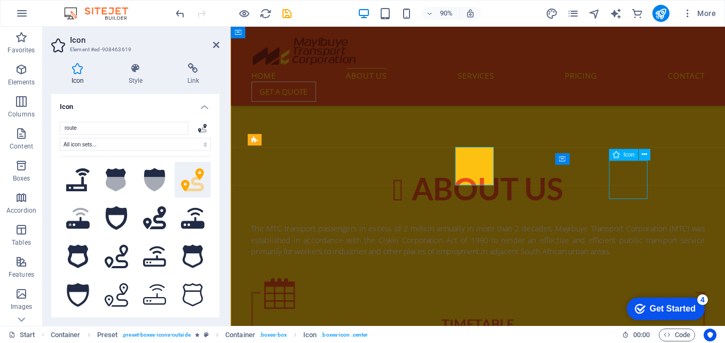
scroll to position [320, 0]
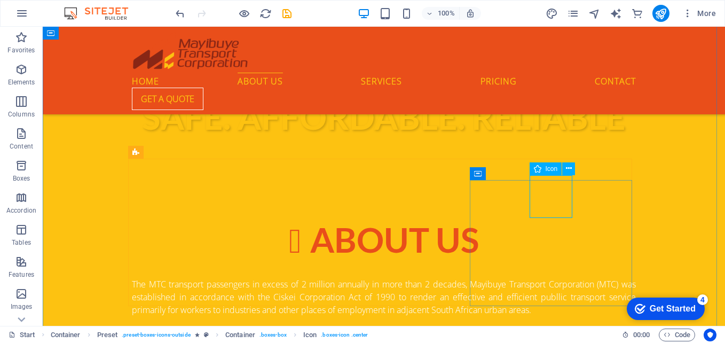
select select "xMidYMid"
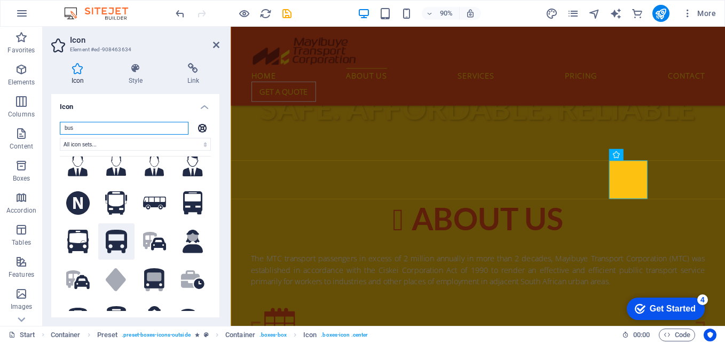
scroll to position [0, 0]
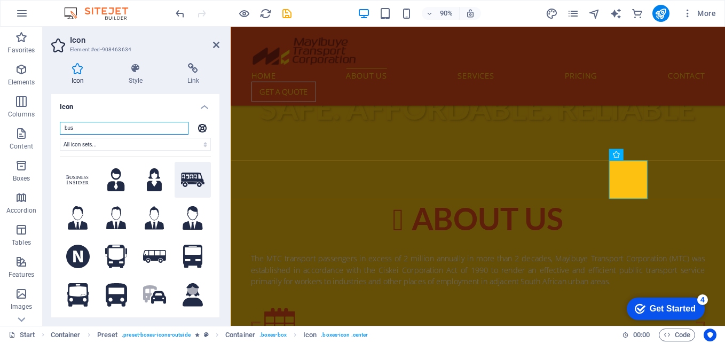
type input "bus"
click at [181, 176] on icon at bounding box center [192, 179] width 23 height 14
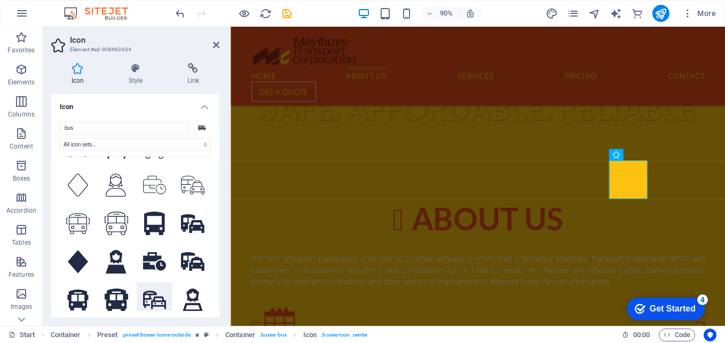
scroll to position [401, 0]
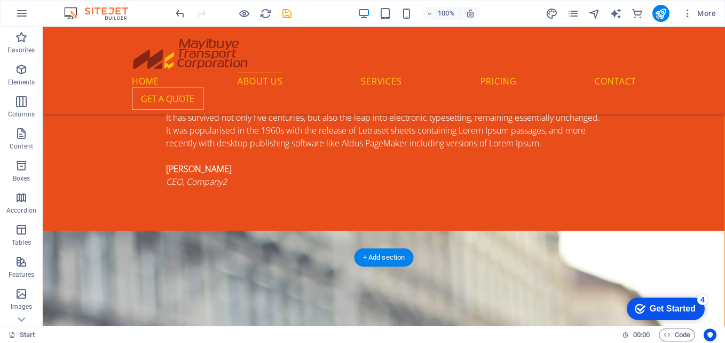
scroll to position [1600, 0]
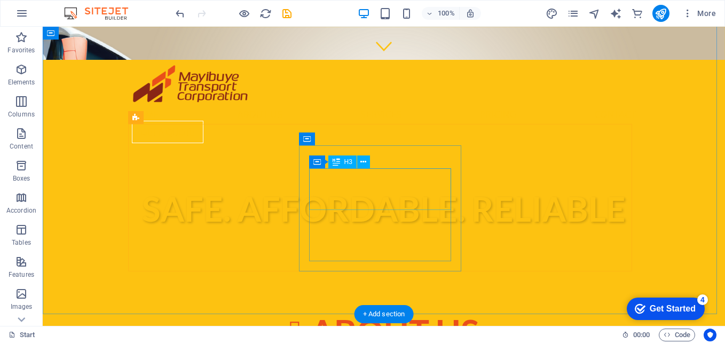
scroll to position [373, 0]
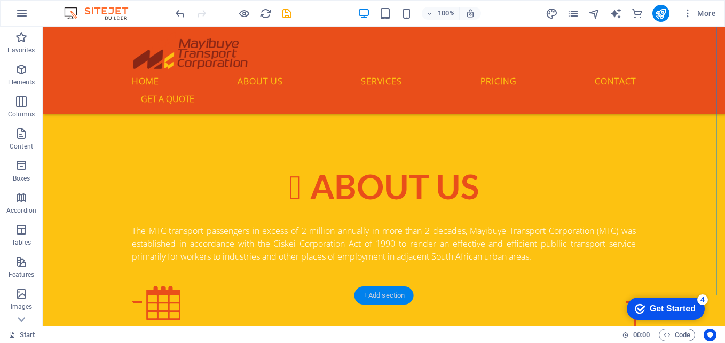
click at [391, 294] on div "+ Add section" at bounding box center [383, 295] width 59 height 18
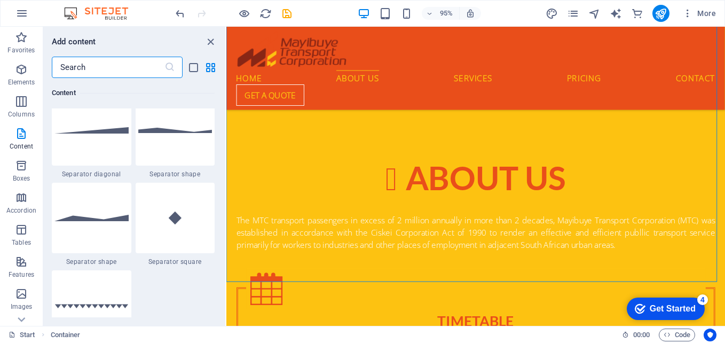
scroll to position [2721, 0]
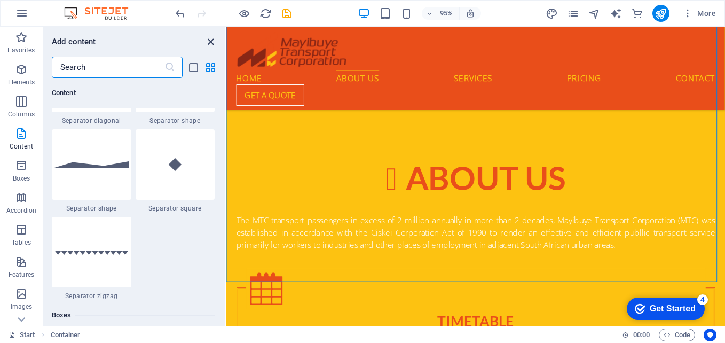
drag, startPoint x: 208, startPoint y: 44, endPoint x: 165, endPoint y: 18, distance: 50.2
click at [208, 44] on icon "close panel" at bounding box center [210, 42] width 12 height 12
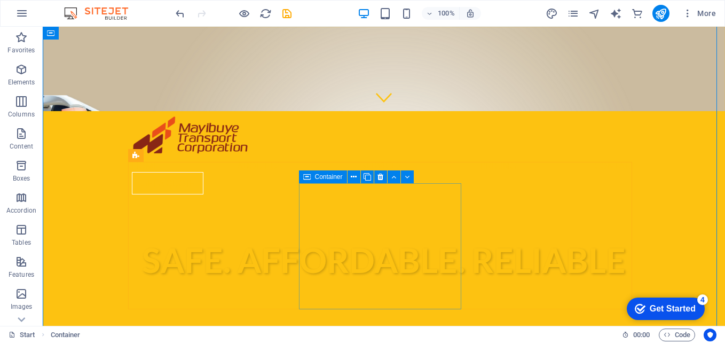
scroll to position [0, 0]
